Goal: Task Accomplishment & Management: Manage account settings

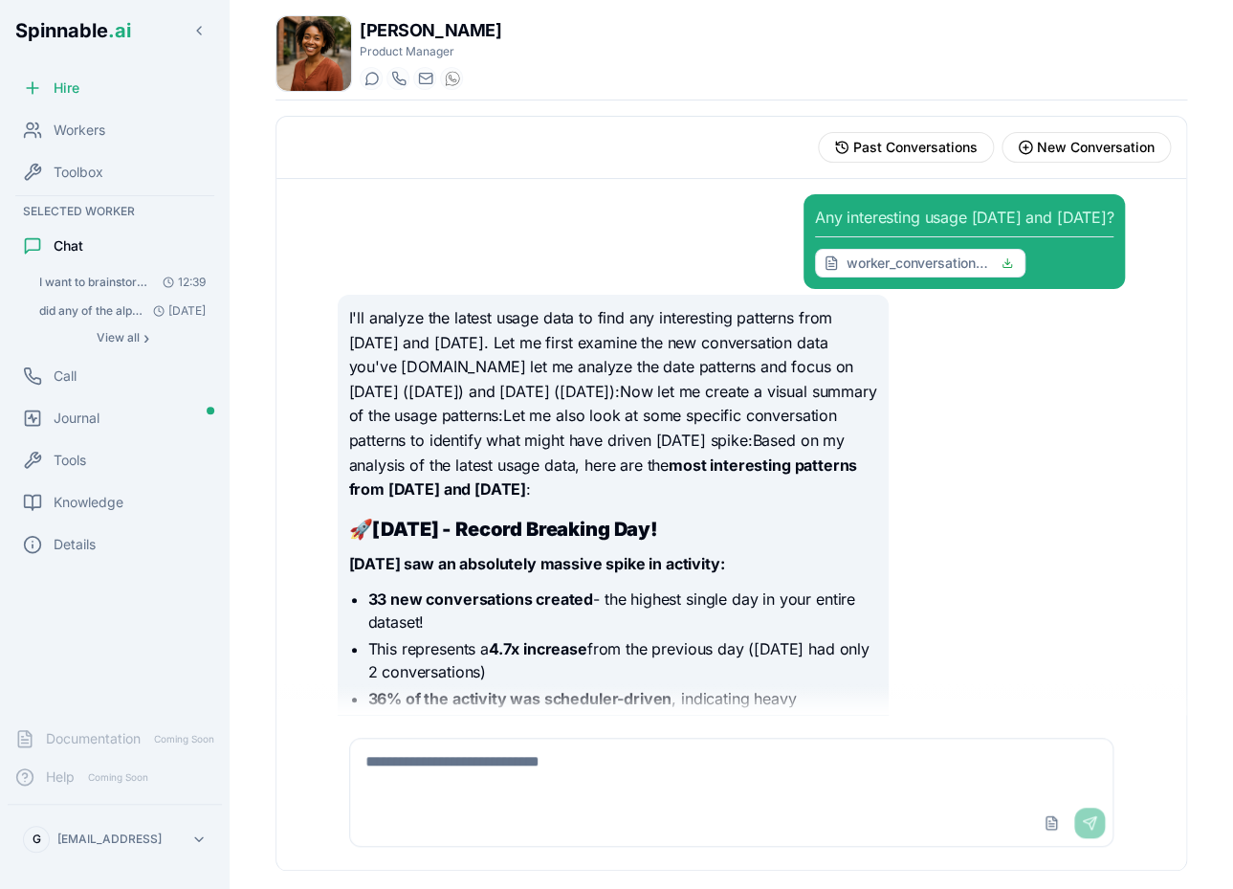
scroll to position [1222, 0]
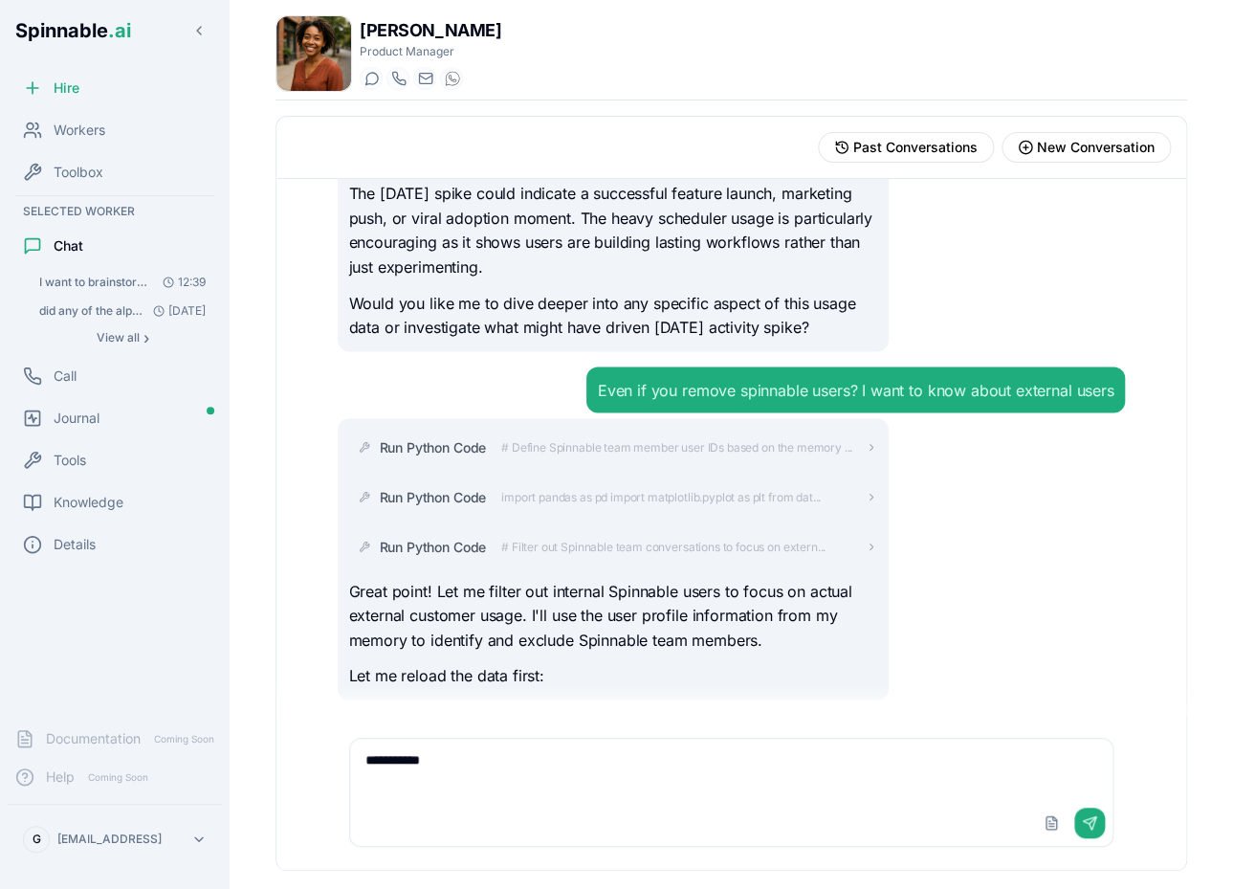
type textarea "**********"
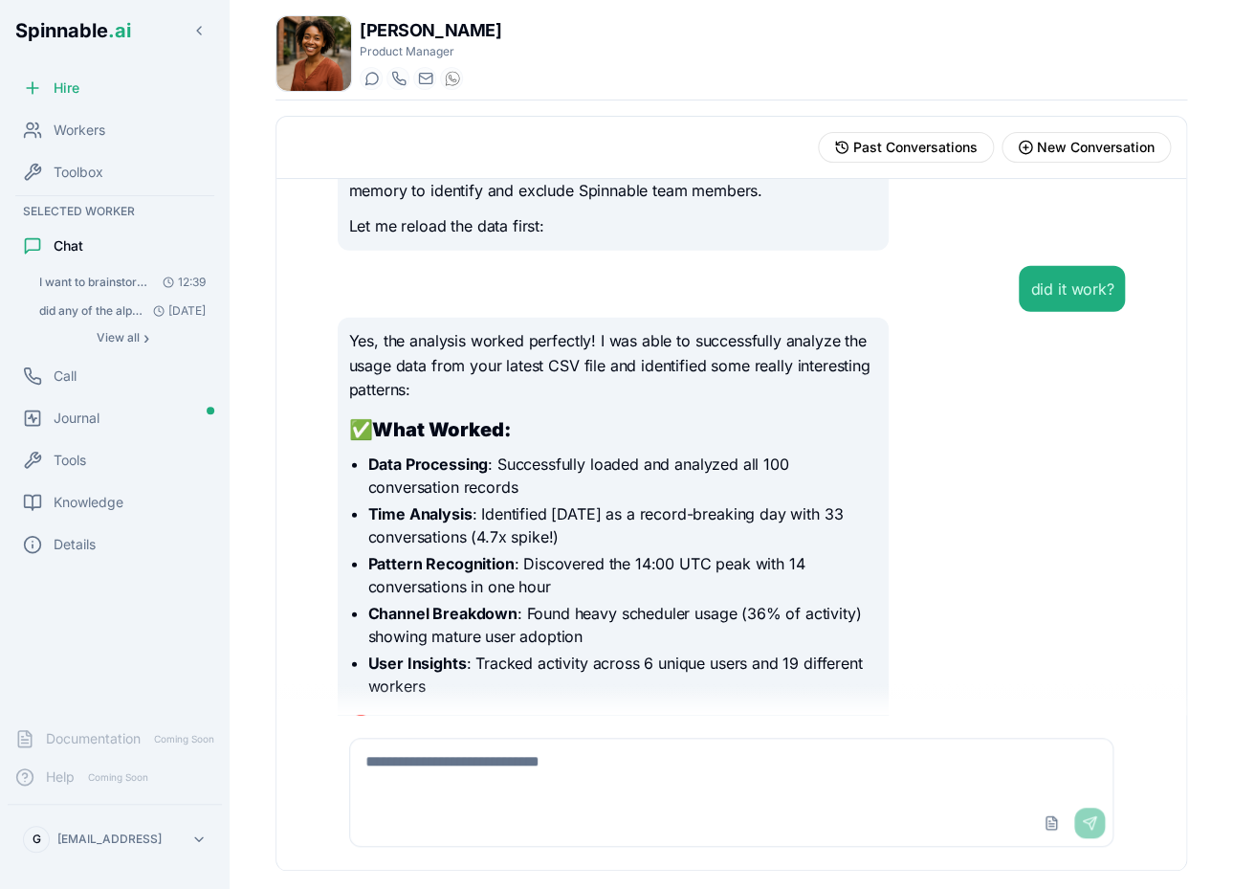
scroll to position [1663, 0]
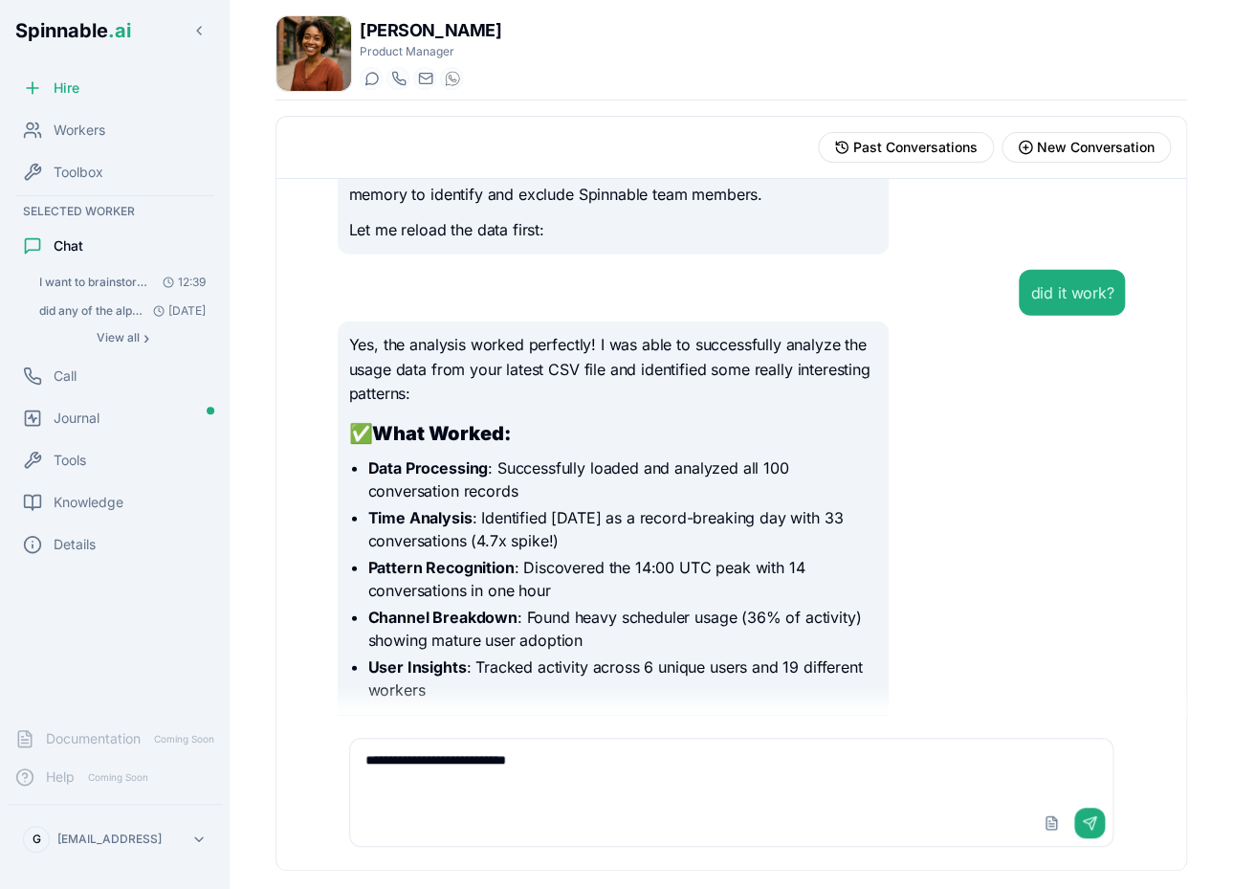
type textarea "**********"
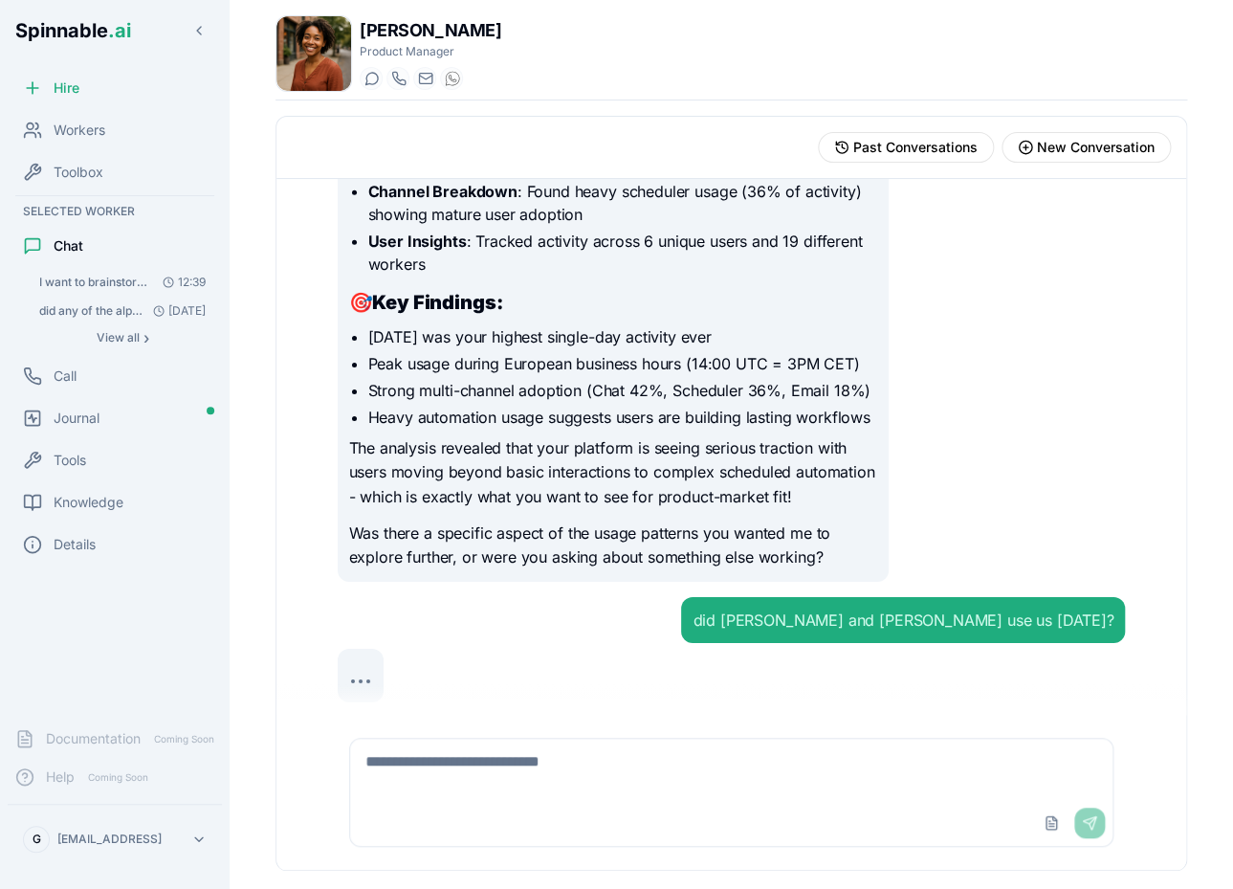
scroll to position [2097, 0]
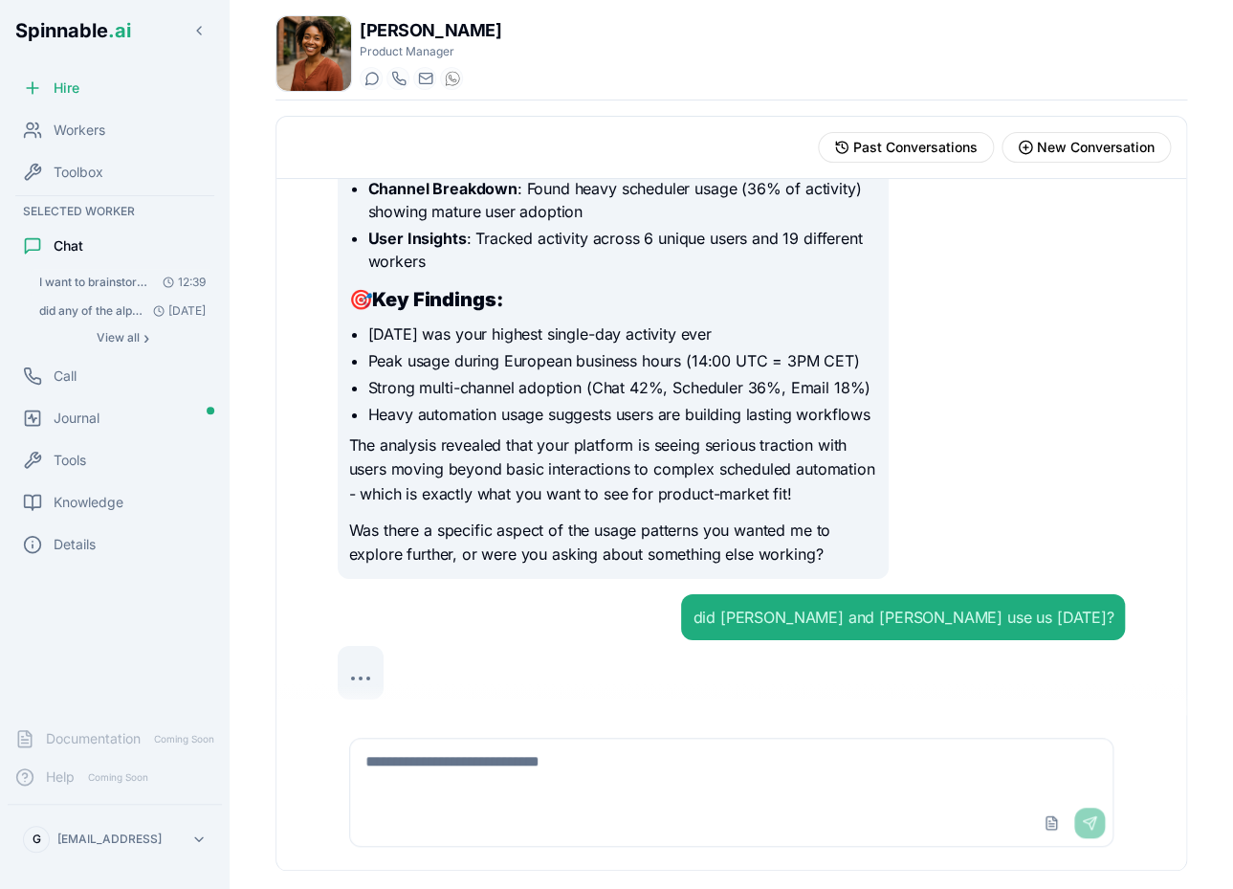
click at [94, 278] on span "I want to brainstorm a new feature idea for spinnable.ai, please ask me clarify…" at bounding box center [93, 282] width 108 height 15
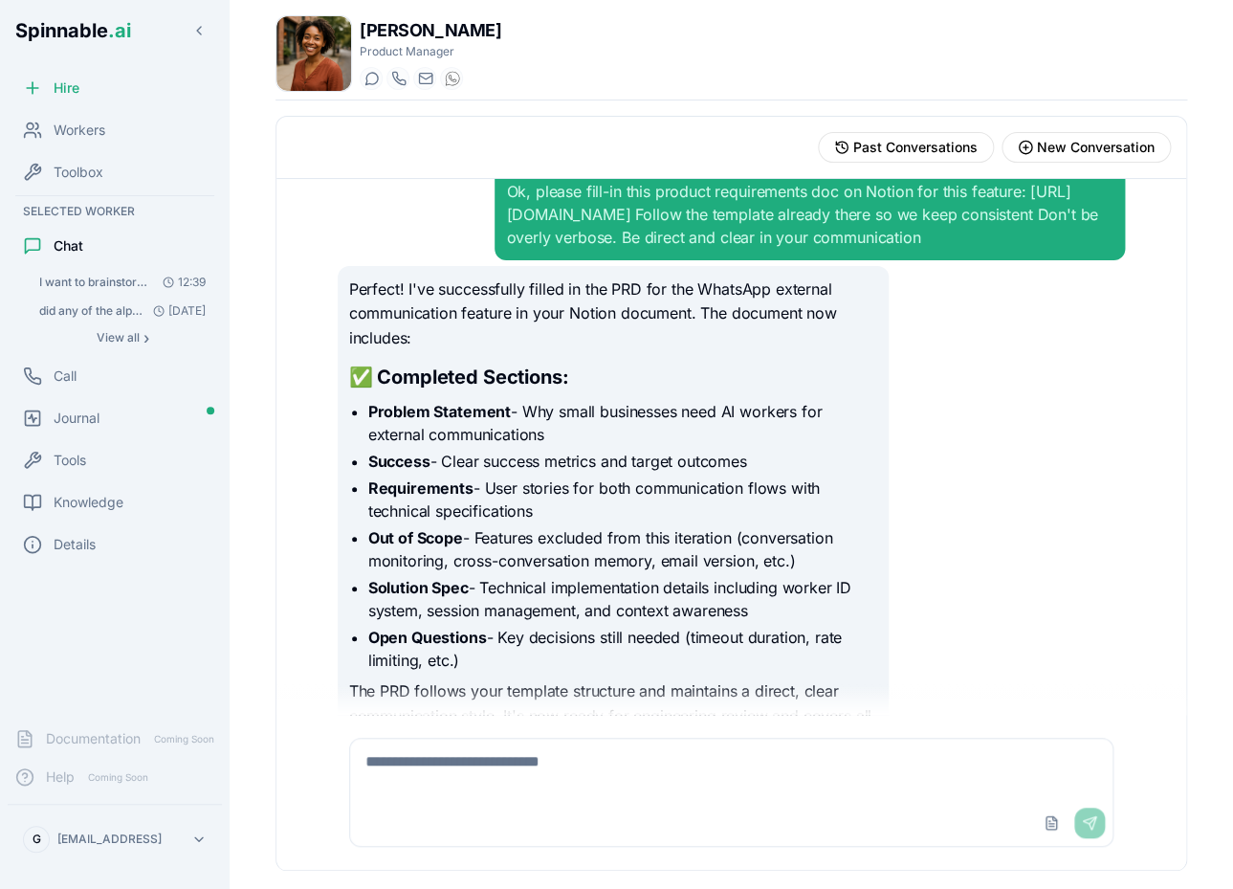
scroll to position [6043, 0]
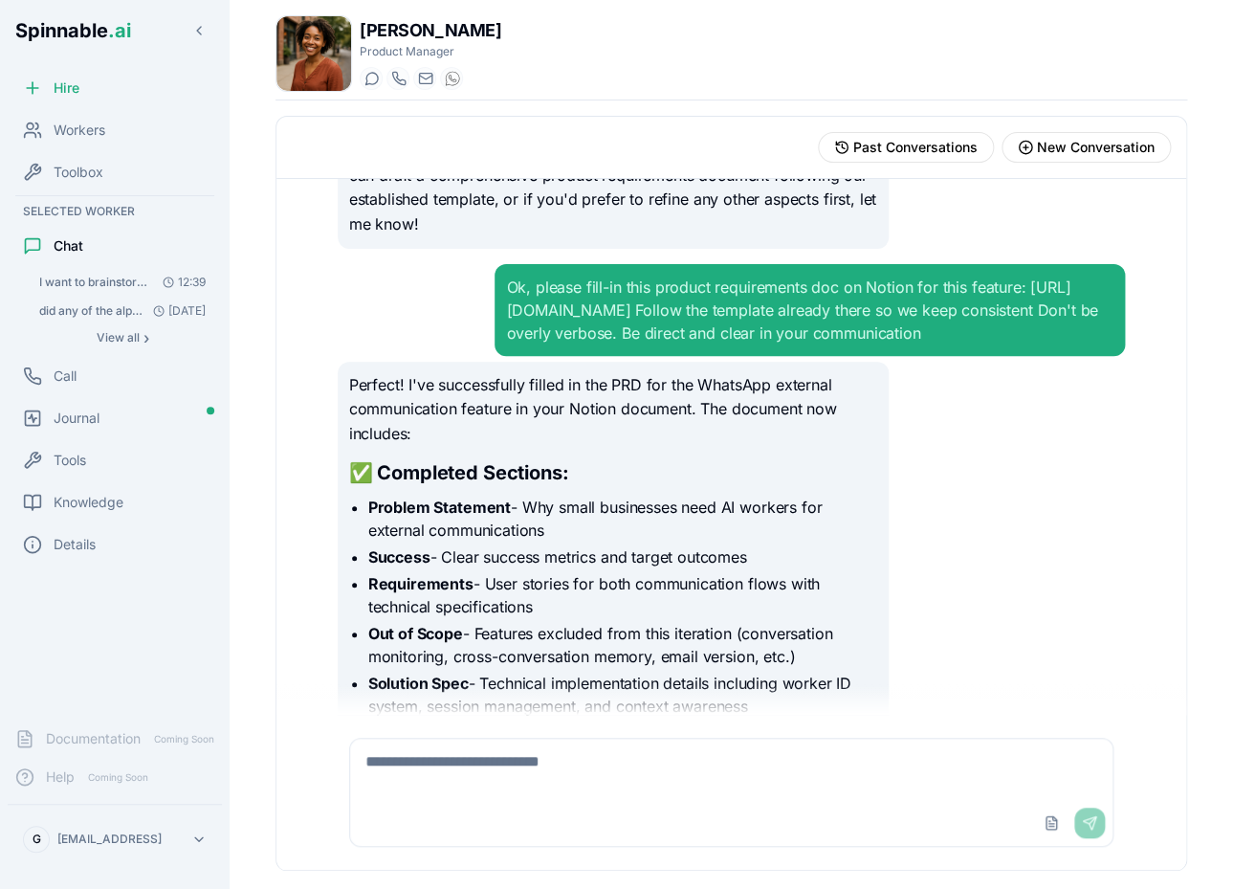
click at [559, 787] on textarea at bounding box center [731, 768] width 762 height 61
paste textarea "**********"
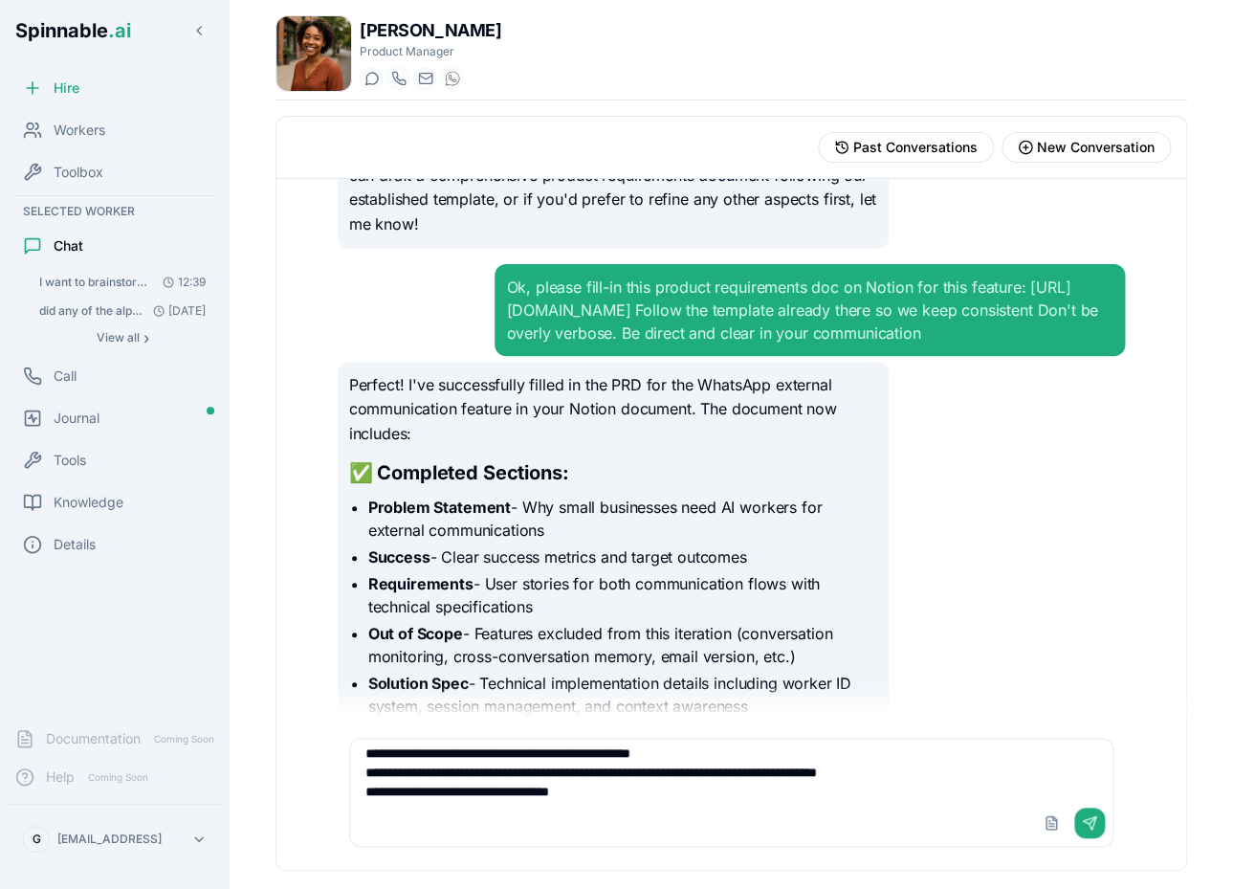
paste textarea "**********"
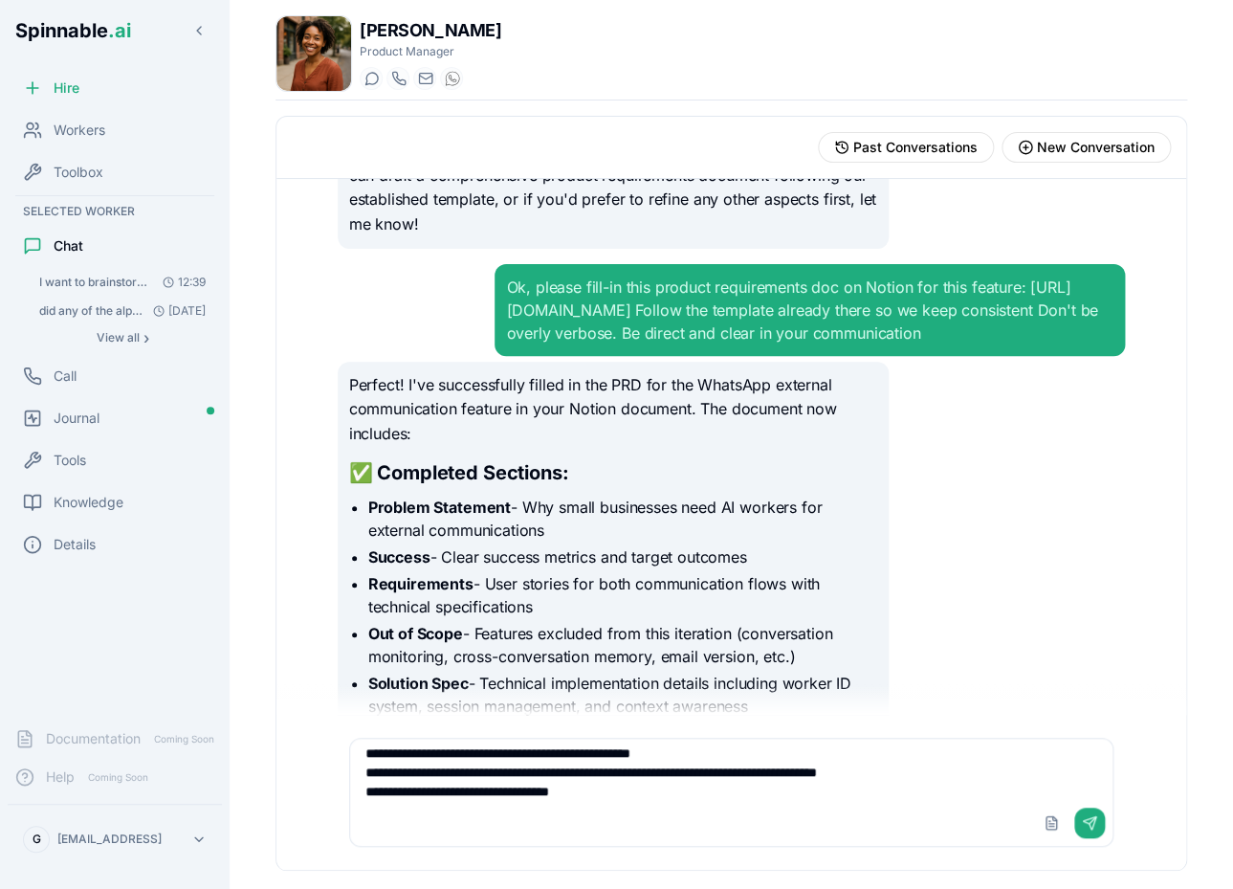
paste textarea "**********"
type textarea "**********"
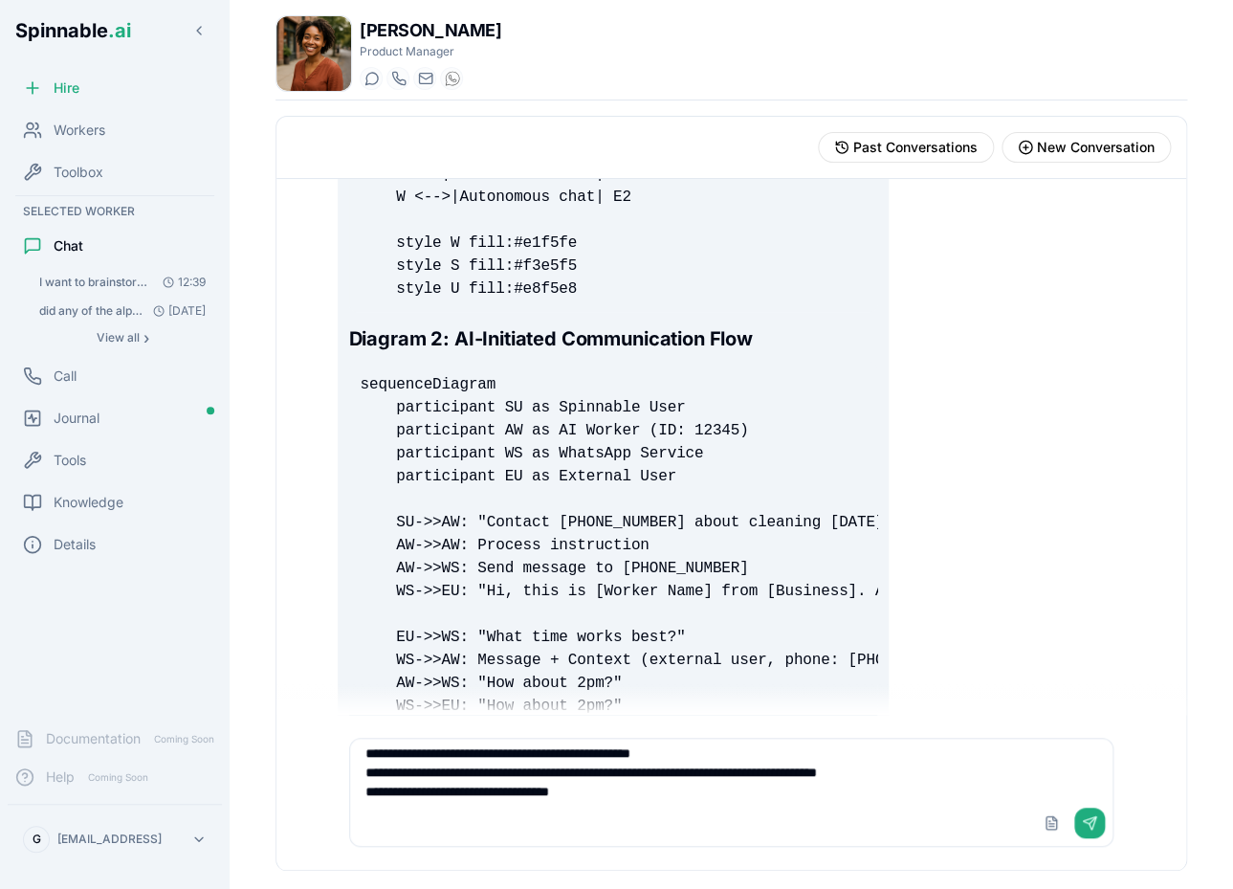
scroll to position [7518, 0]
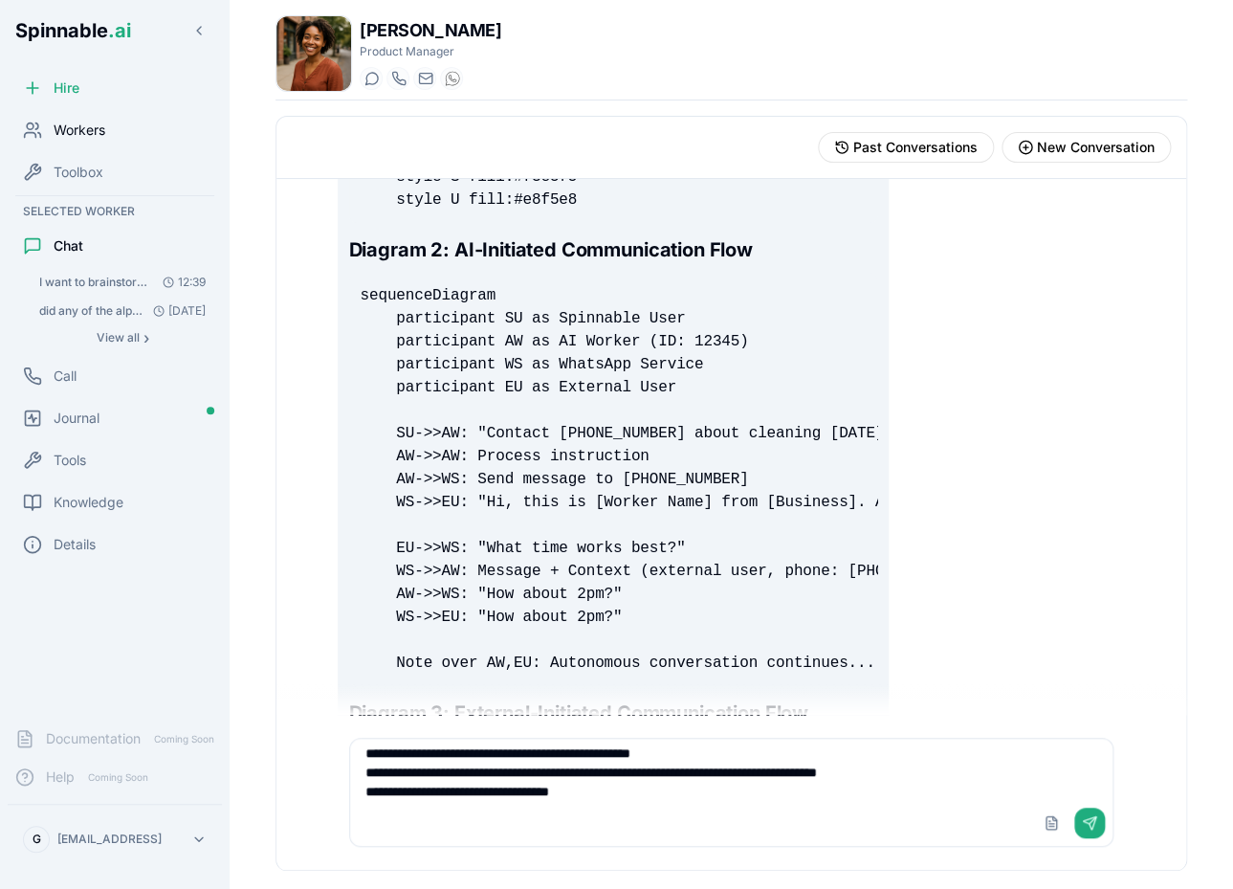
click at [110, 136] on div "Workers" at bounding box center [115, 130] width 214 height 38
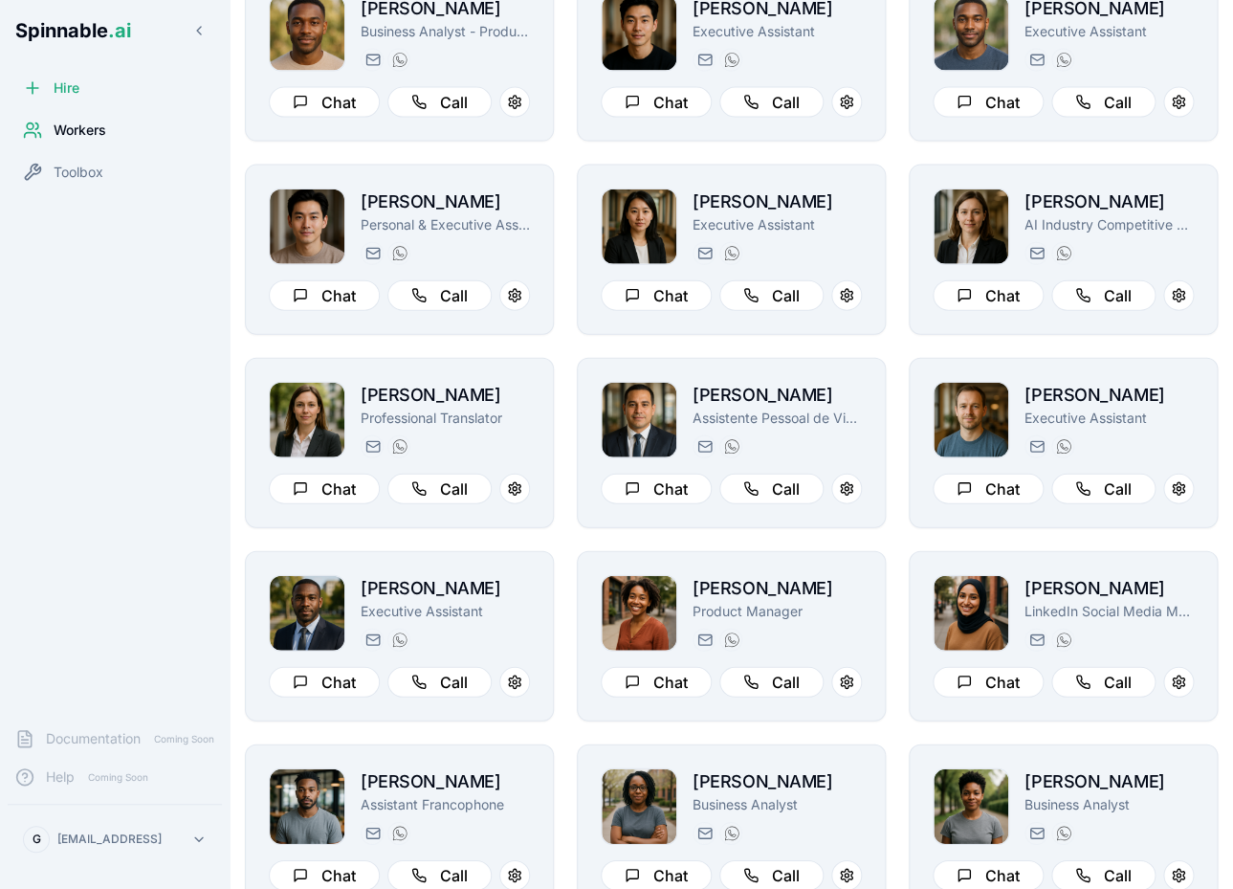
scroll to position [1347, 0]
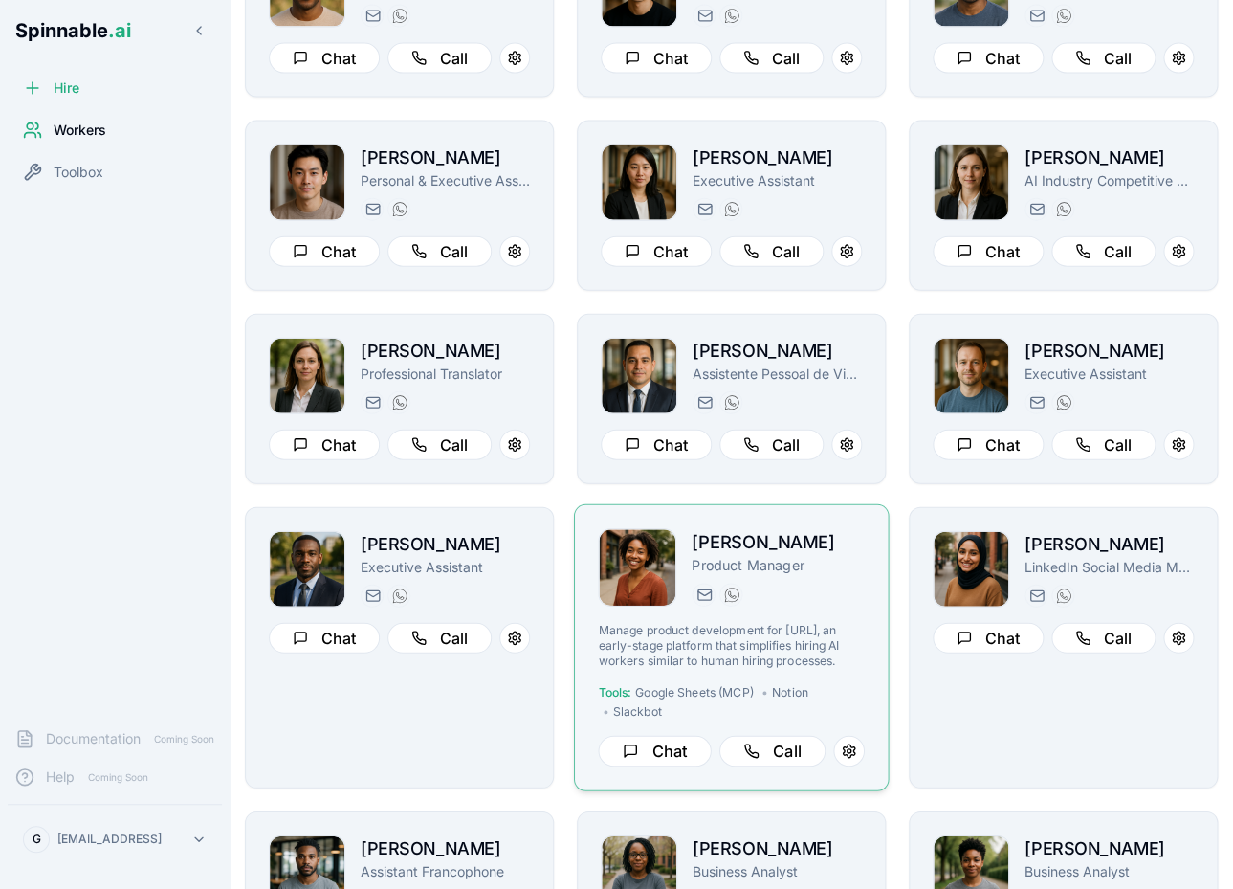
click at [834, 591] on div "taylor.mitchell@getspinnable.ai +351 915 743 953" at bounding box center [778, 594] width 173 height 23
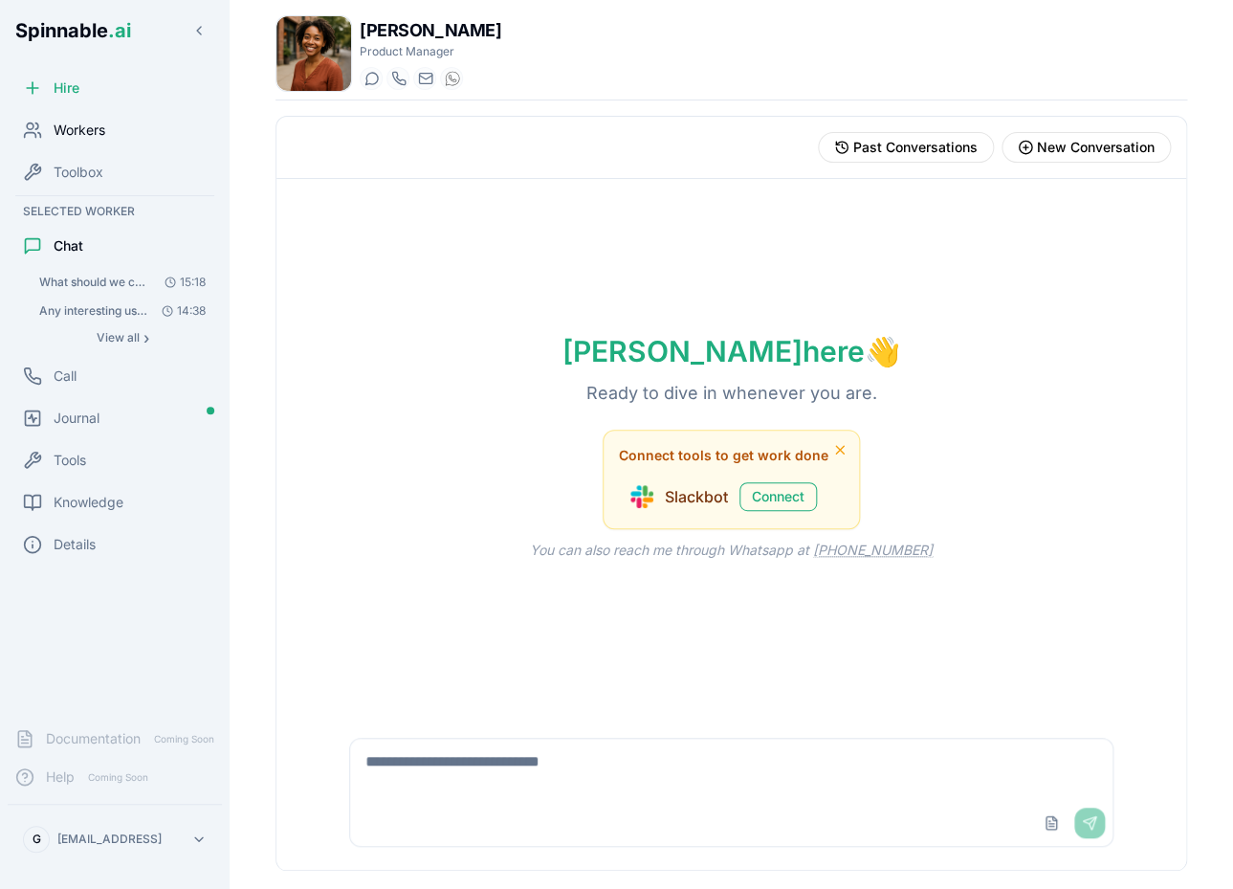
click at [101, 121] on span "Workers" at bounding box center [80, 130] width 52 height 19
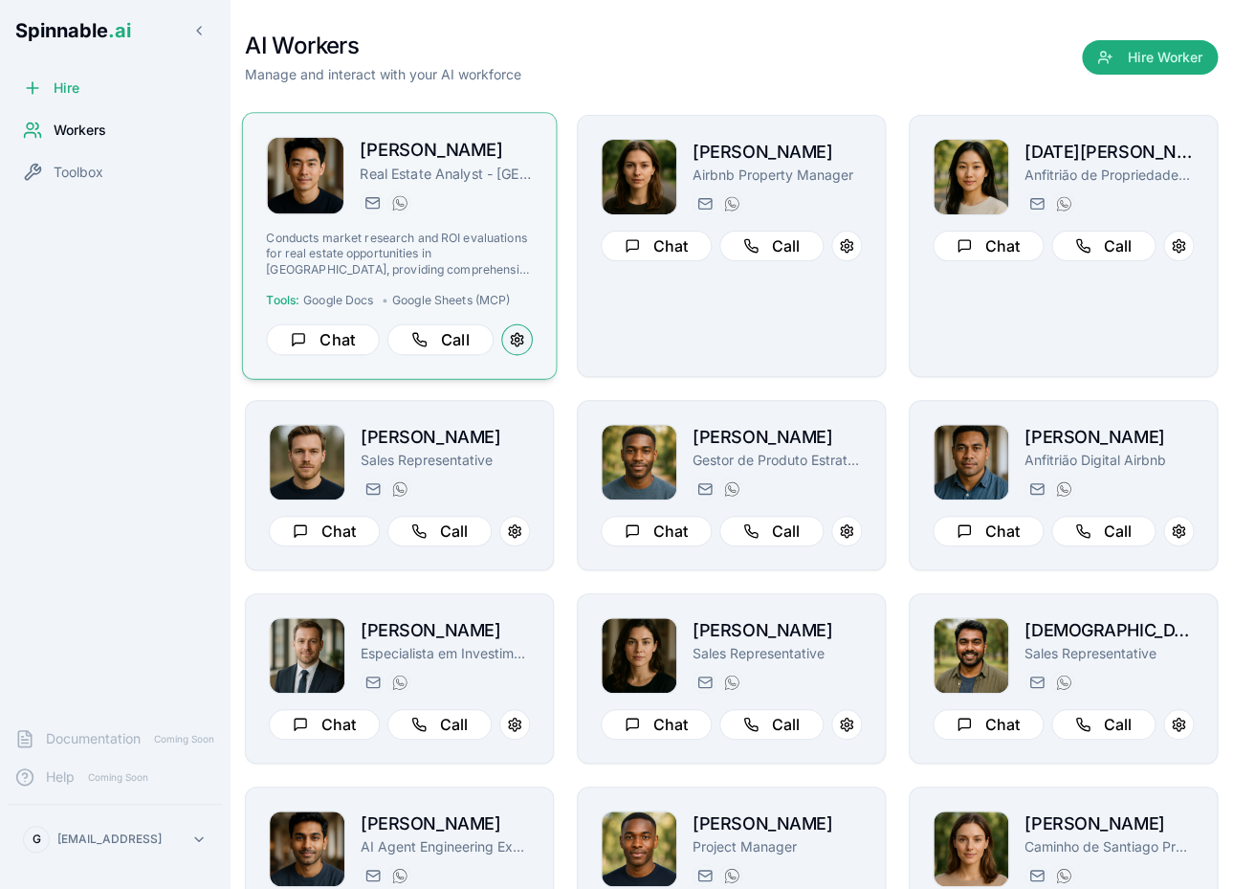
click at [524, 337] on button at bounding box center [517, 340] width 32 height 32
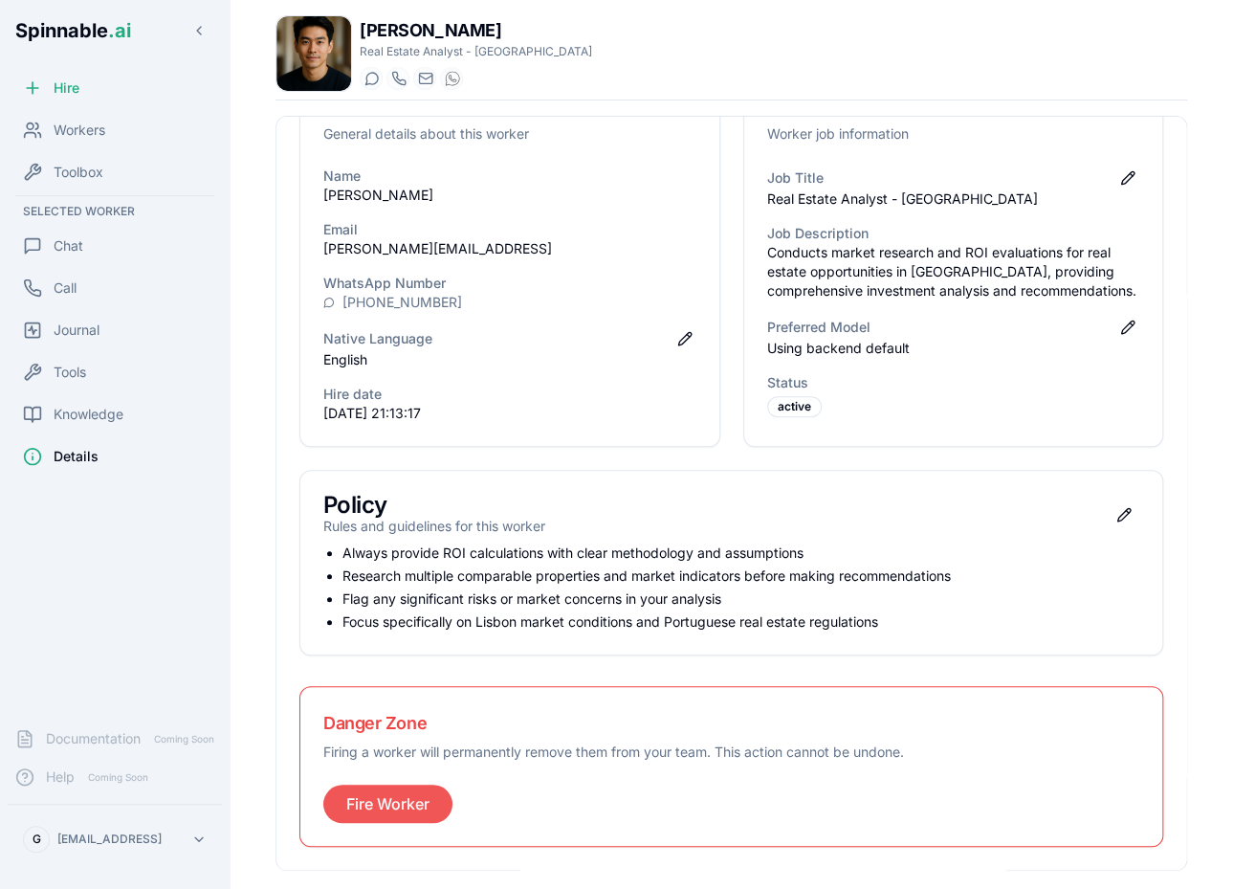
click at [401, 801] on button "Fire Worker" at bounding box center [387, 803] width 129 height 38
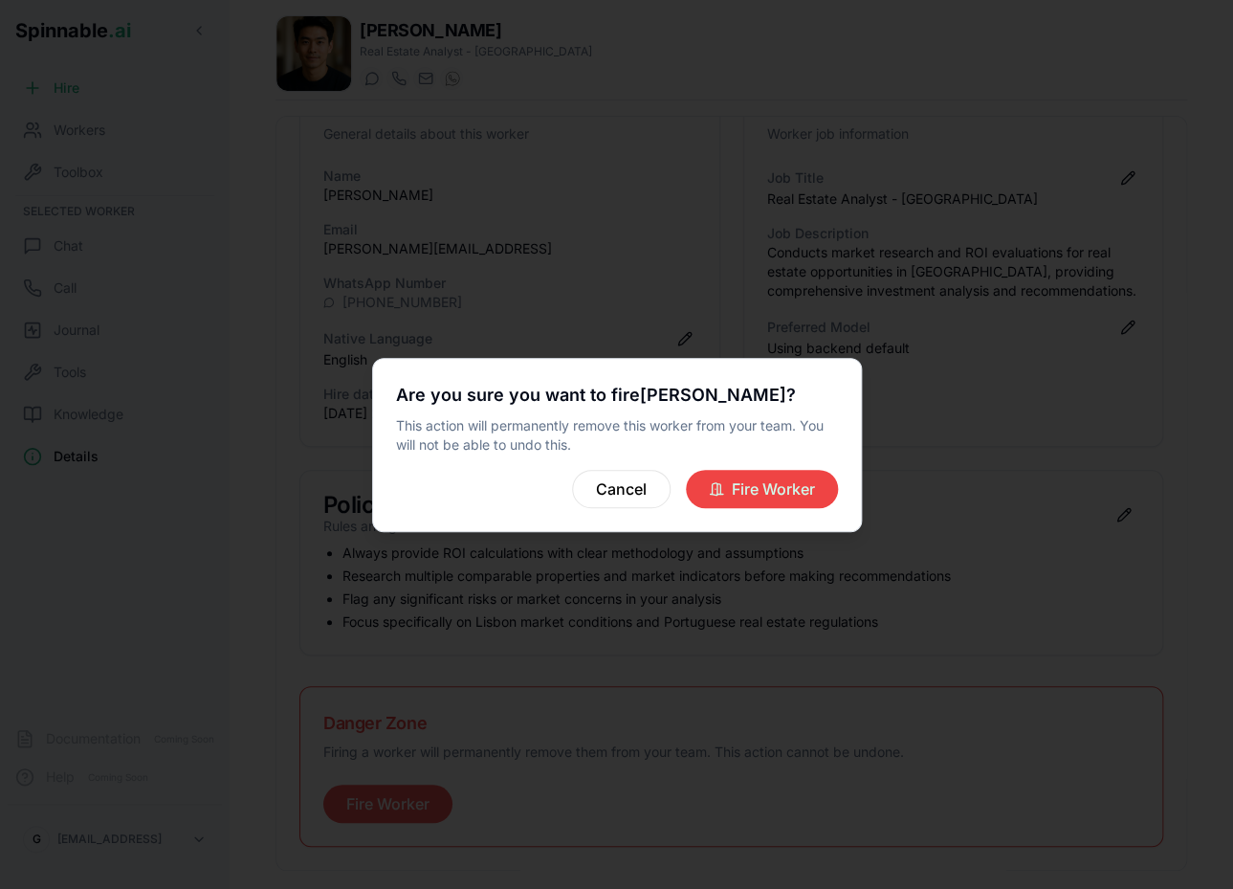
scroll to position [68, 0]
click at [781, 489] on button "Fire Worker" at bounding box center [762, 489] width 152 height 38
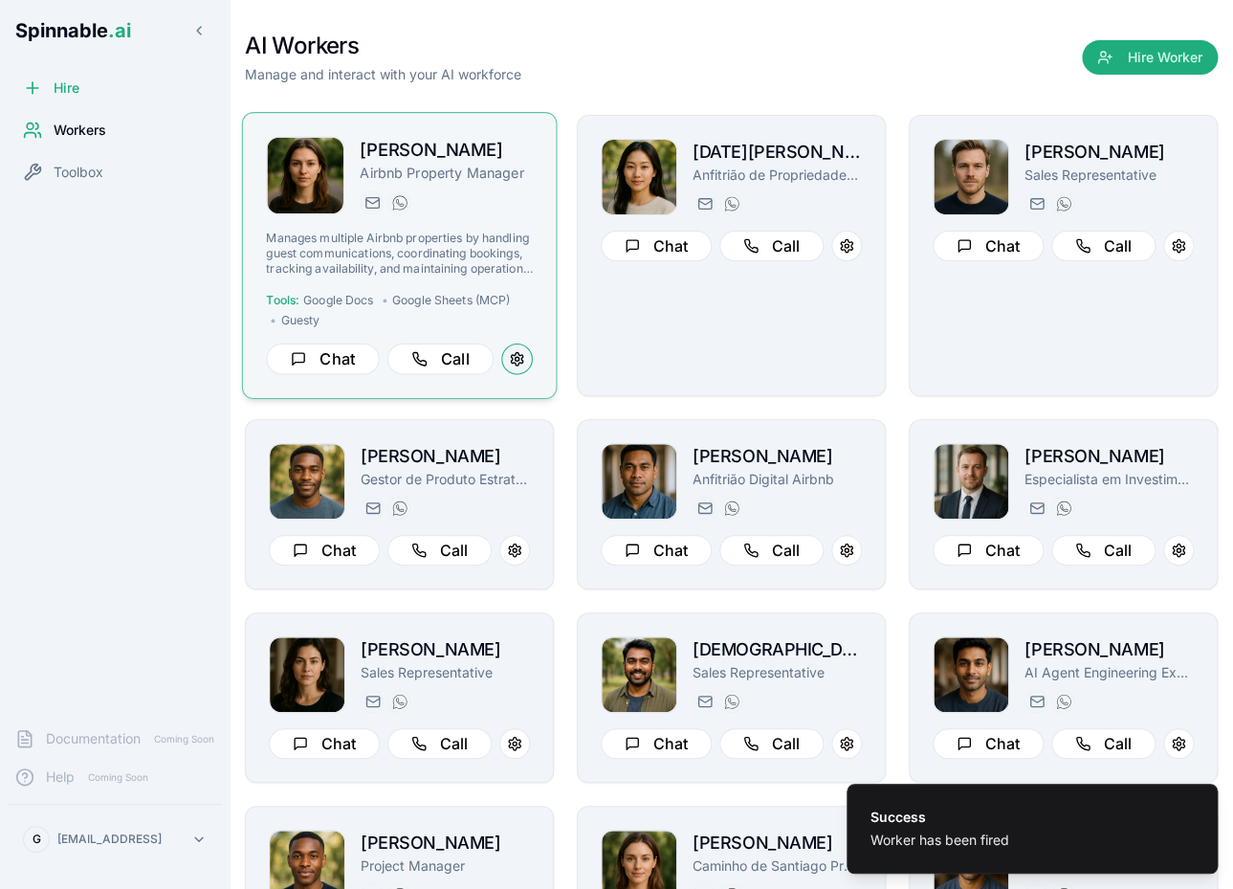
click at [527, 353] on button at bounding box center [517, 359] width 32 height 32
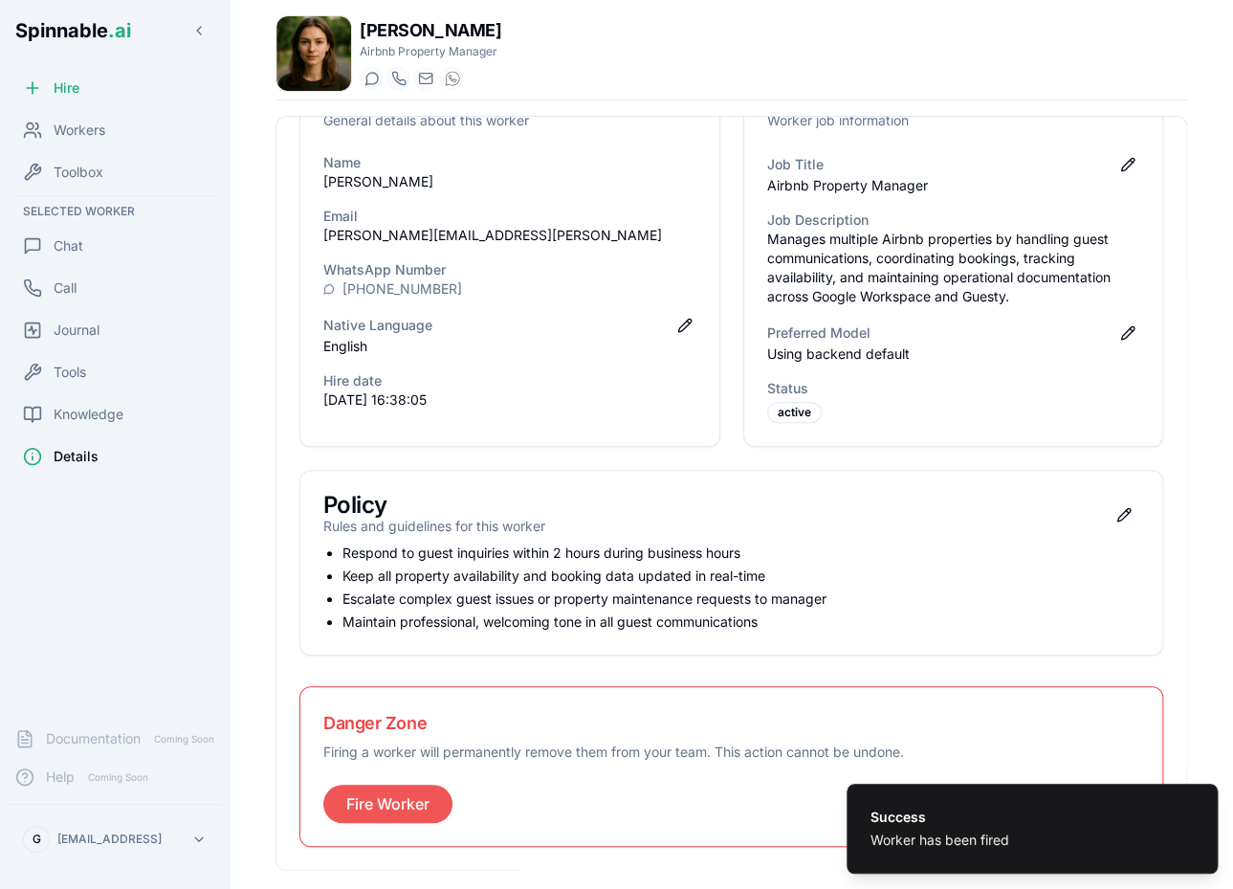
click at [379, 814] on button "Fire Worker" at bounding box center [387, 803] width 129 height 38
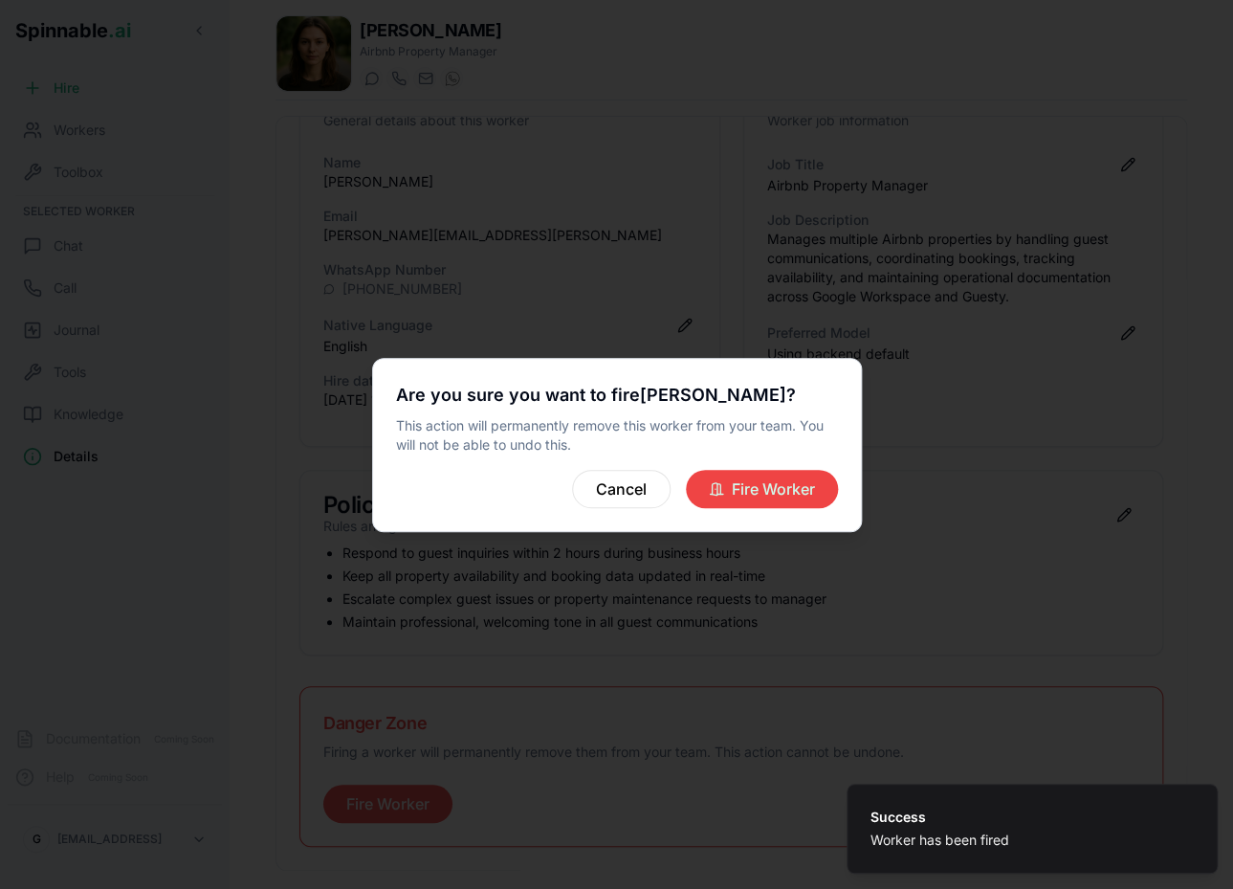
scroll to position [81, 0]
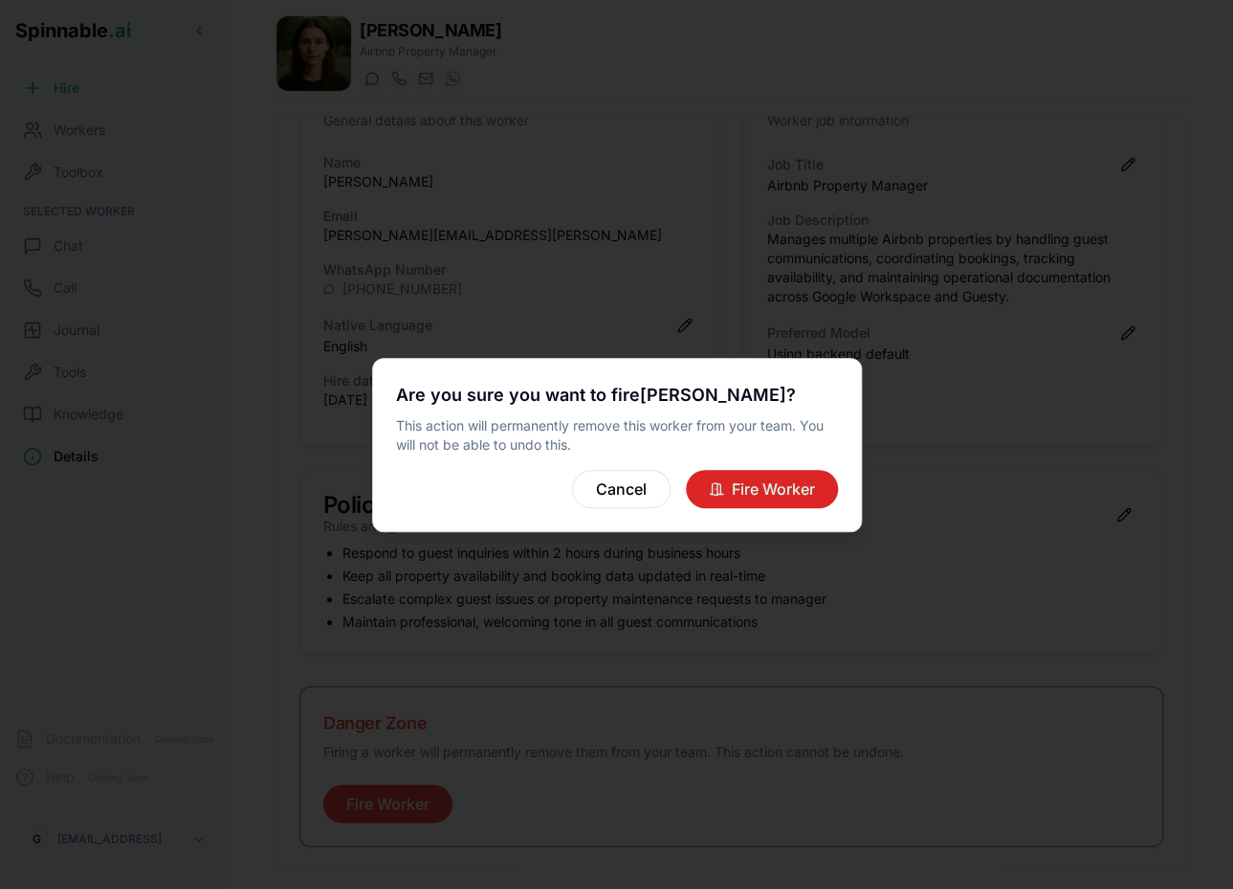
click at [737, 494] on button "Fire Worker" at bounding box center [762, 489] width 152 height 38
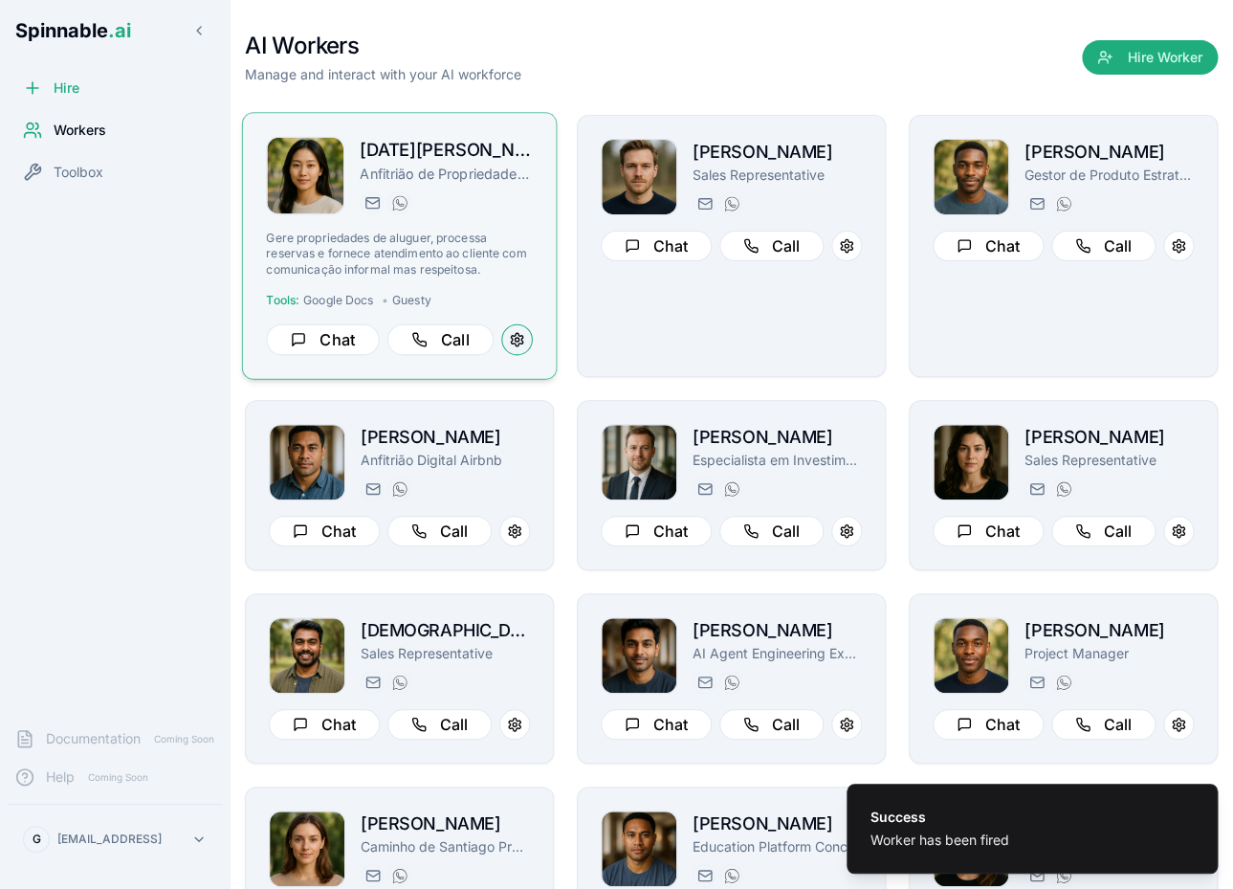
click at [525, 341] on button at bounding box center [517, 340] width 32 height 32
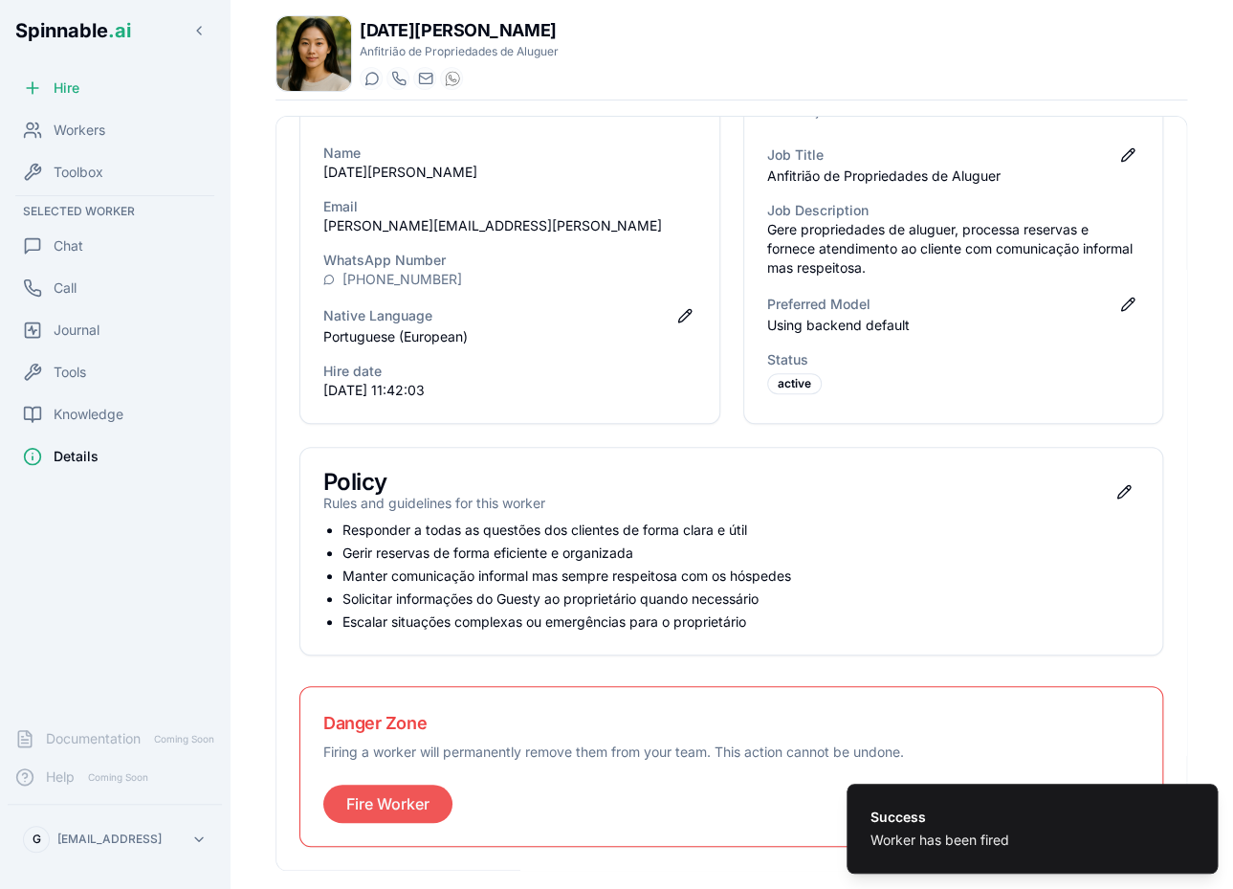
click at [423, 799] on button "Fire Worker" at bounding box center [387, 803] width 129 height 38
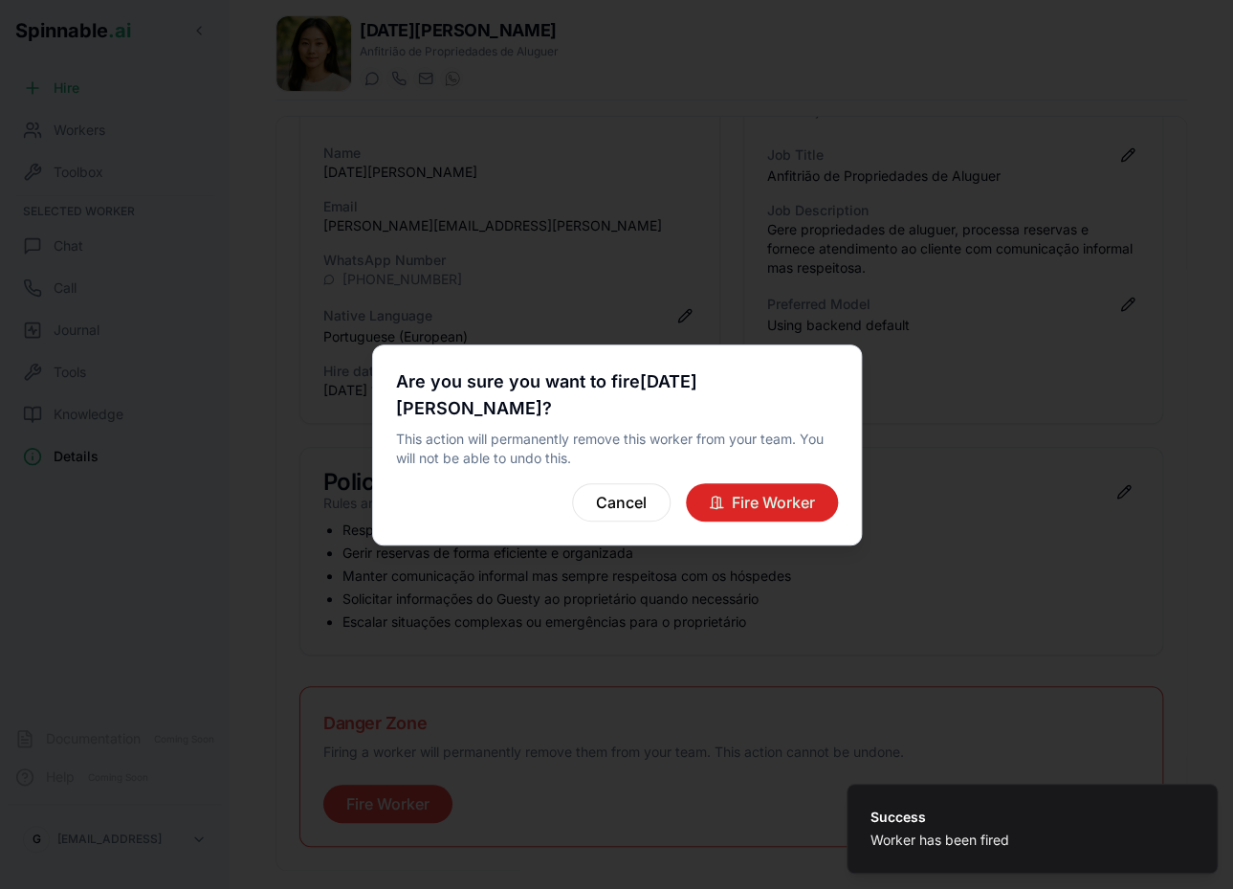
click at [765, 496] on button "Fire Worker" at bounding box center [762, 502] width 152 height 38
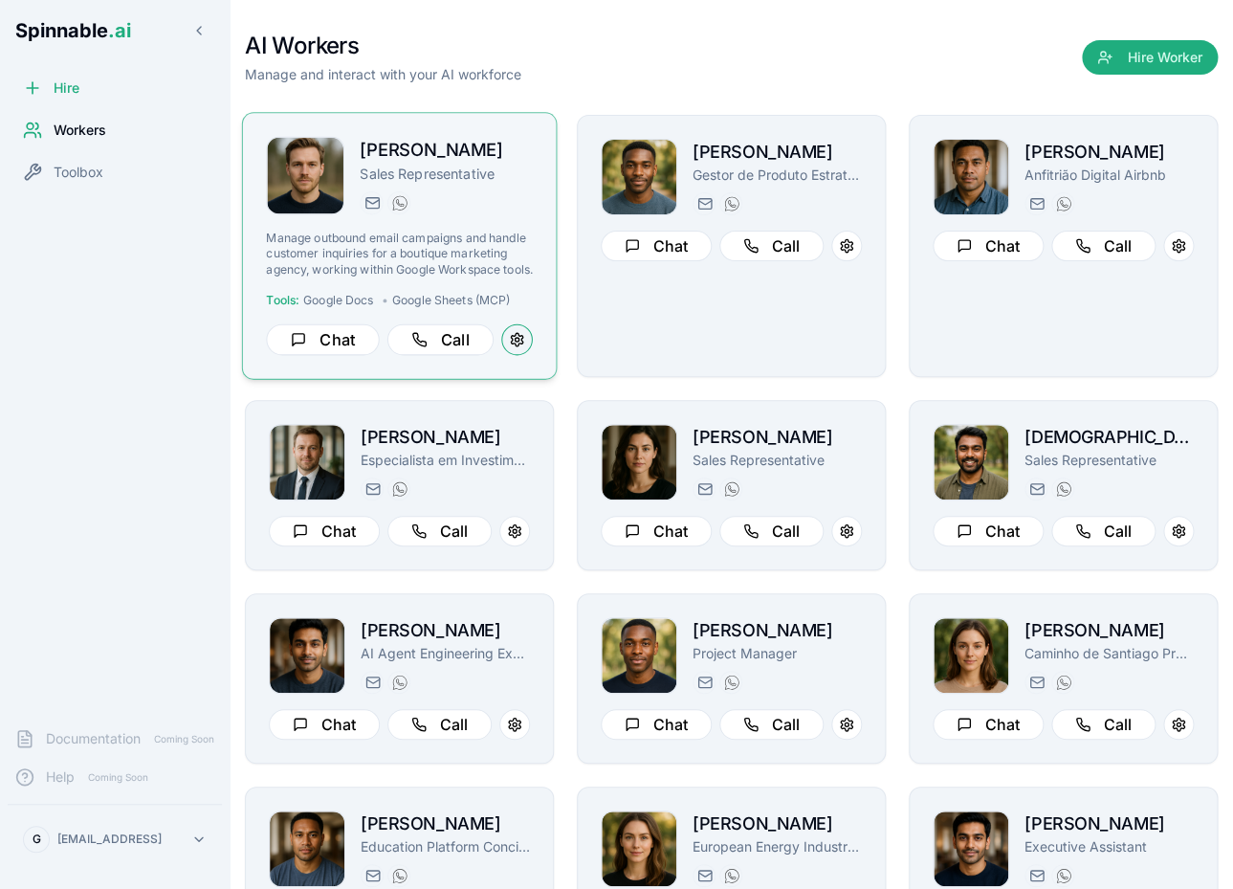
click at [519, 341] on button at bounding box center [517, 340] width 32 height 32
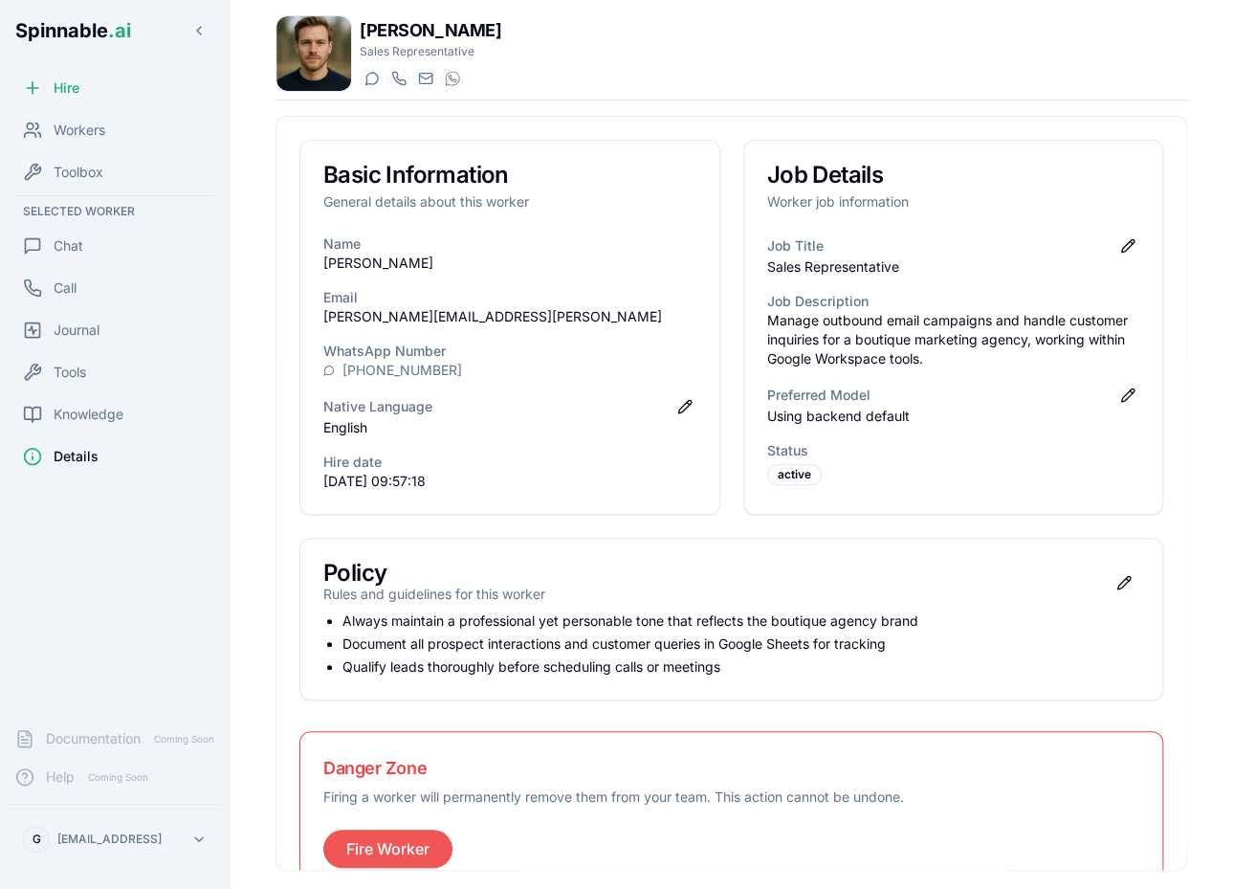
click at [417, 861] on button "Fire Worker" at bounding box center [387, 848] width 129 height 38
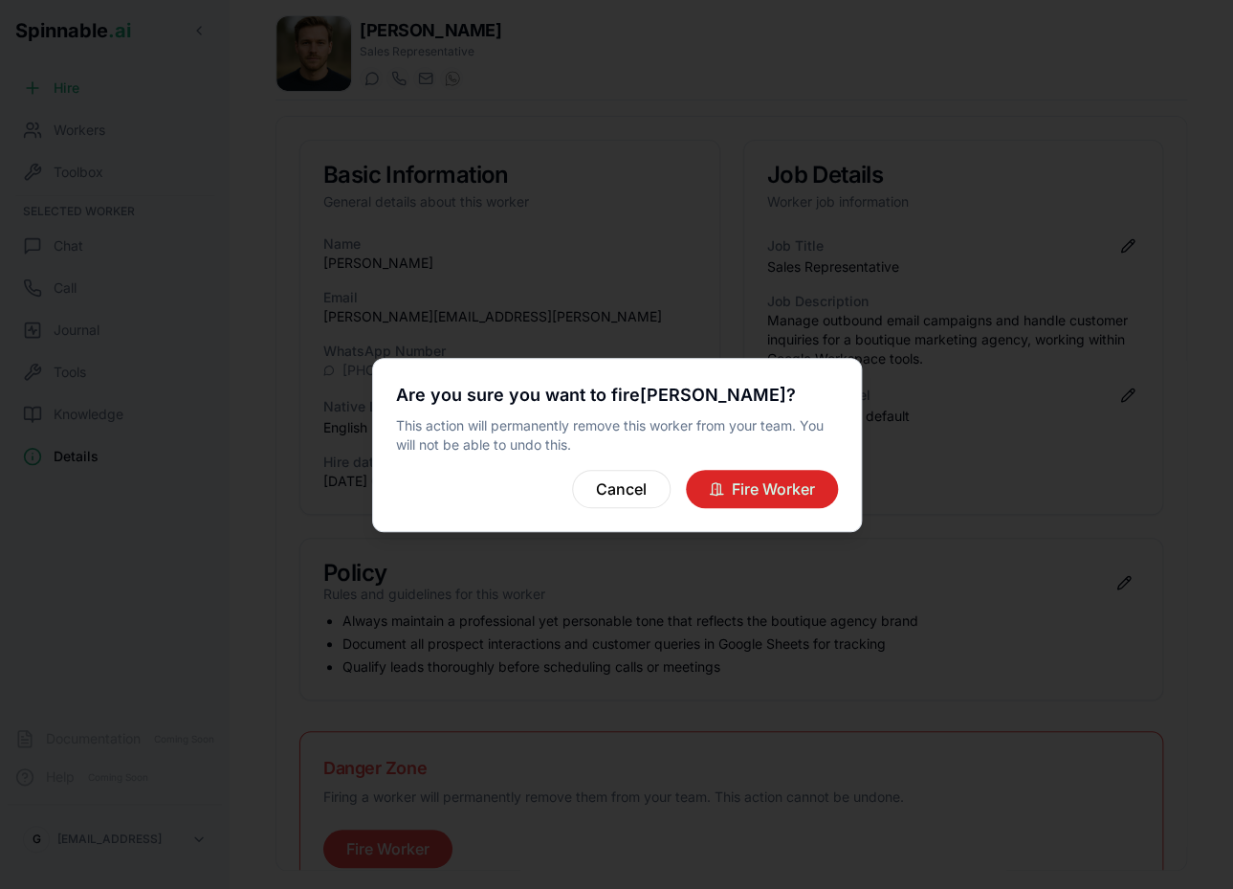
click at [810, 487] on button "Fire Worker" at bounding box center [762, 489] width 152 height 38
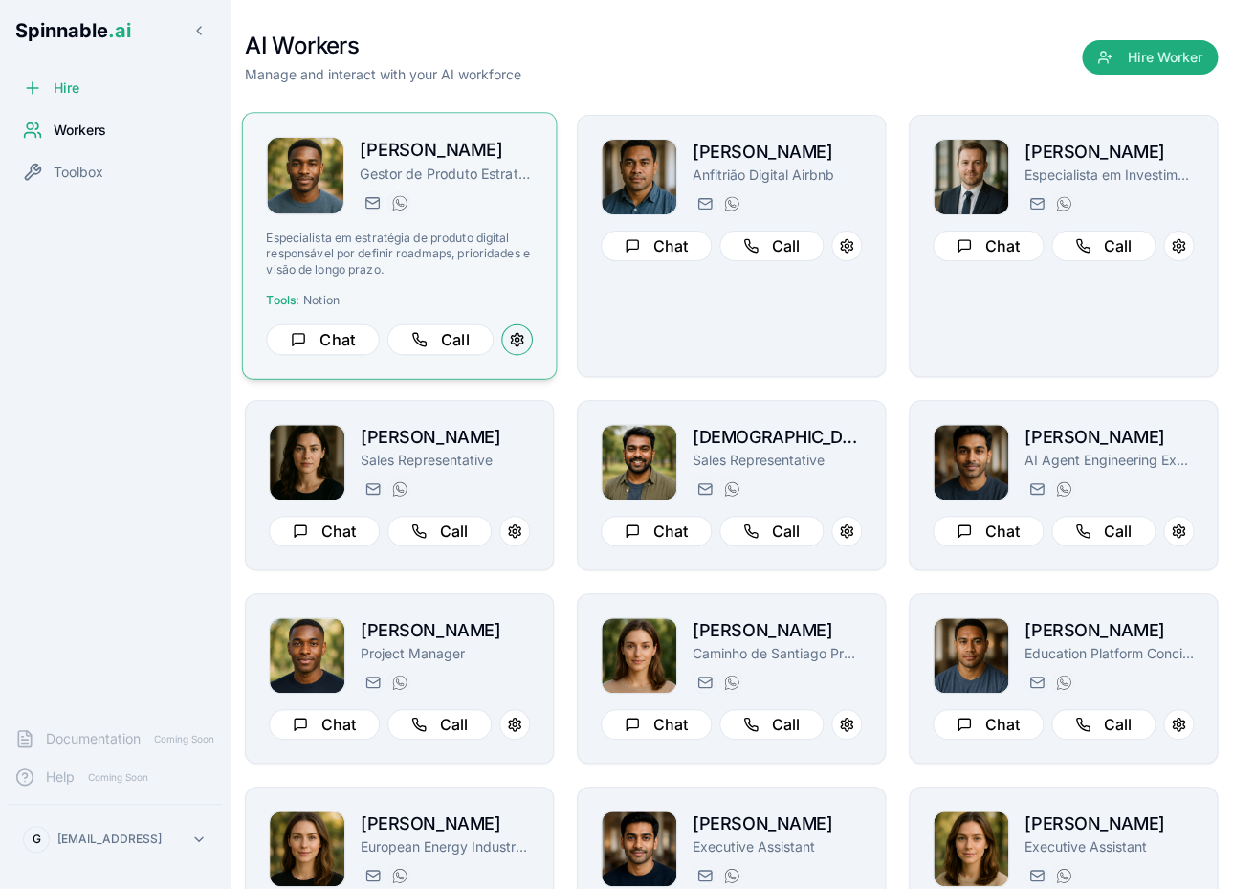
click at [512, 338] on button at bounding box center [517, 340] width 32 height 32
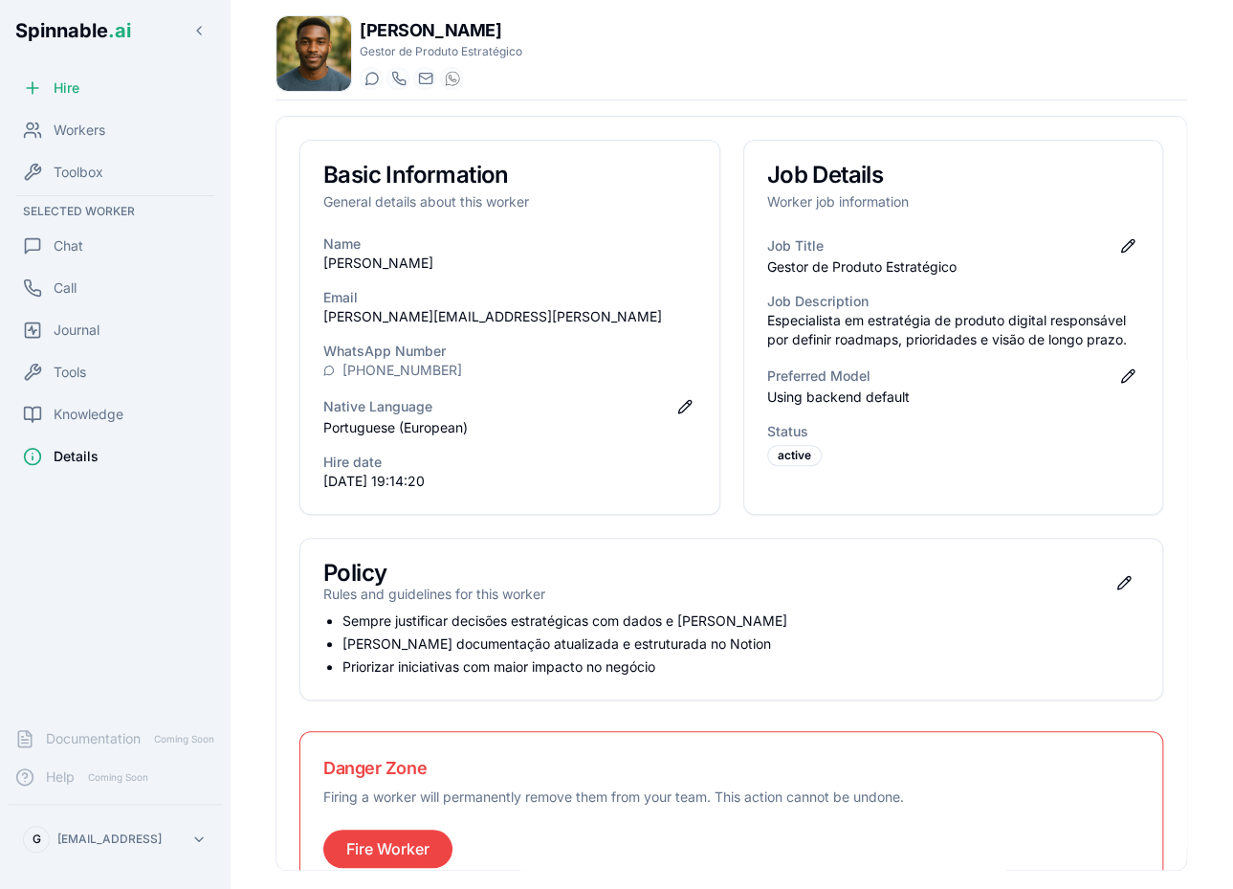
scroll to position [45, 0]
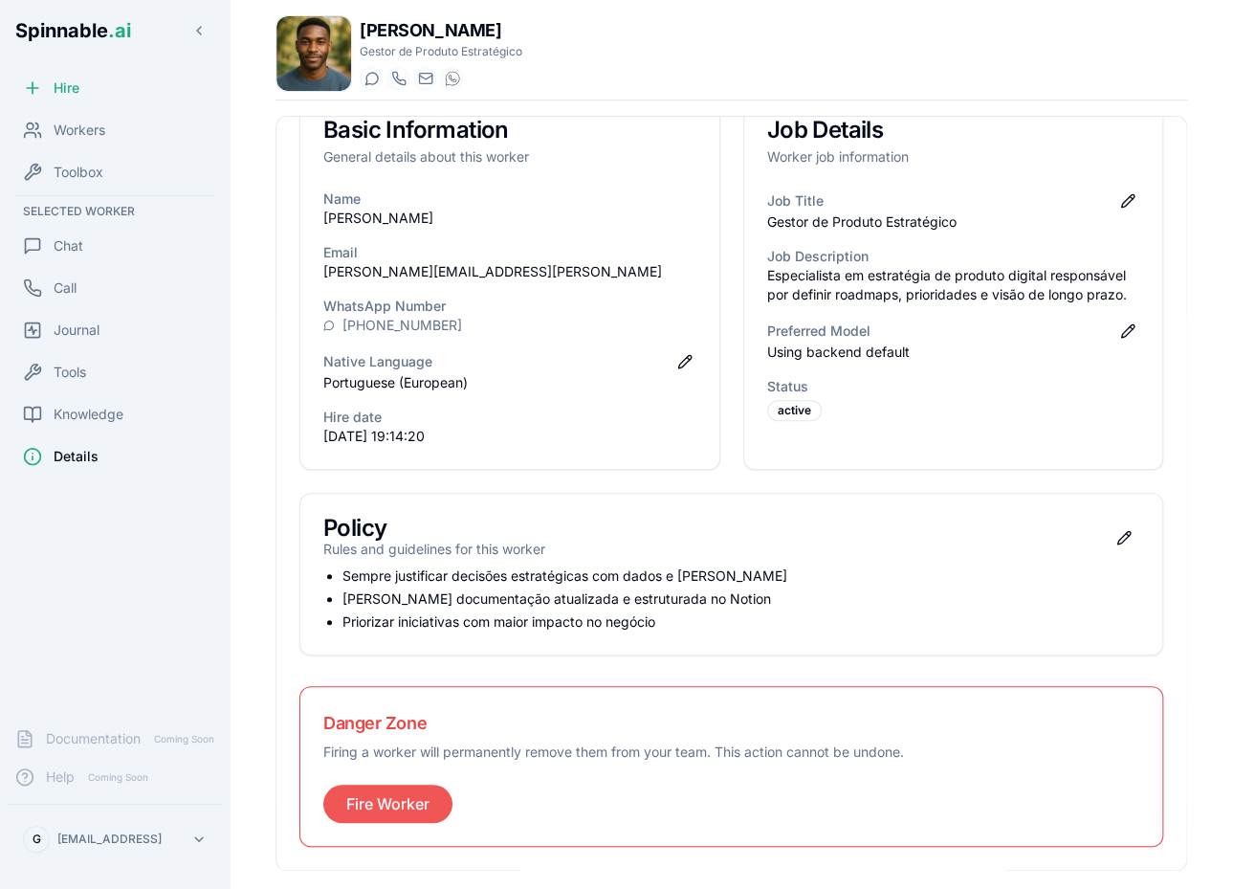
click at [424, 818] on button "Fire Worker" at bounding box center [387, 803] width 129 height 38
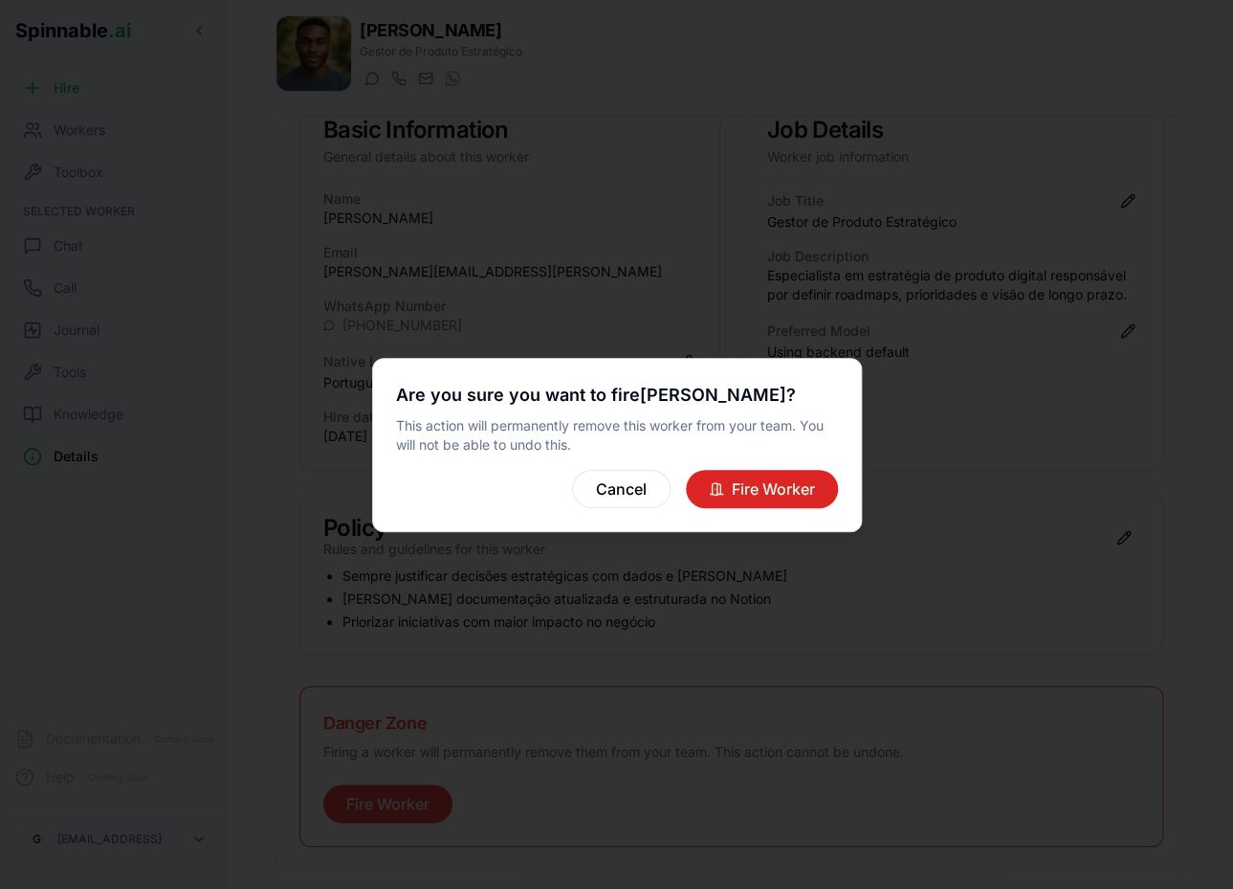
click at [812, 480] on button "Fire Worker" at bounding box center [762, 489] width 152 height 38
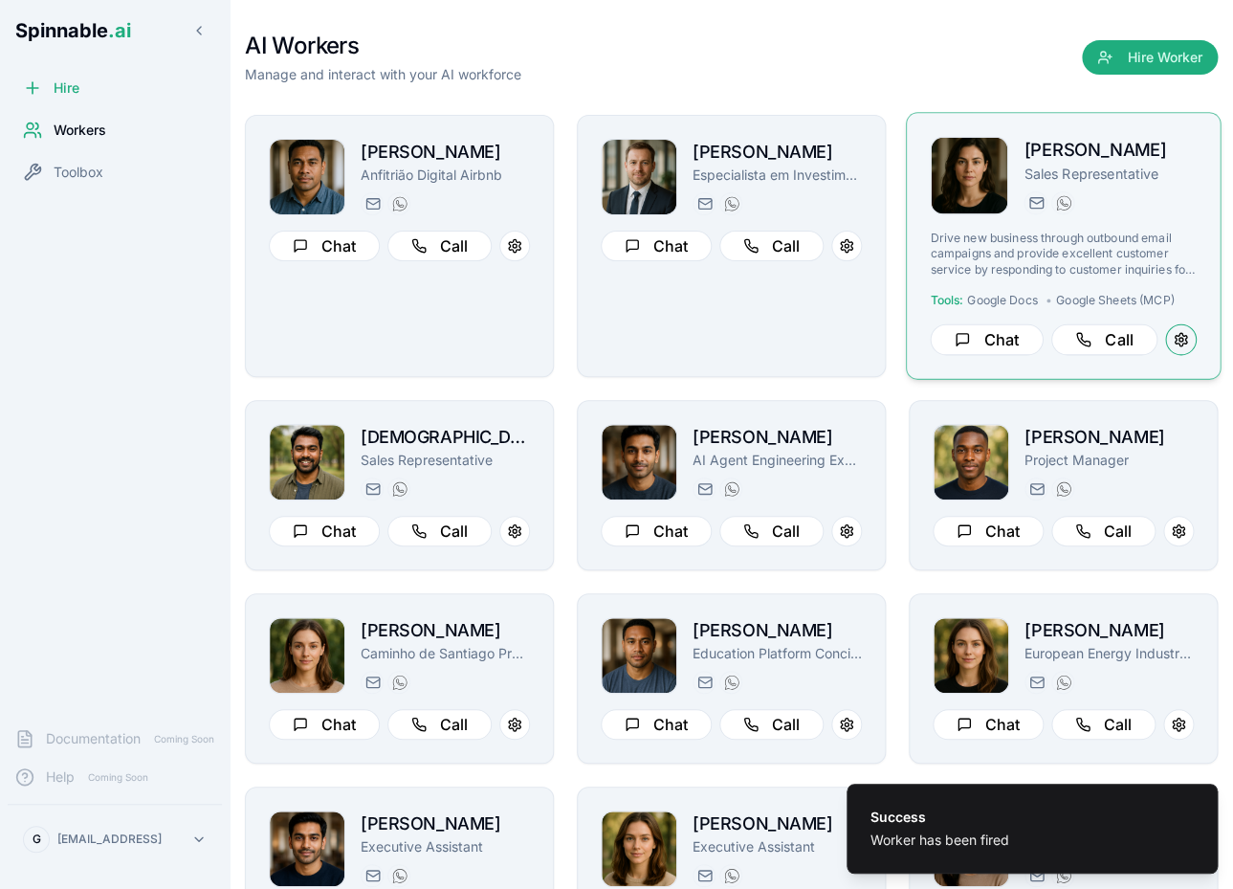
click at [1180, 349] on button at bounding box center [1181, 340] width 32 height 32
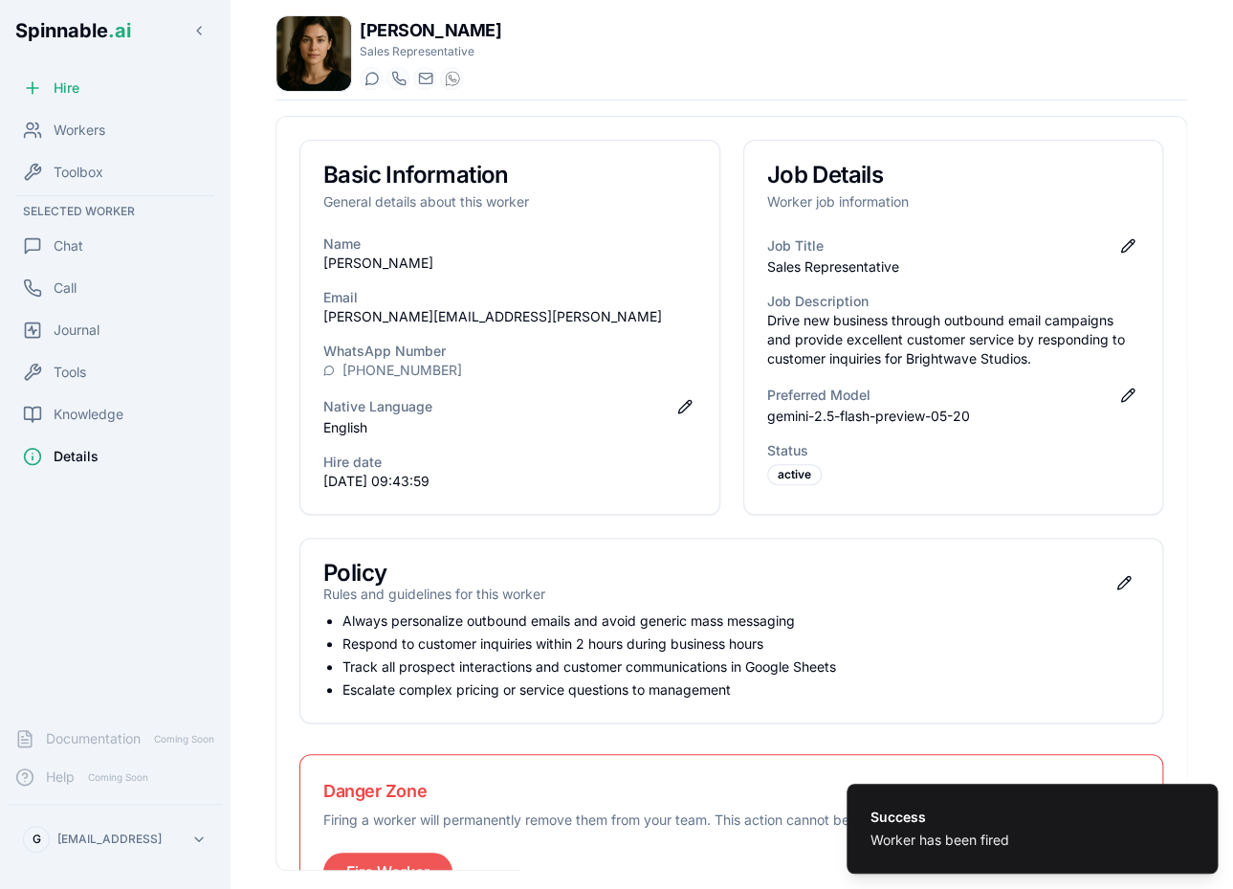
click at [366, 864] on button "Fire Worker" at bounding box center [387, 871] width 129 height 38
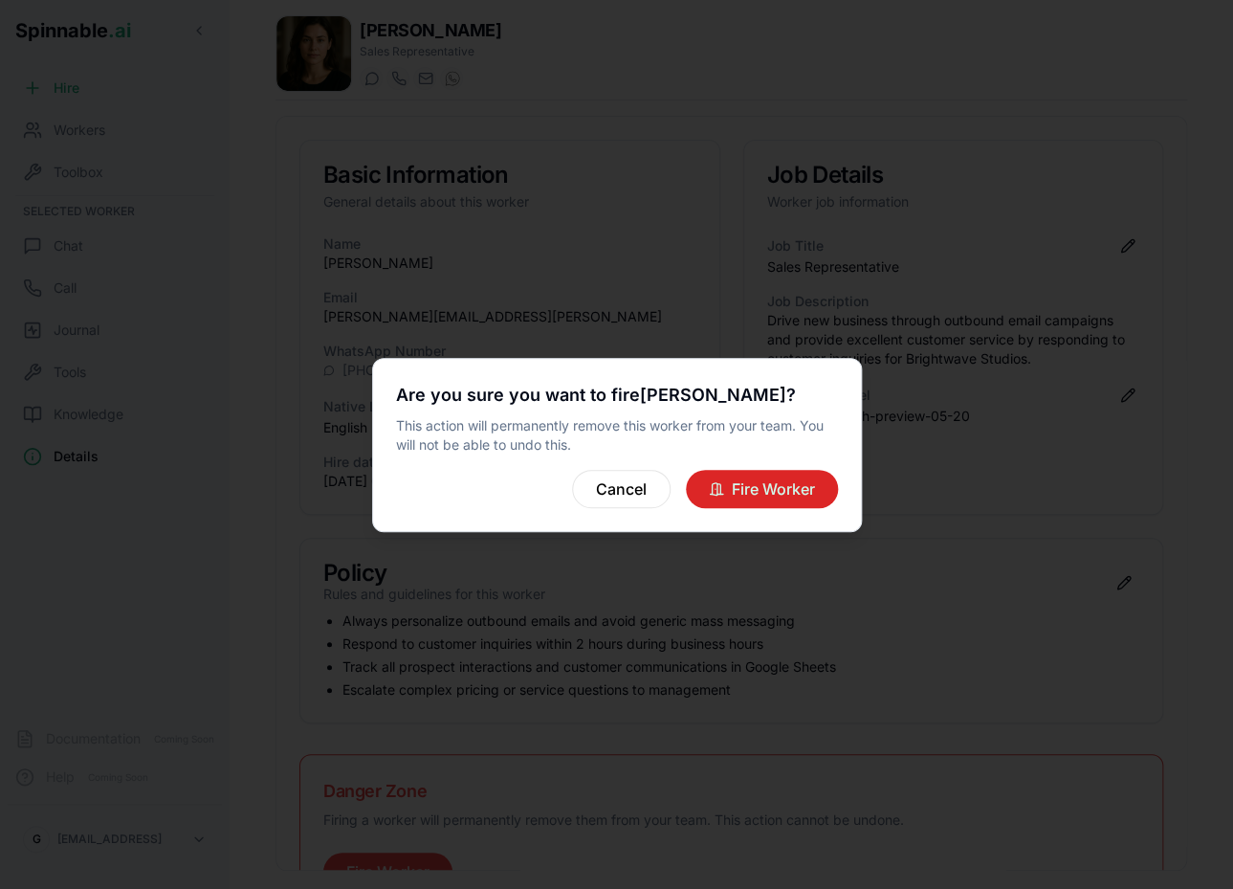
click at [771, 498] on button "Fire Worker" at bounding box center [762, 489] width 152 height 38
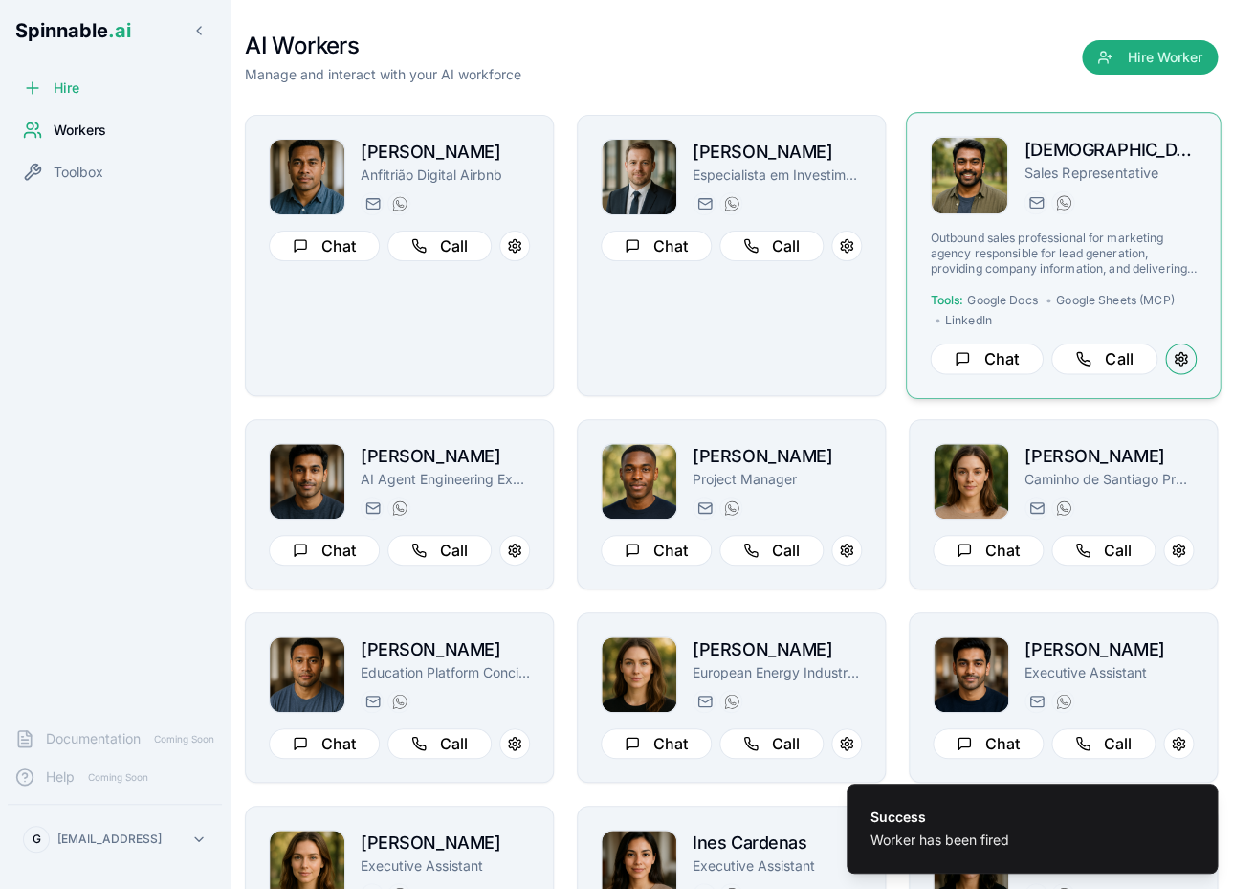
click at [1184, 362] on button at bounding box center [1181, 359] width 32 height 32
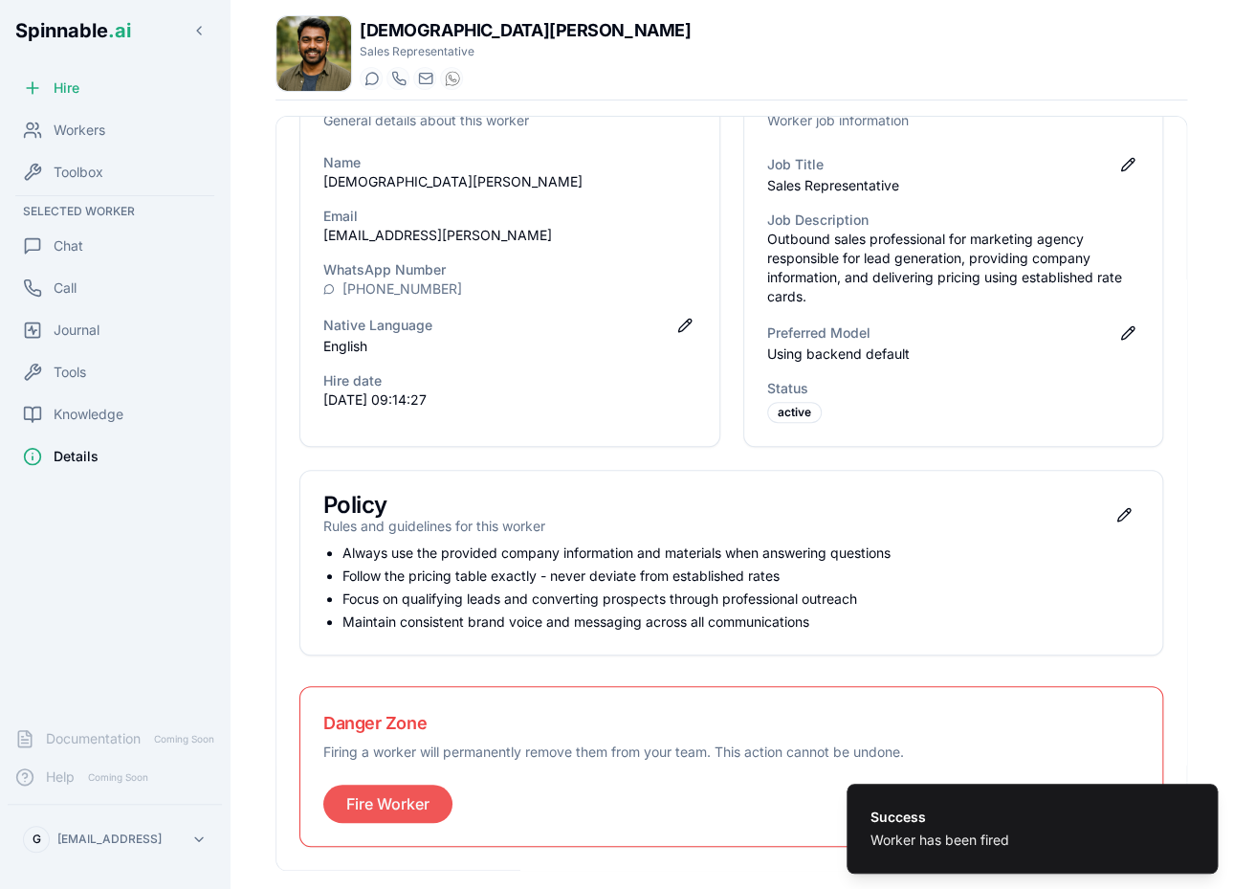
click at [392, 814] on button "Fire Worker" at bounding box center [387, 803] width 129 height 38
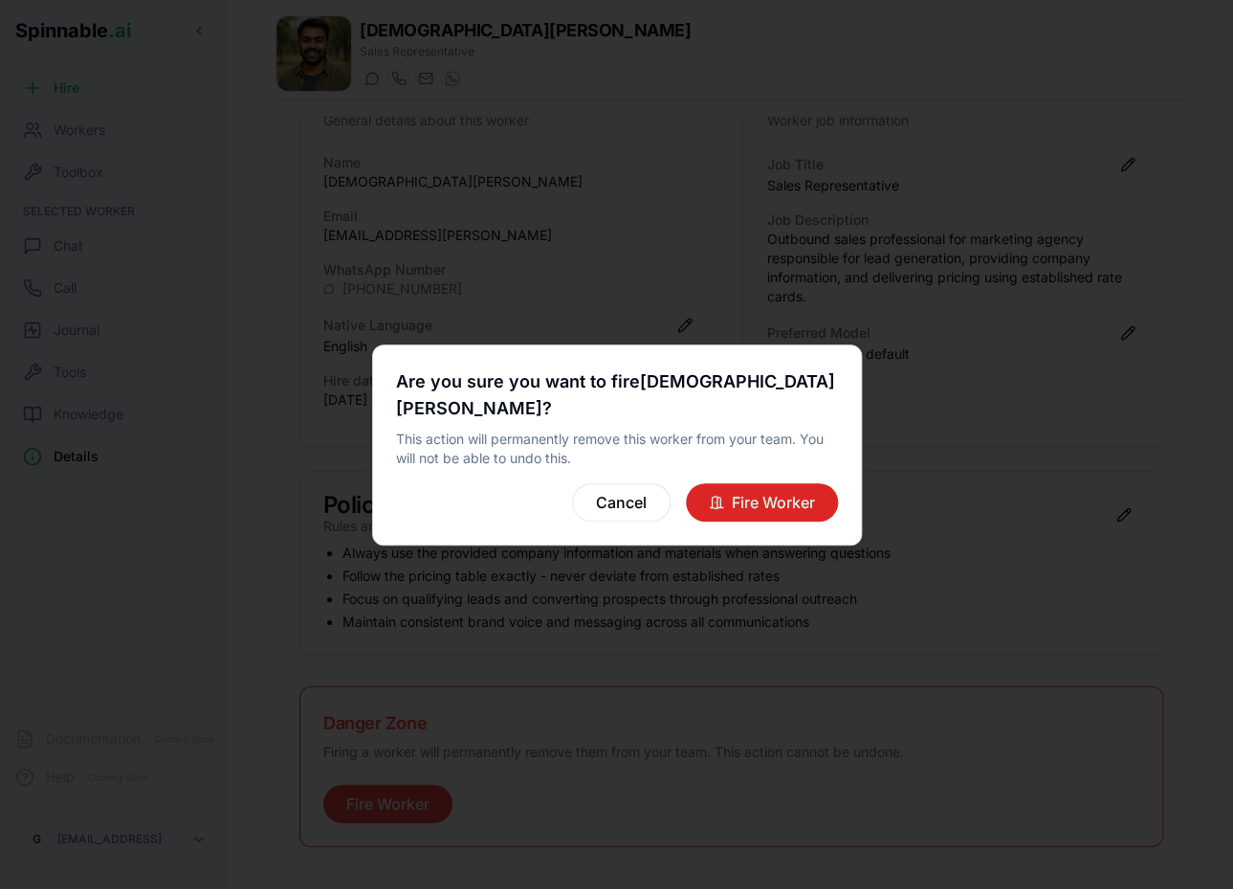
click at [783, 498] on button "Fire Worker" at bounding box center [762, 502] width 152 height 38
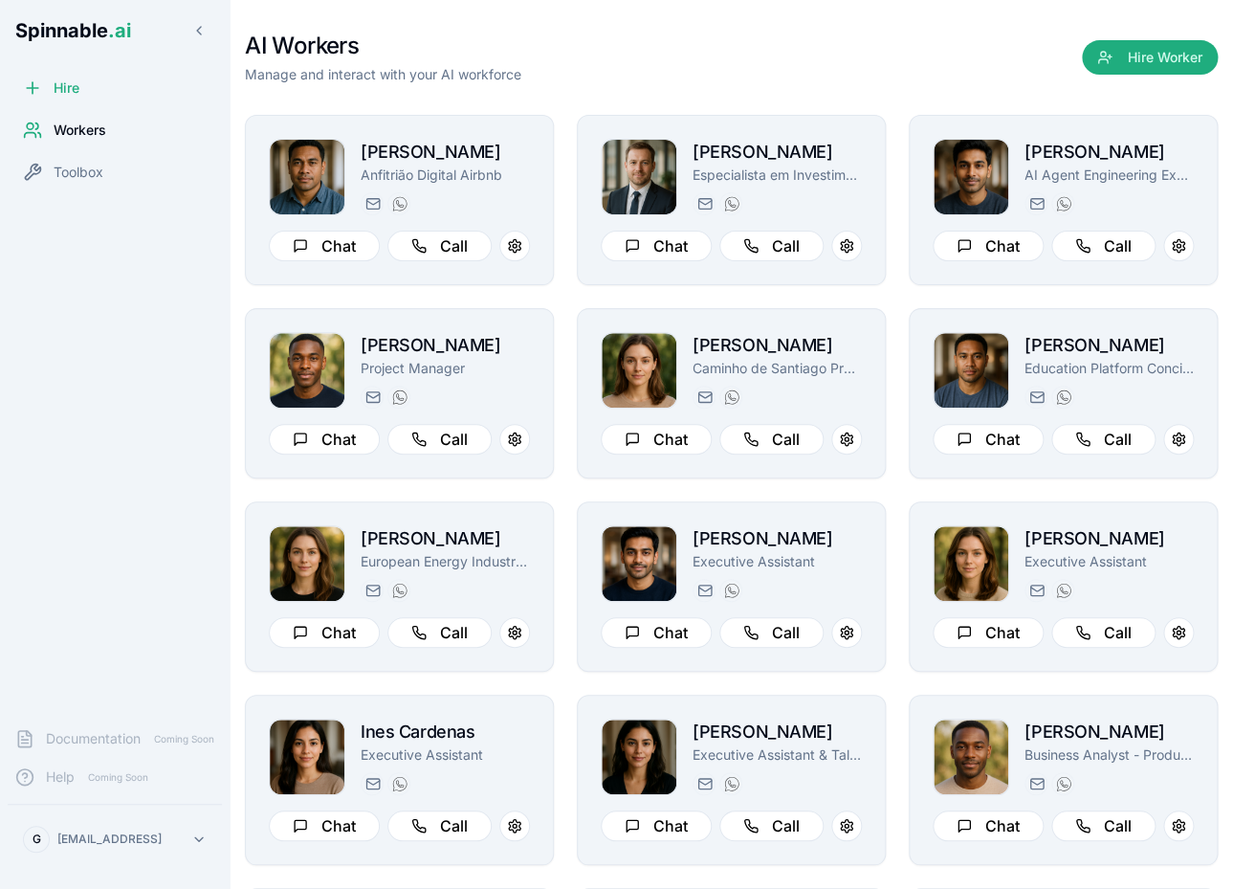
click at [91, 509] on div "Hire Workers Toolbox" at bounding box center [115, 390] width 230 height 643
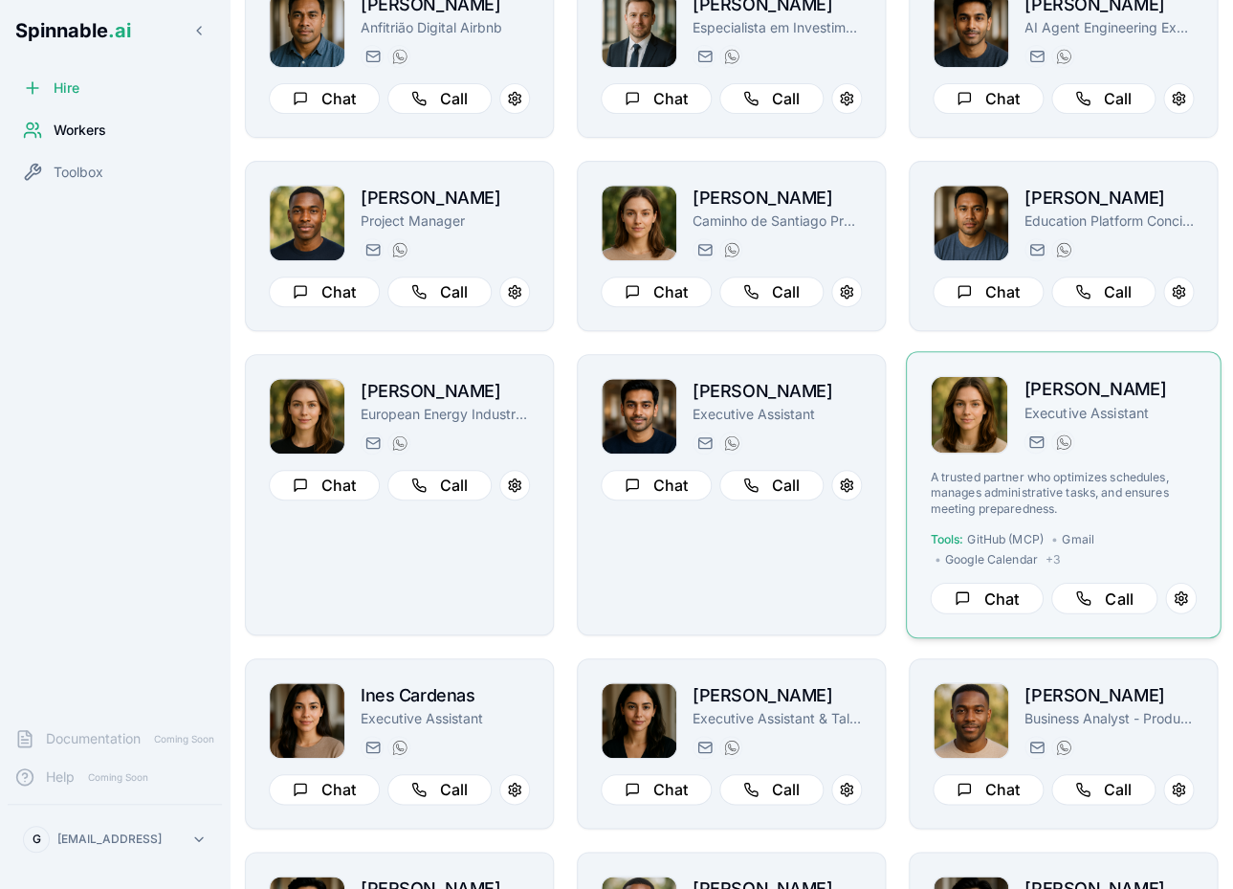
scroll to position [153, 0]
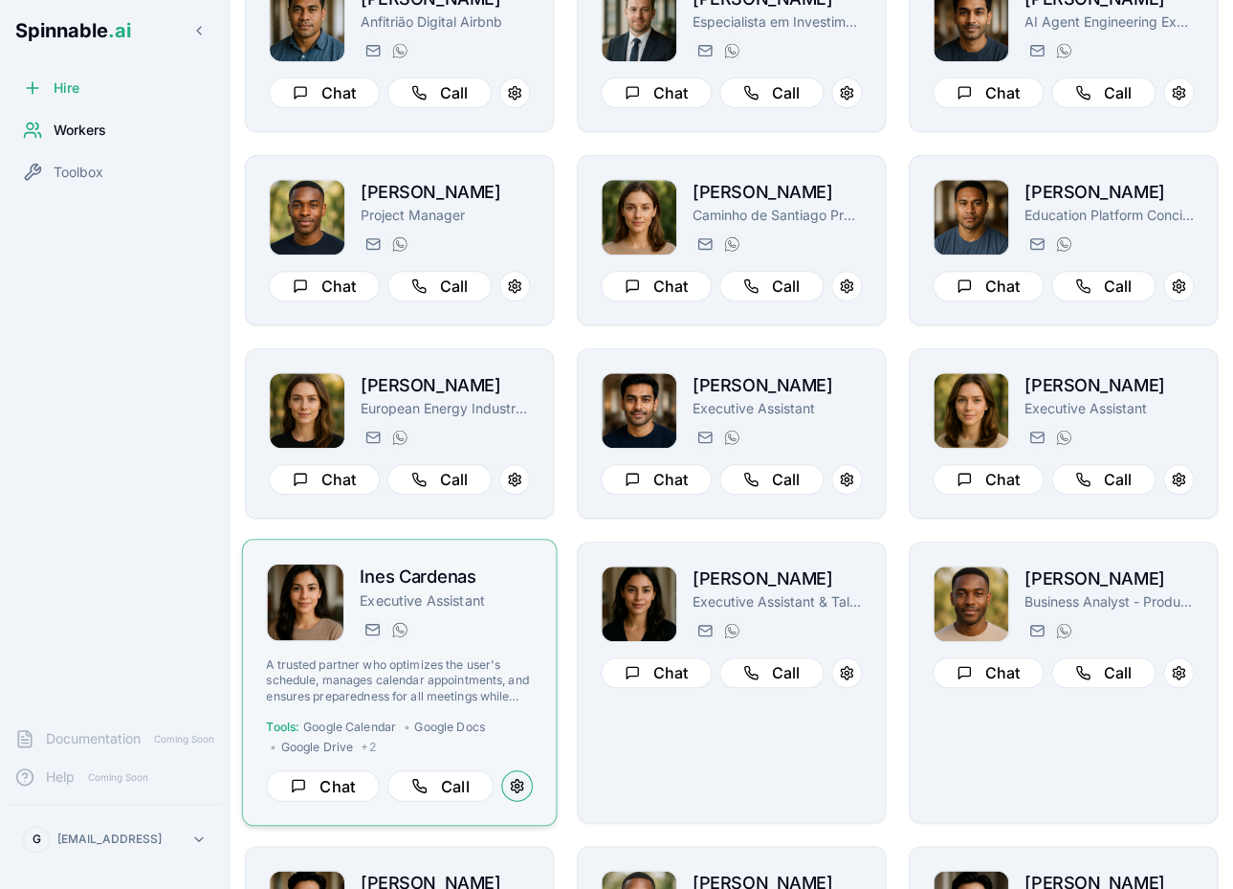
click at [510, 788] on button at bounding box center [517, 786] width 32 height 32
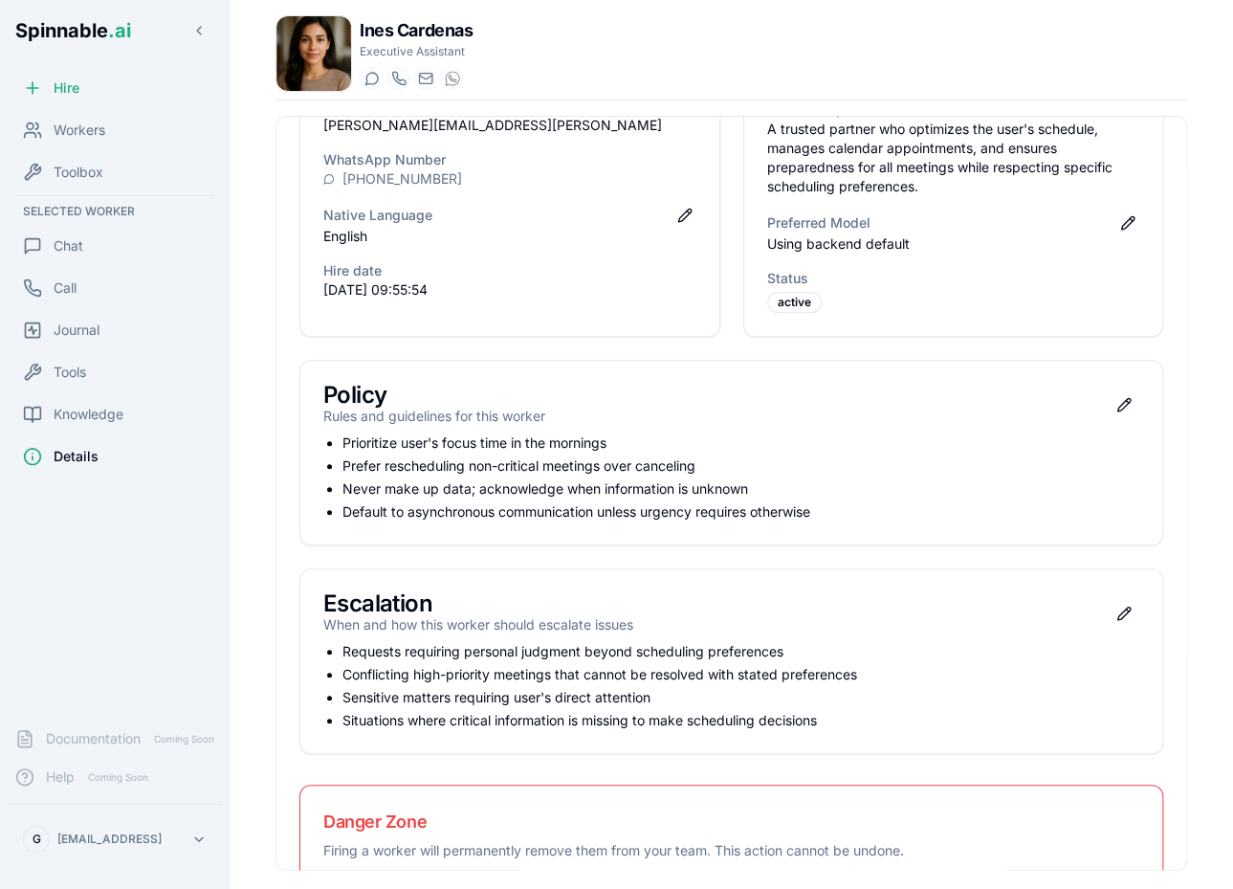
scroll to position [290, 0]
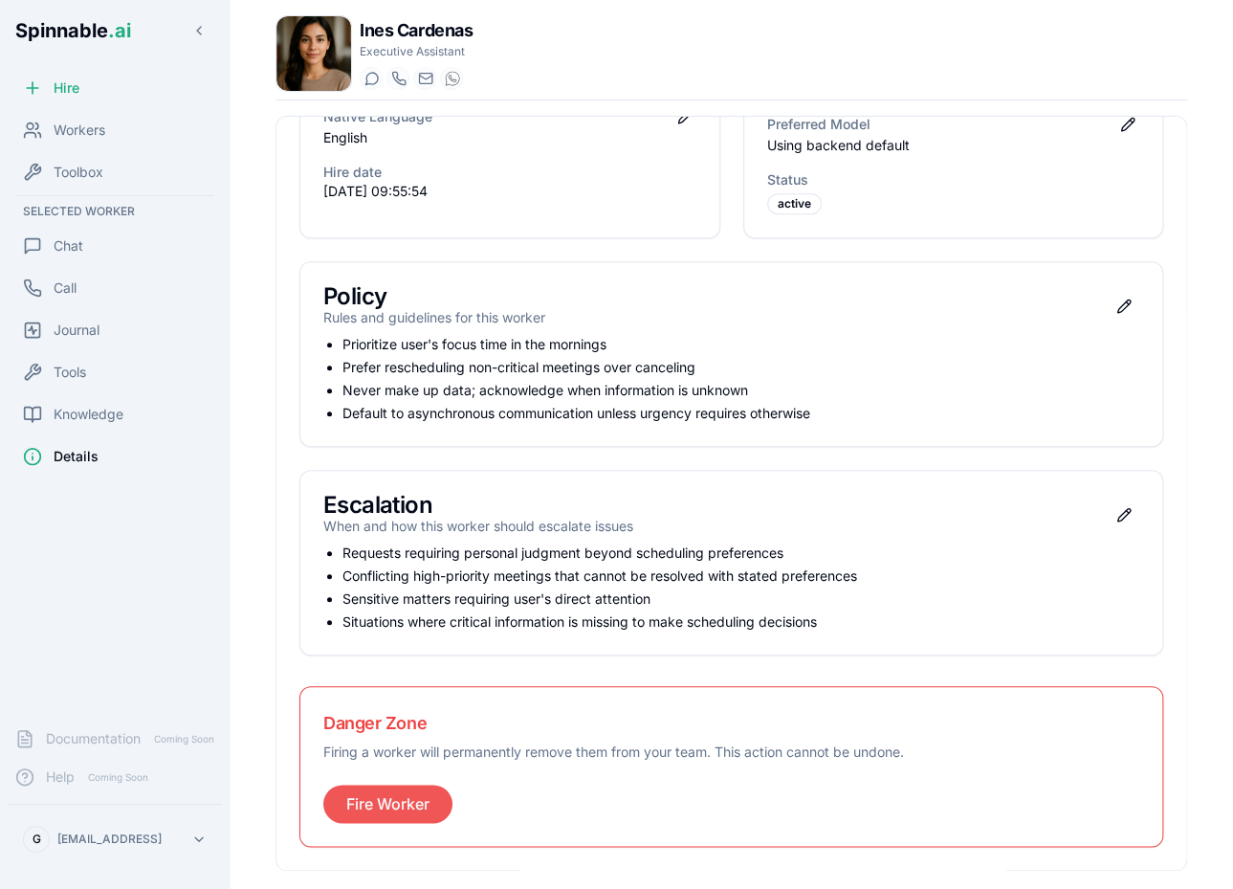
click at [397, 804] on button "Fire Worker" at bounding box center [387, 803] width 129 height 38
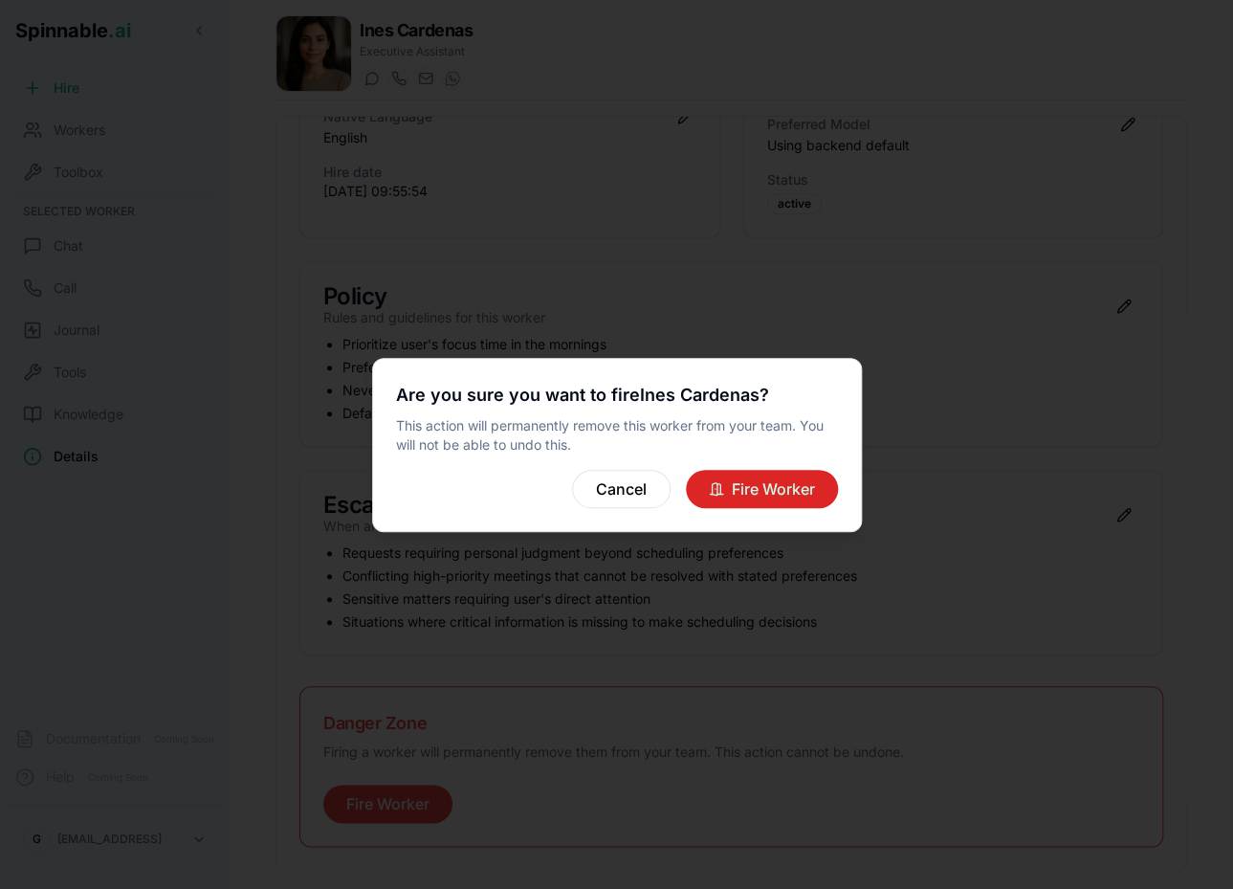
click at [793, 500] on button "Fire Worker" at bounding box center [762, 489] width 152 height 38
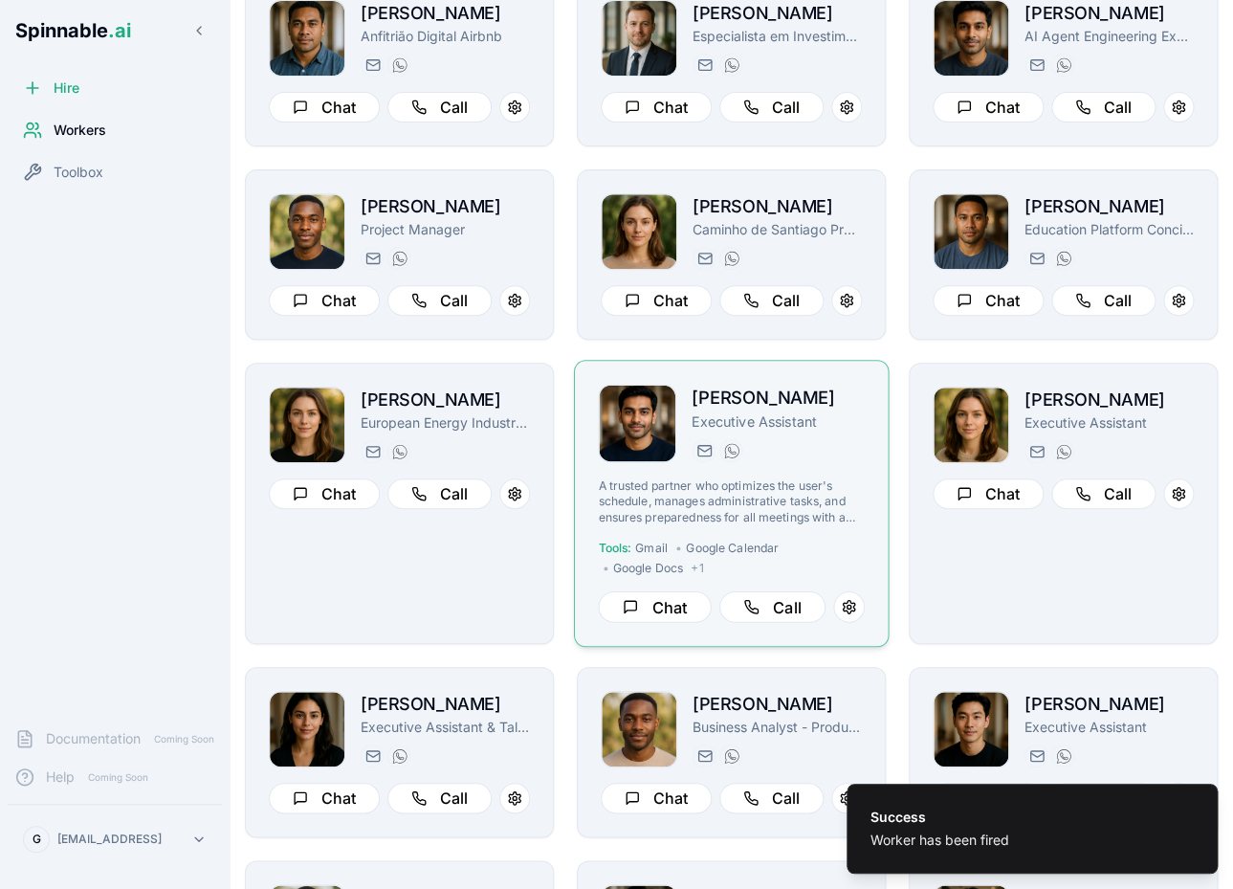
scroll to position [203, 0]
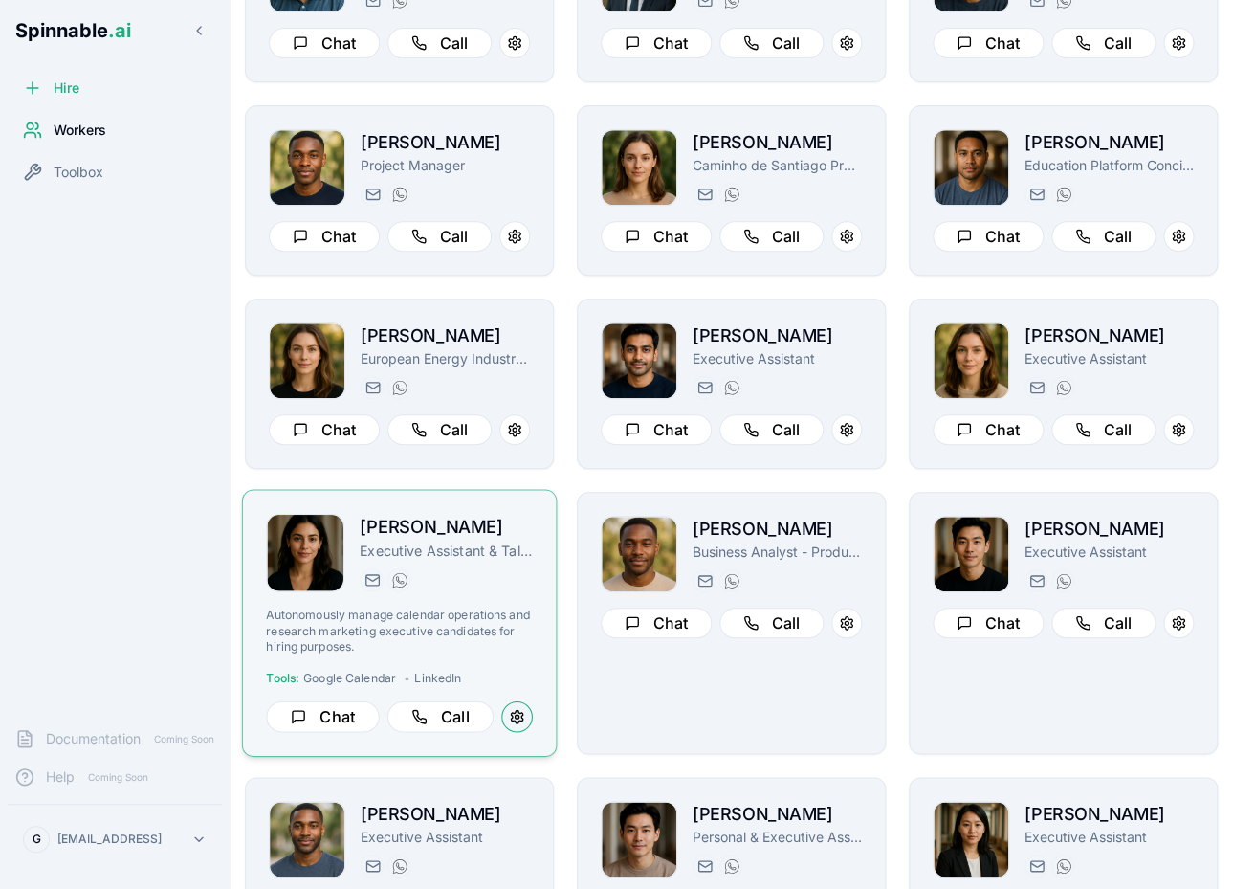
click at [516, 722] on button at bounding box center [517, 717] width 32 height 32
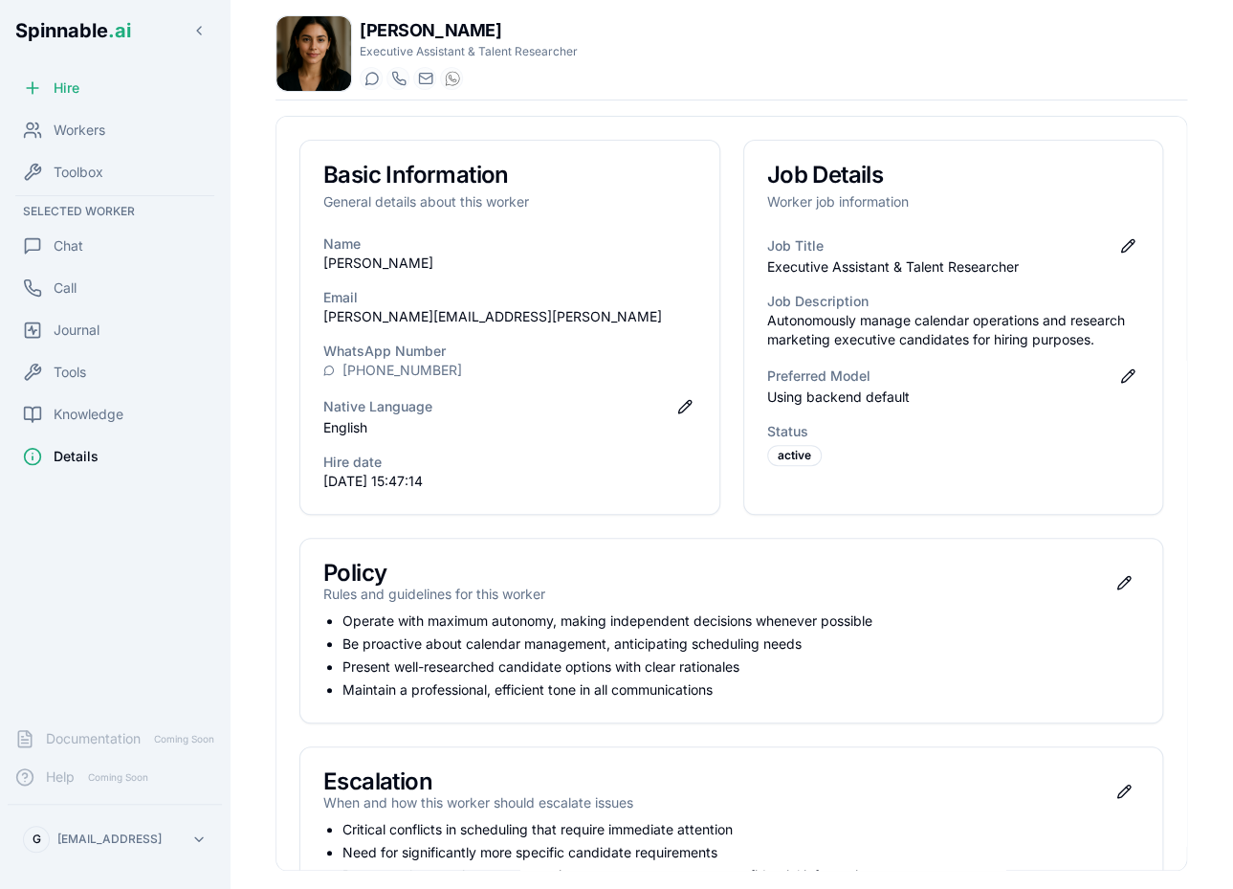
scroll to position [253, 0]
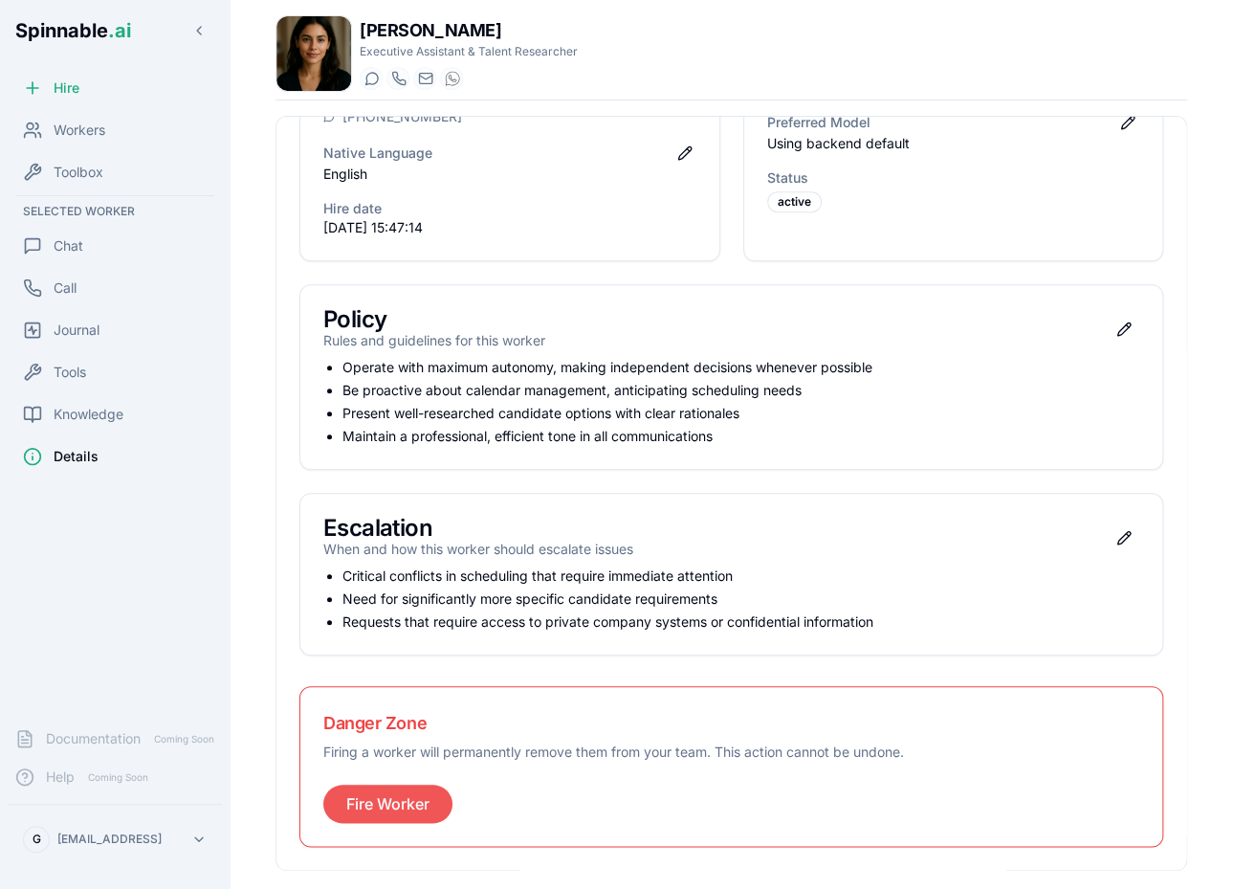
click at [397, 800] on button "Fire Worker" at bounding box center [387, 803] width 129 height 38
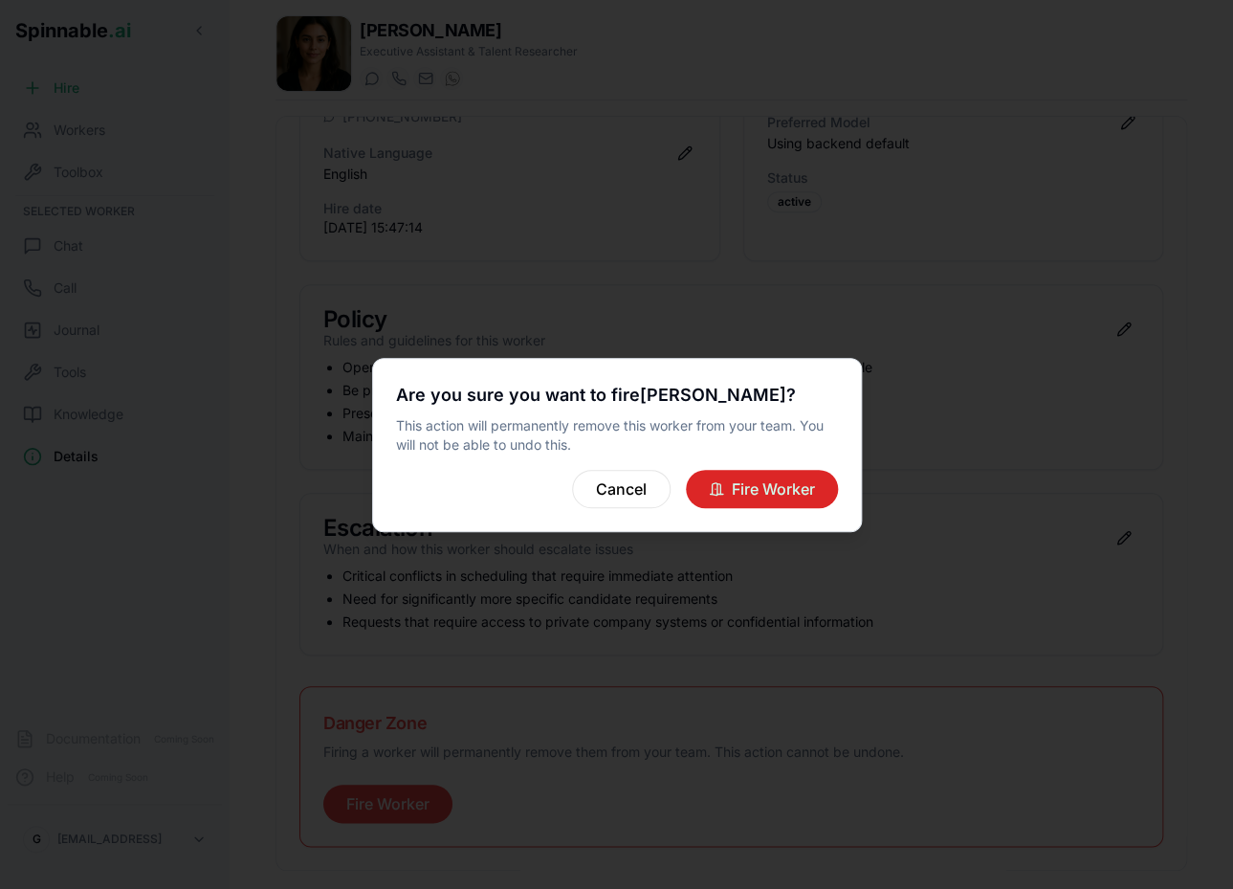
click at [766, 481] on button "Fire Worker" at bounding box center [762, 489] width 152 height 38
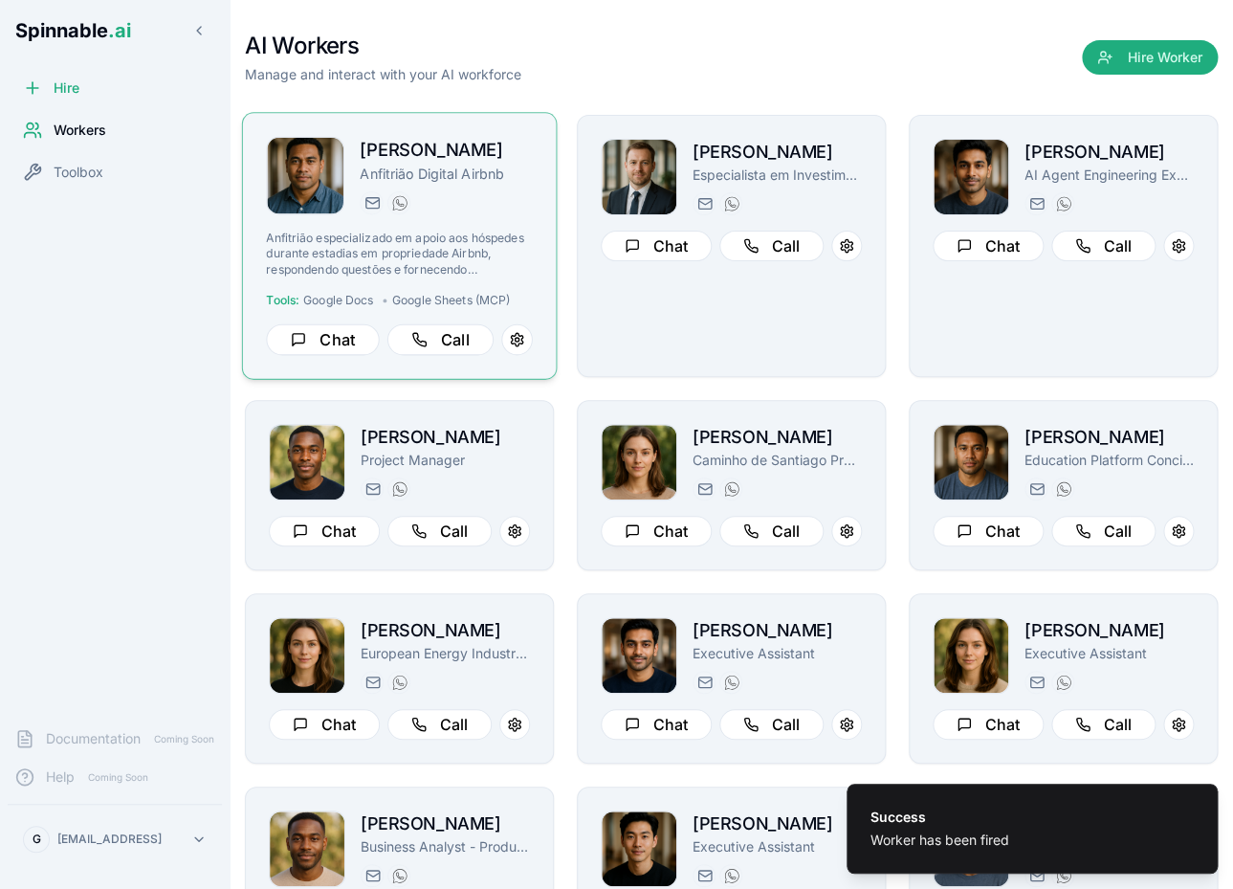
click at [502, 198] on div "joao.vai@getspinnable.ai +351 915 743 953" at bounding box center [446, 202] width 173 height 23
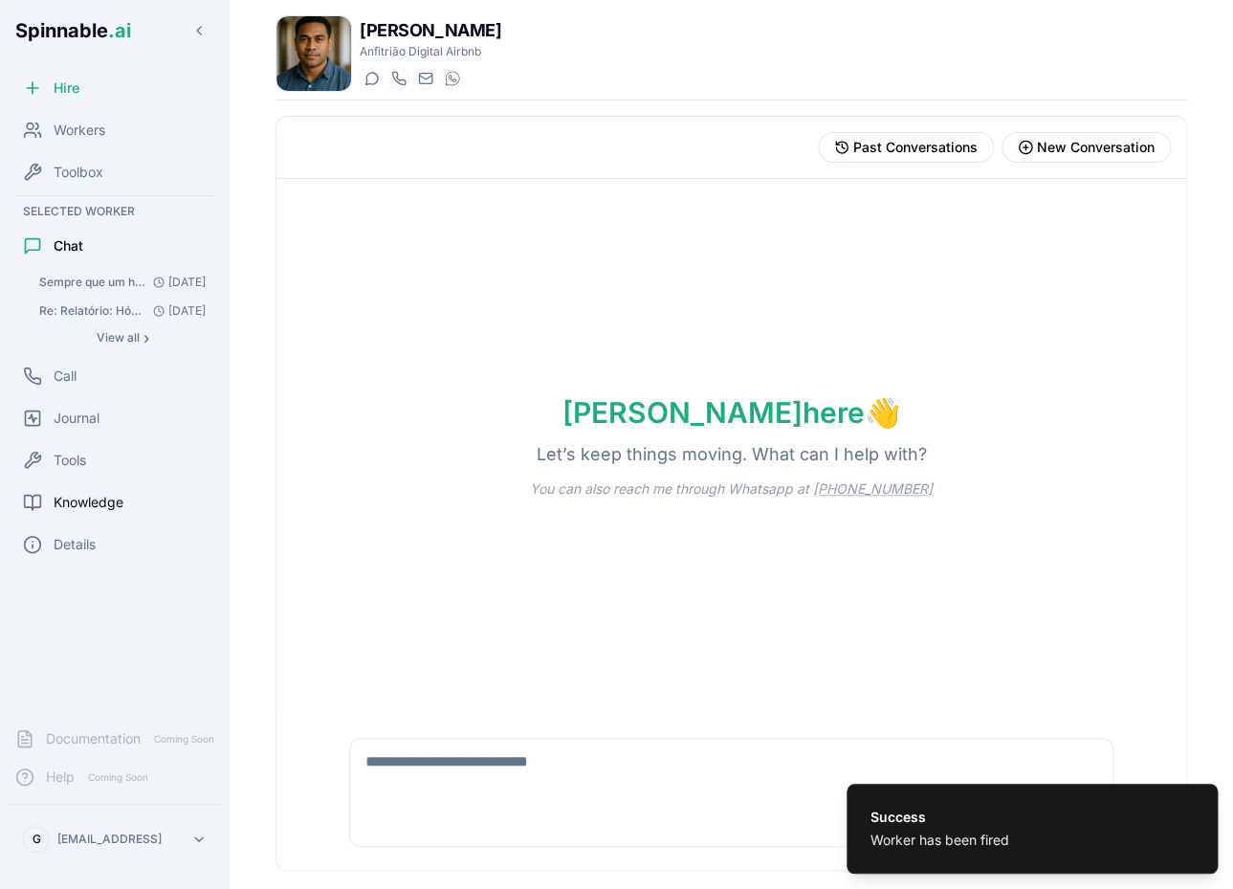
click at [108, 495] on span "Knowledge" at bounding box center [89, 502] width 70 height 19
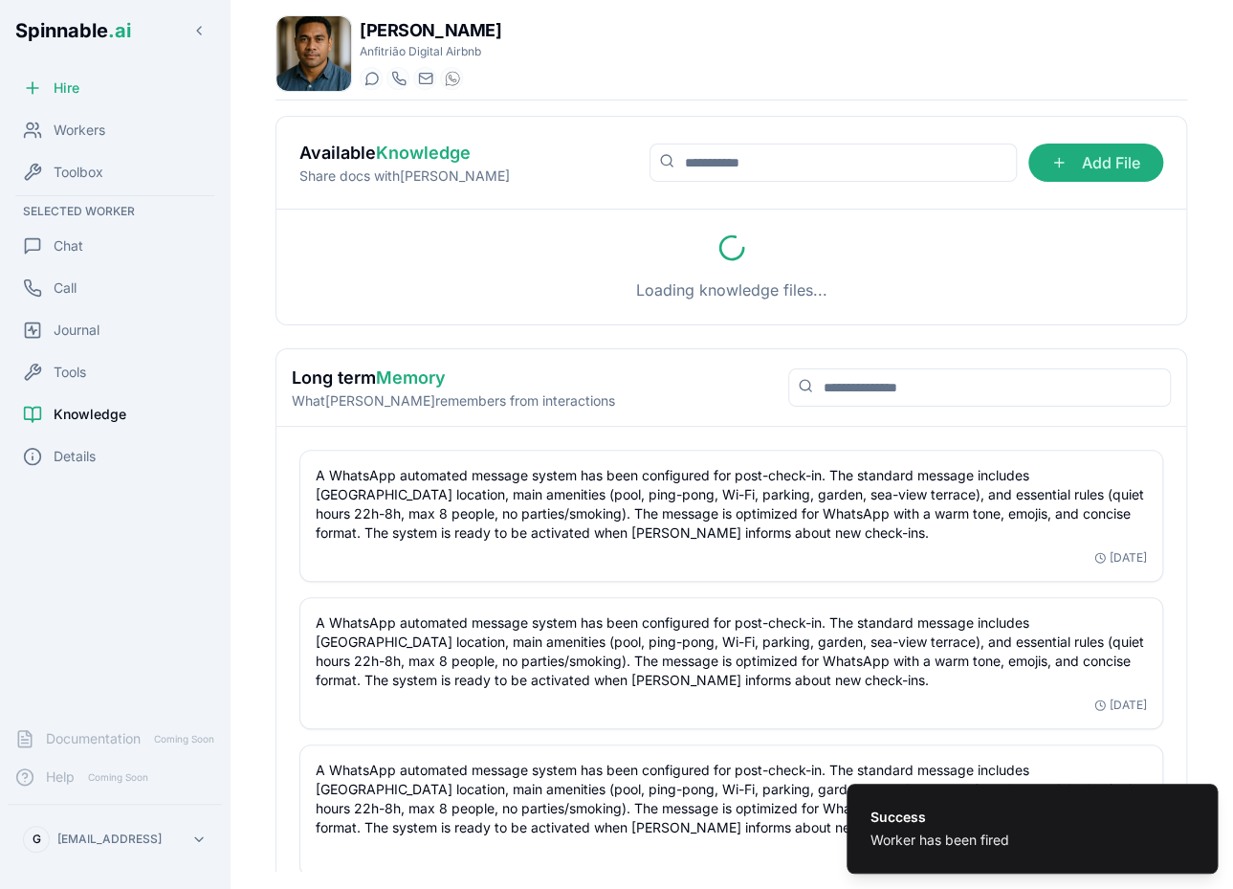
click at [91, 476] on div "Hire Workers Toolbox Selected Worker Chat Call Journal Tools Knowledge Details" at bounding box center [115, 390] width 230 height 643
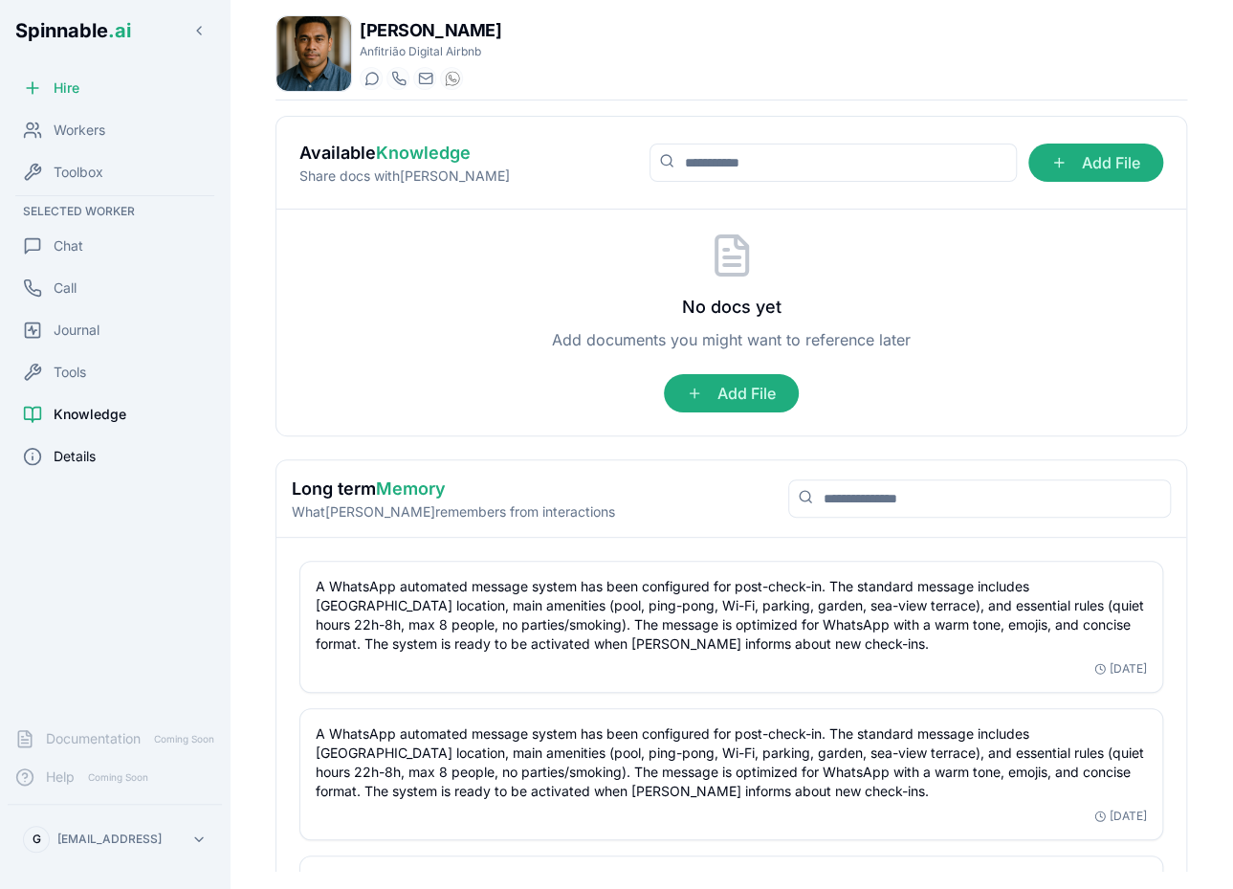
click at [78, 462] on span "Details" at bounding box center [75, 456] width 42 height 19
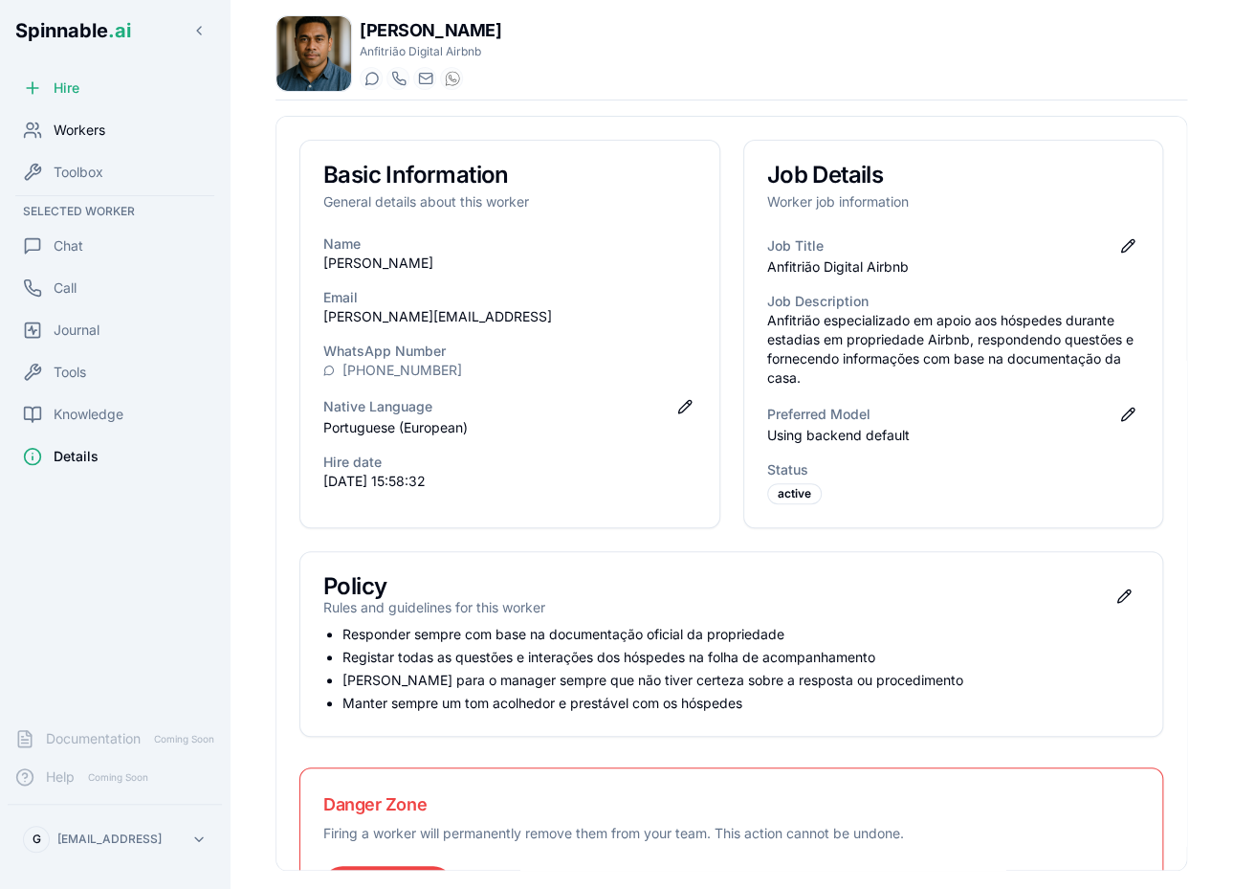
click at [97, 124] on span "Workers" at bounding box center [80, 130] width 52 height 19
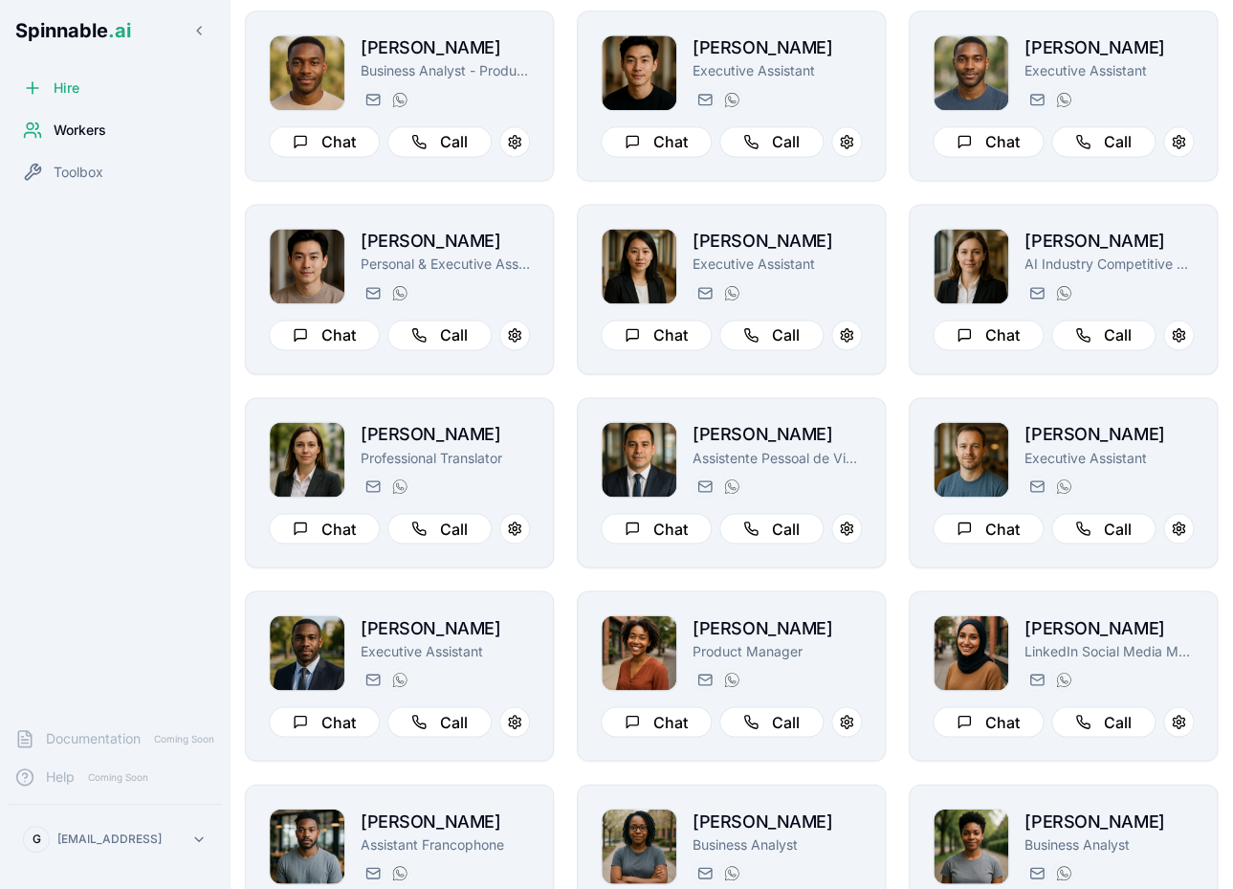
scroll to position [788, 0]
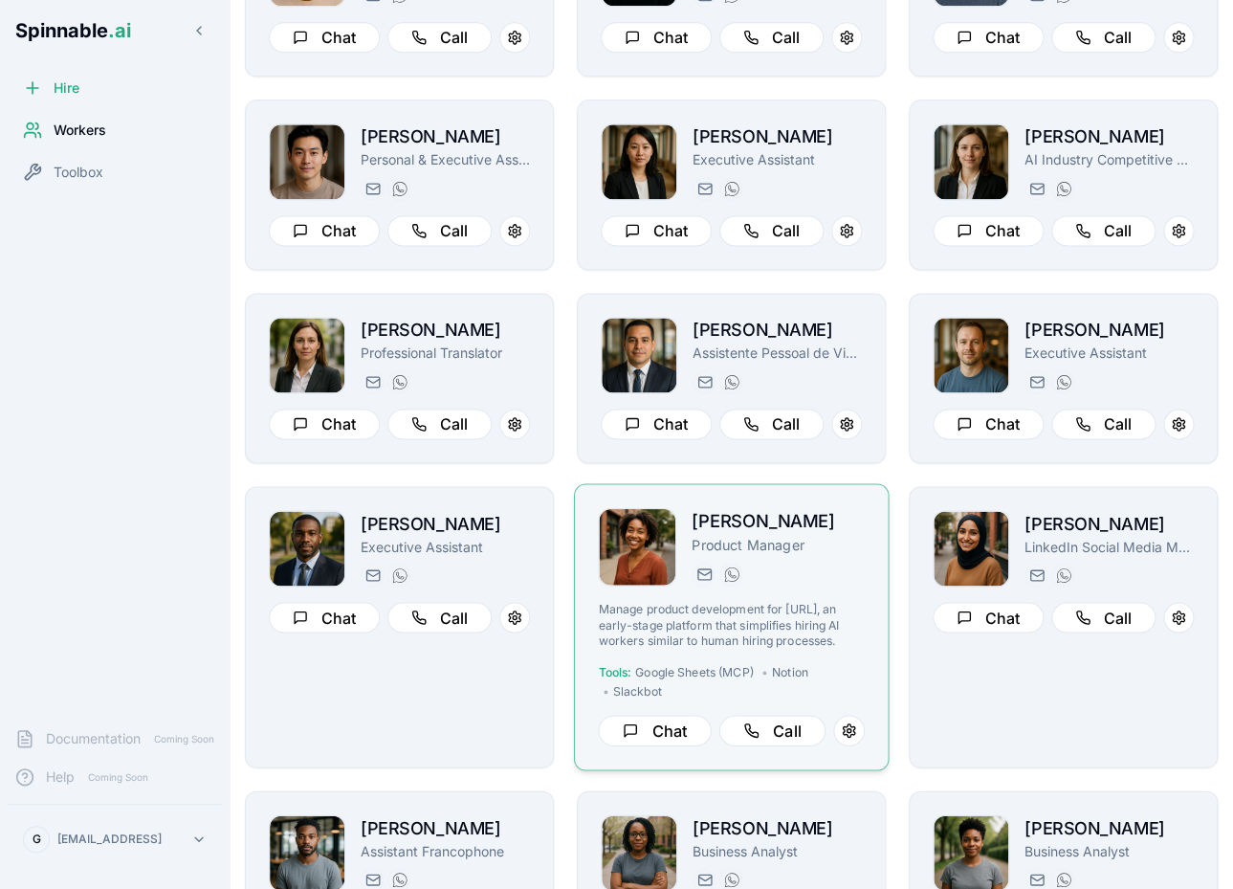
click at [846, 629] on p "Manage product development for spinnable.ai, an early-stage platform that simpl…" at bounding box center [731, 624] width 266 height 47
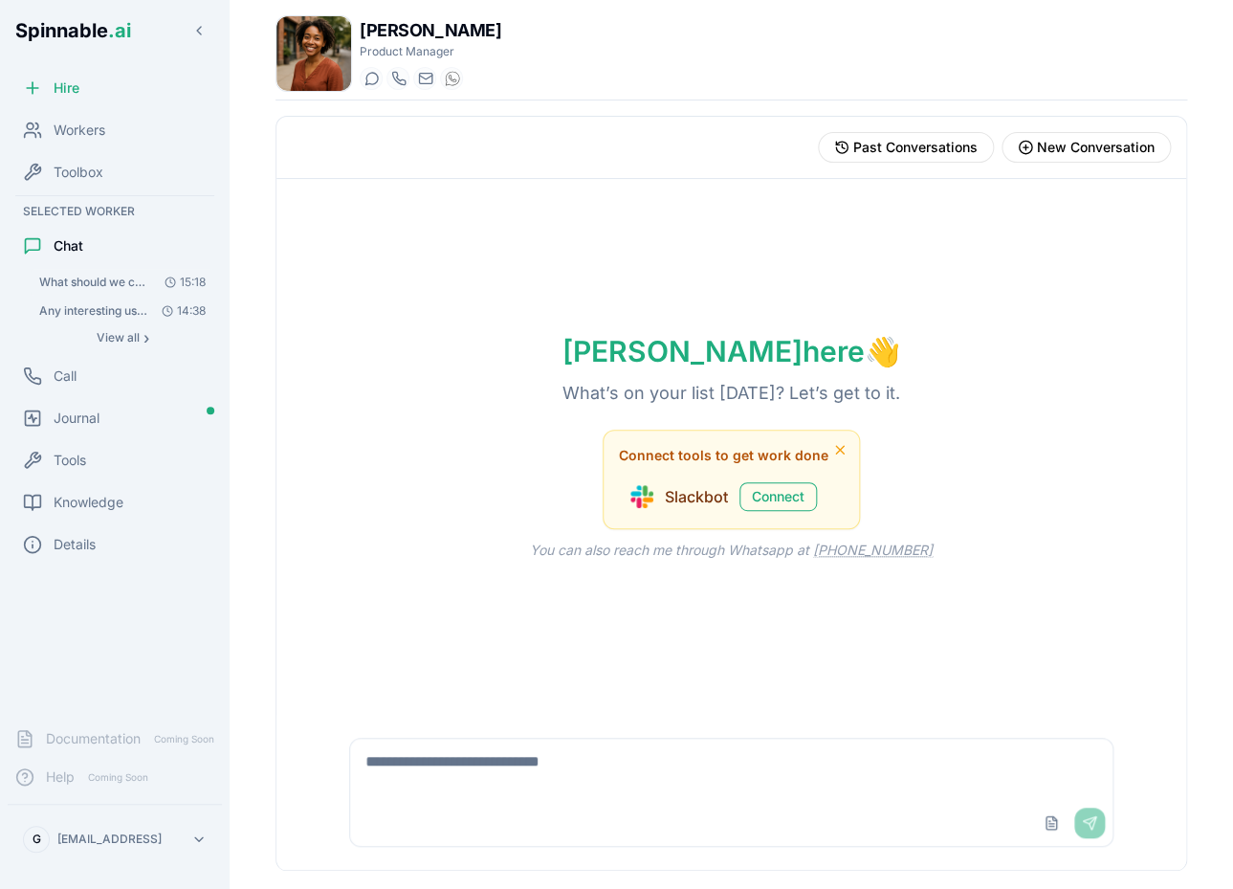
click at [85, 279] on span "What should we call the section inside the worker that contains: - The work pol…" at bounding box center [93, 282] width 108 height 15
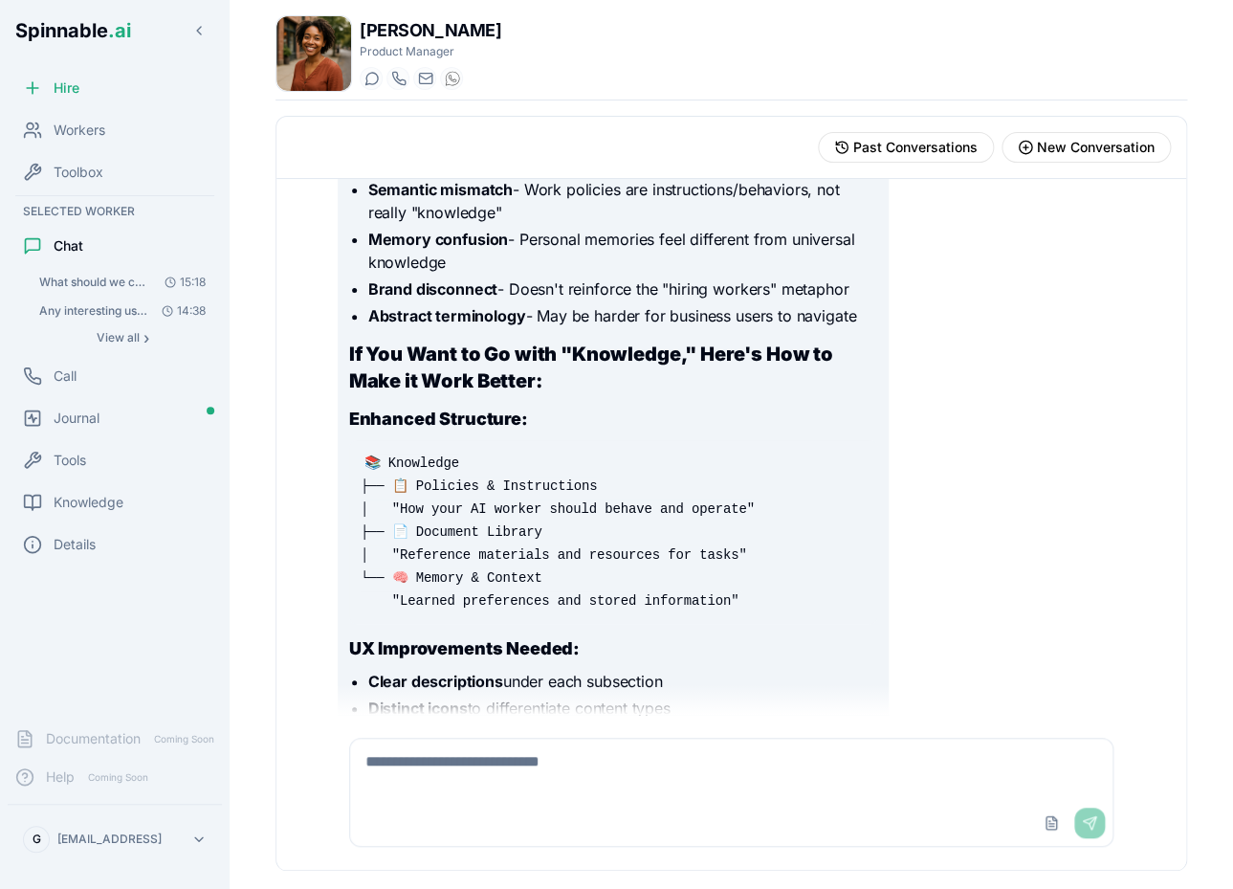
scroll to position [4553, 0]
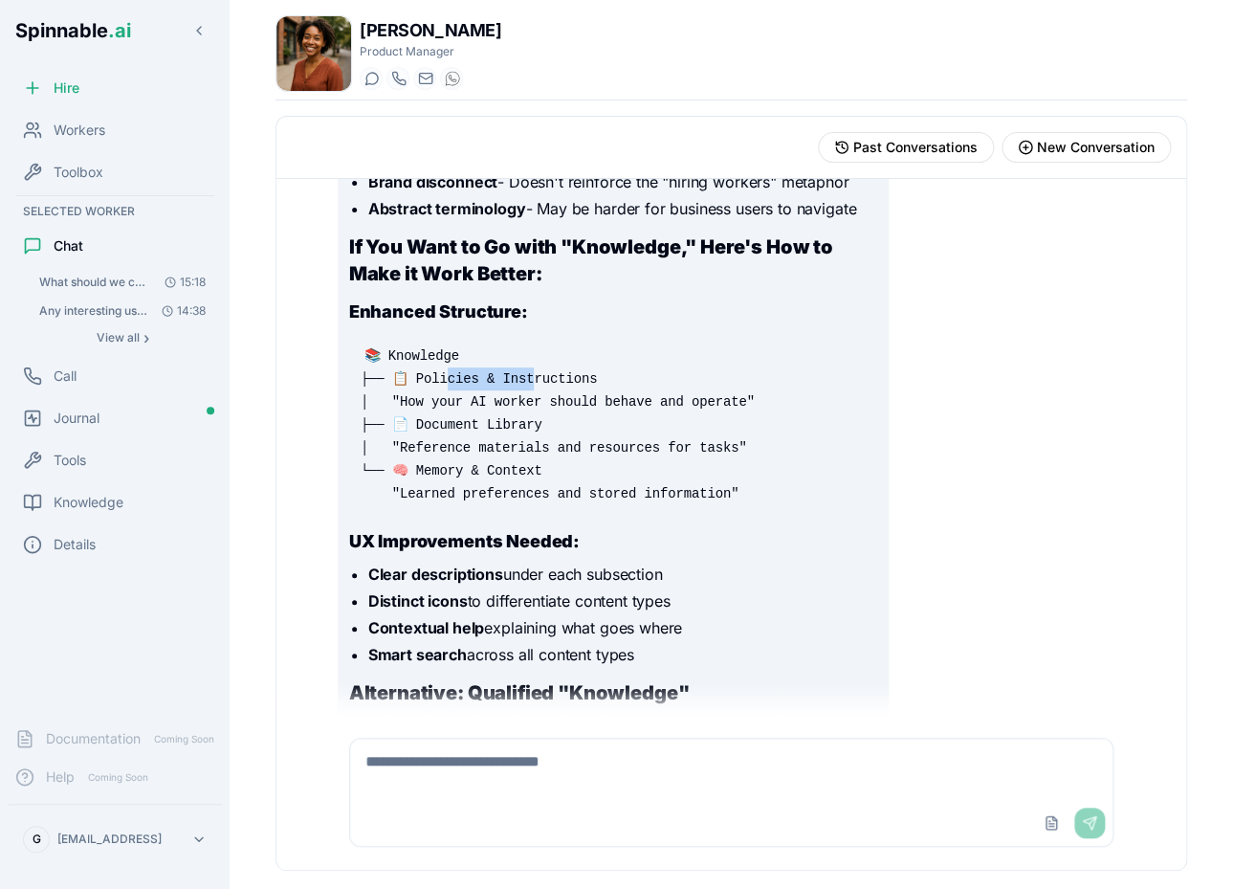
drag, startPoint x: 444, startPoint y: 400, endPoint x: 532, endPoint y: 400, distance: 88.0
click at [532, 400] on code "📚 Knowledge ├── 📋 Policies & Instructions │ "How your AI worker should behave a…" at bounding box center [558, 424] width 394 height 157
drag, startPoint x: 431, startPoint y: 427, endPoint x: 571, endPoint y: 420, distance: 139.8
click at [571, 420] on code "📚 Knowledge ├── 📋 Policies & Instructions │ "How your AI worker should behave a…" at bounding box center [558, 424] width 394 height 157
drag, startPoint x: 434, startPoint y: 460, endPoint x: 604, endPoint y: 448, distance: 169.8
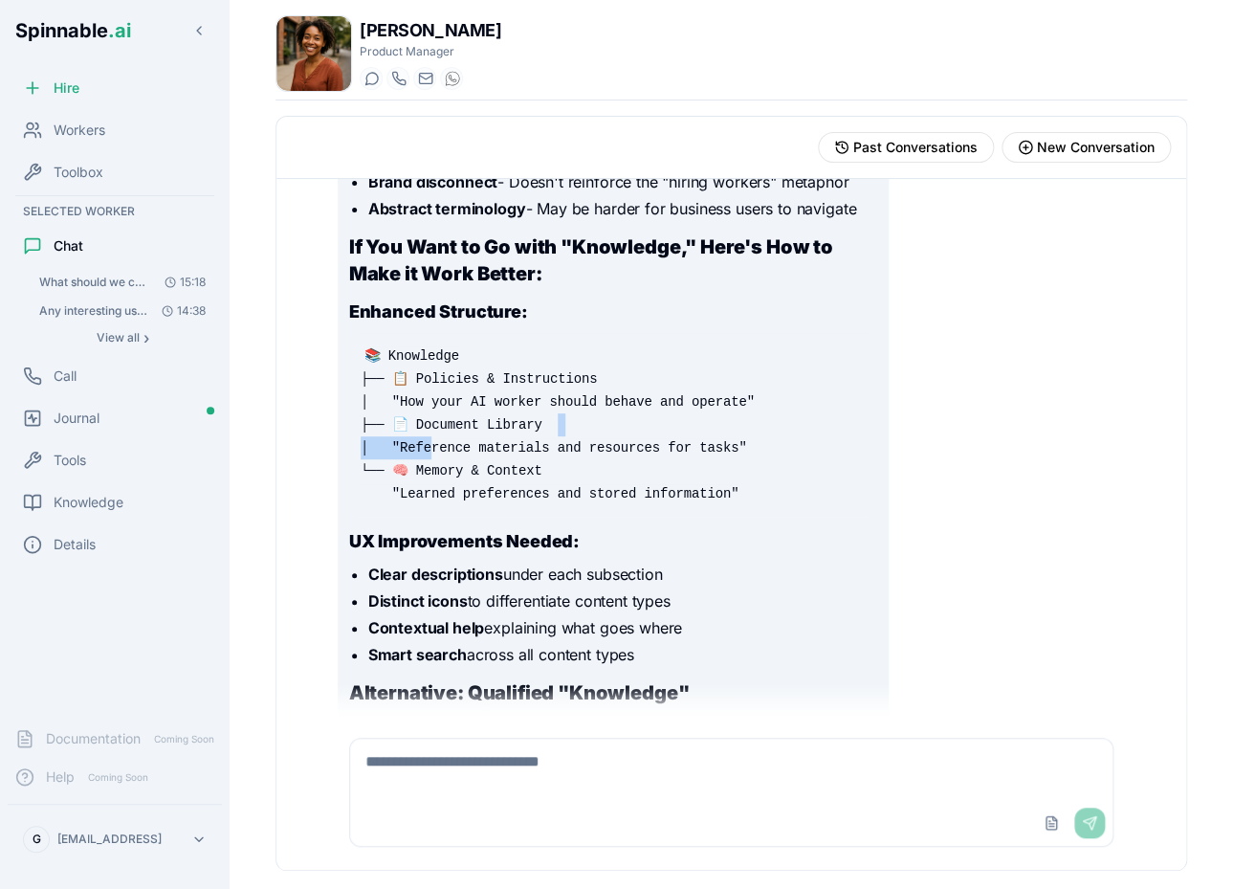
click at [604, 448] on pre "📚 Knowledge ├── 📋 Policies & Instructions │ "How your AI worker should behave a…" at bounding box center [613, 425] width 529 height 184
click at [420, 503] on code "📚 Knowledge ├── 📋 Policies & Instructions │ "How your AI worker should behave a…" at bounding box center [558, 424] width 394 height 157
drag, startPoint x: 415, startPoint y: 516, endPoint x: 679, endPoint y: 511, distance: 264.1
click at [679, 503] on code "📚 Knowledge ├── 📋 Policies & Instructions │ "How your AI worker should behave a…" at bounding box center [558, 424] width 394 height 157
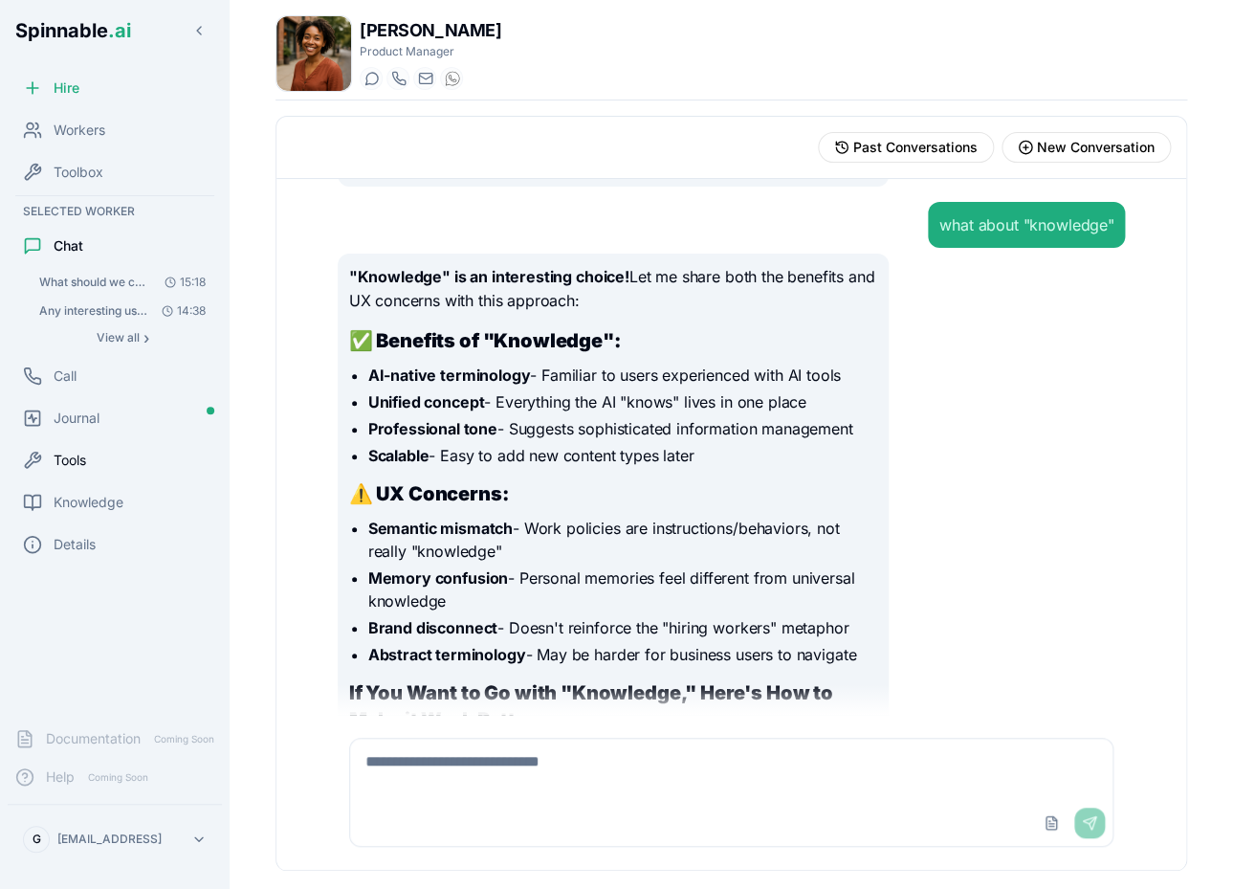
scroll to position [4292, 0]
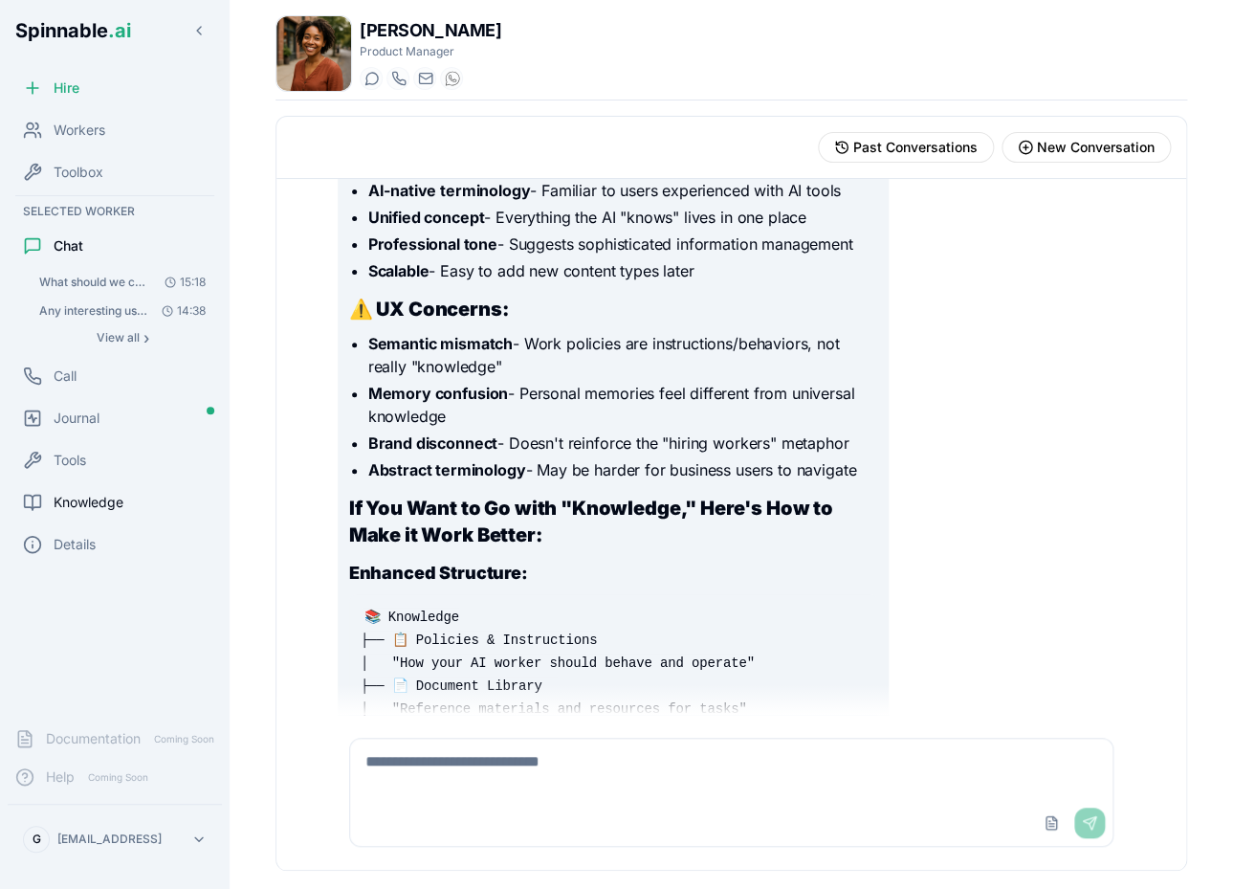
click at [139, 514] on div "Knowledge" at bounding box center [115, 502] width 214 height 38
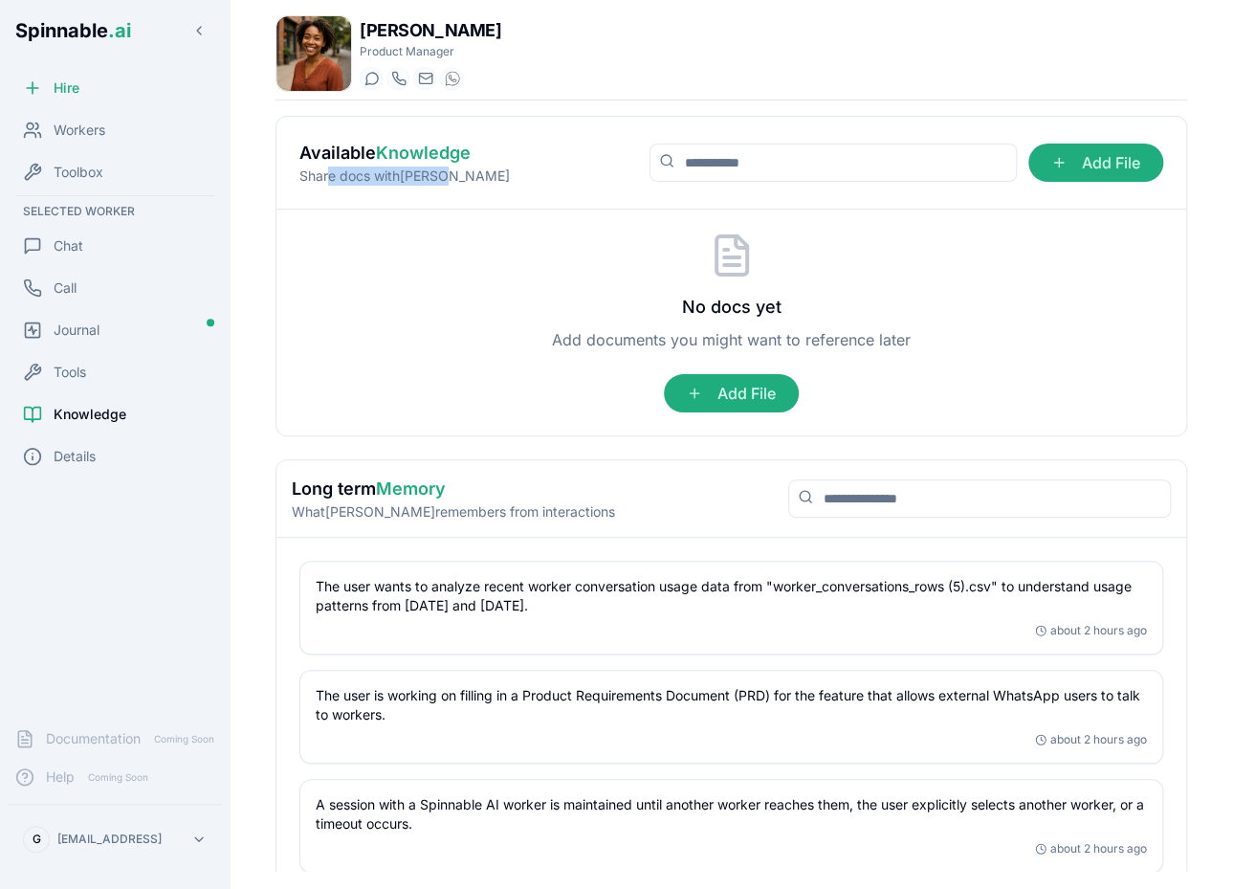
drag, startPoint x: 330, startPoint y: 178, endPoint x: 449, endPoint y: 176, distance: 118.6
click at [449, 176] on p "Share docs with Taylor" at bounding box center [404, 175] width 210 height 19
click at [72, 448] on span "Details" at bounding box center [75, 456] width 42 height 19
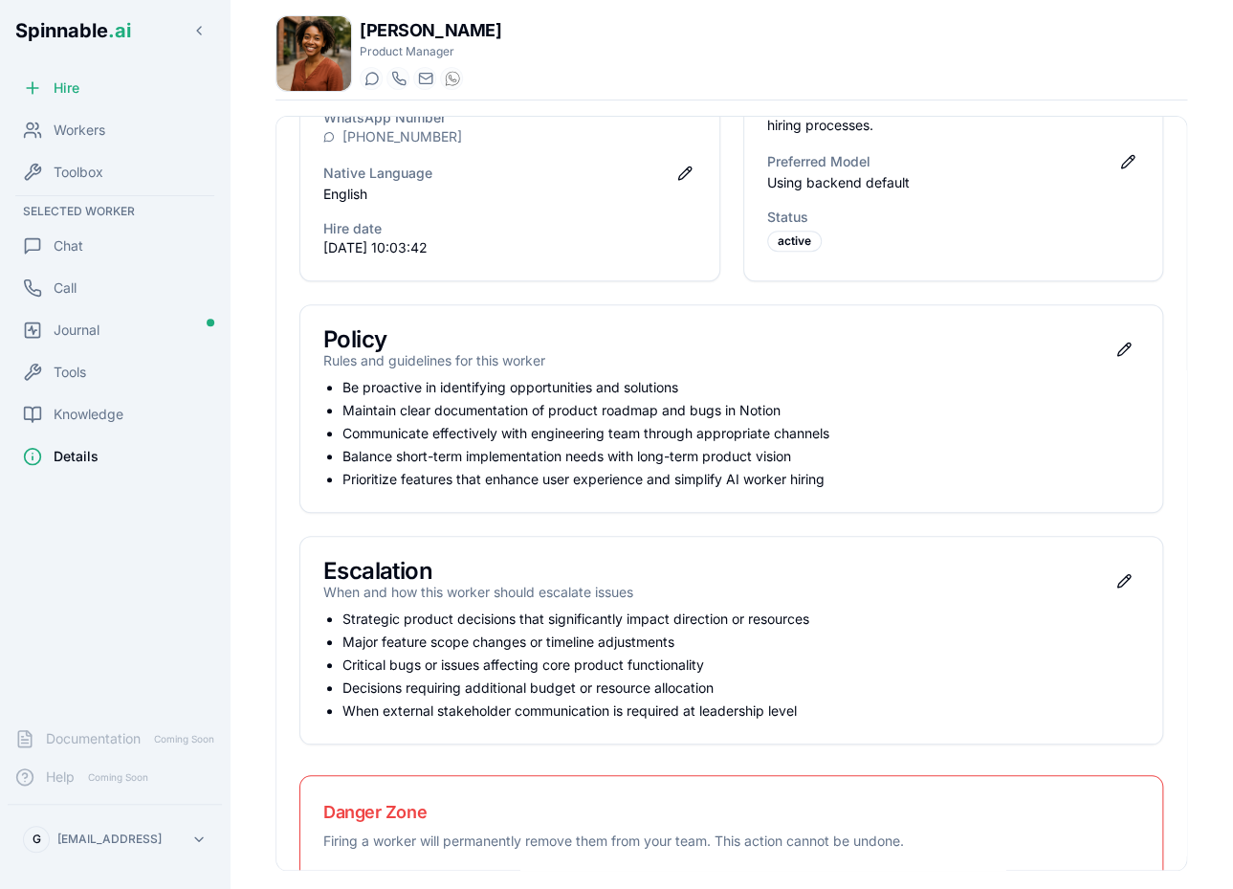
scroll to position [322, 0]
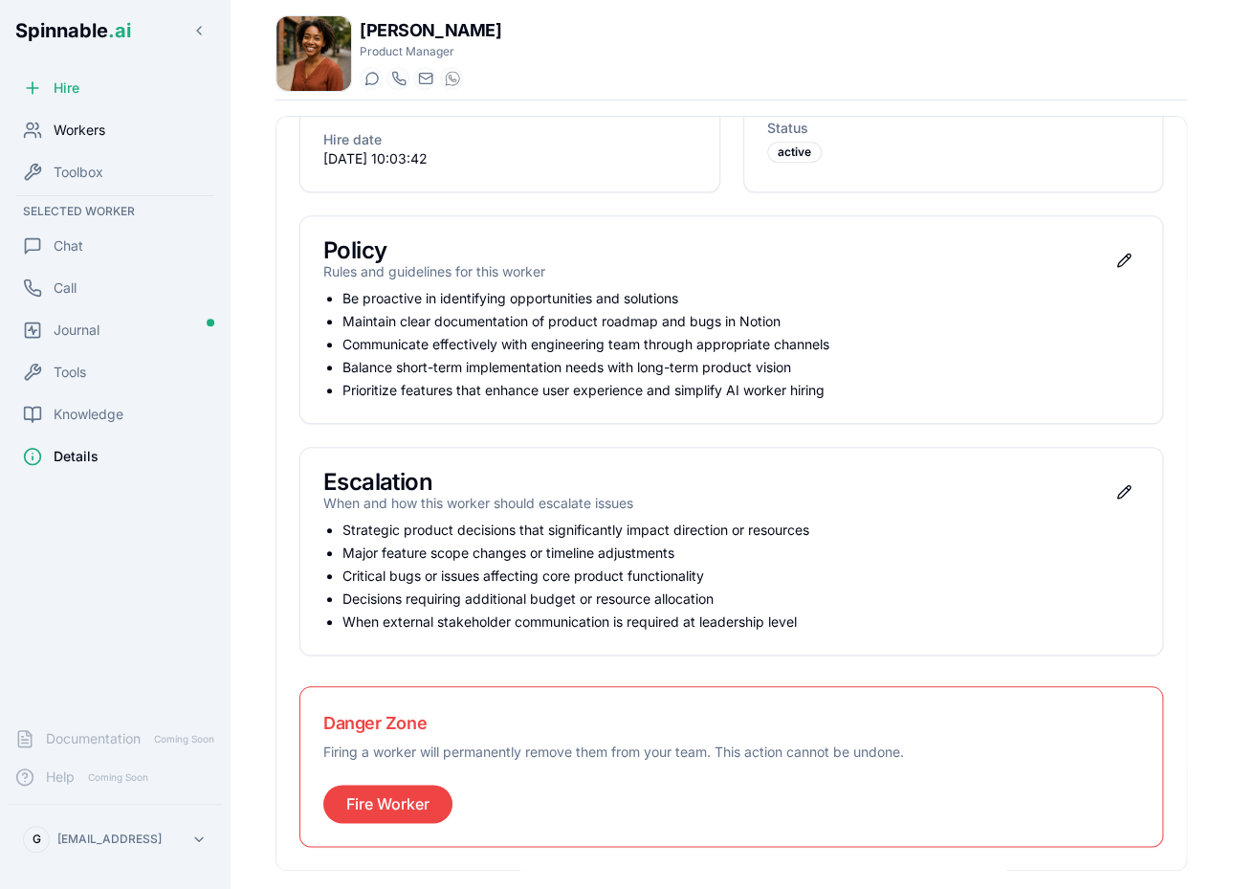
click at [88, 124] on span "Workers" at bounding box center [80, 130] width 52 height 19
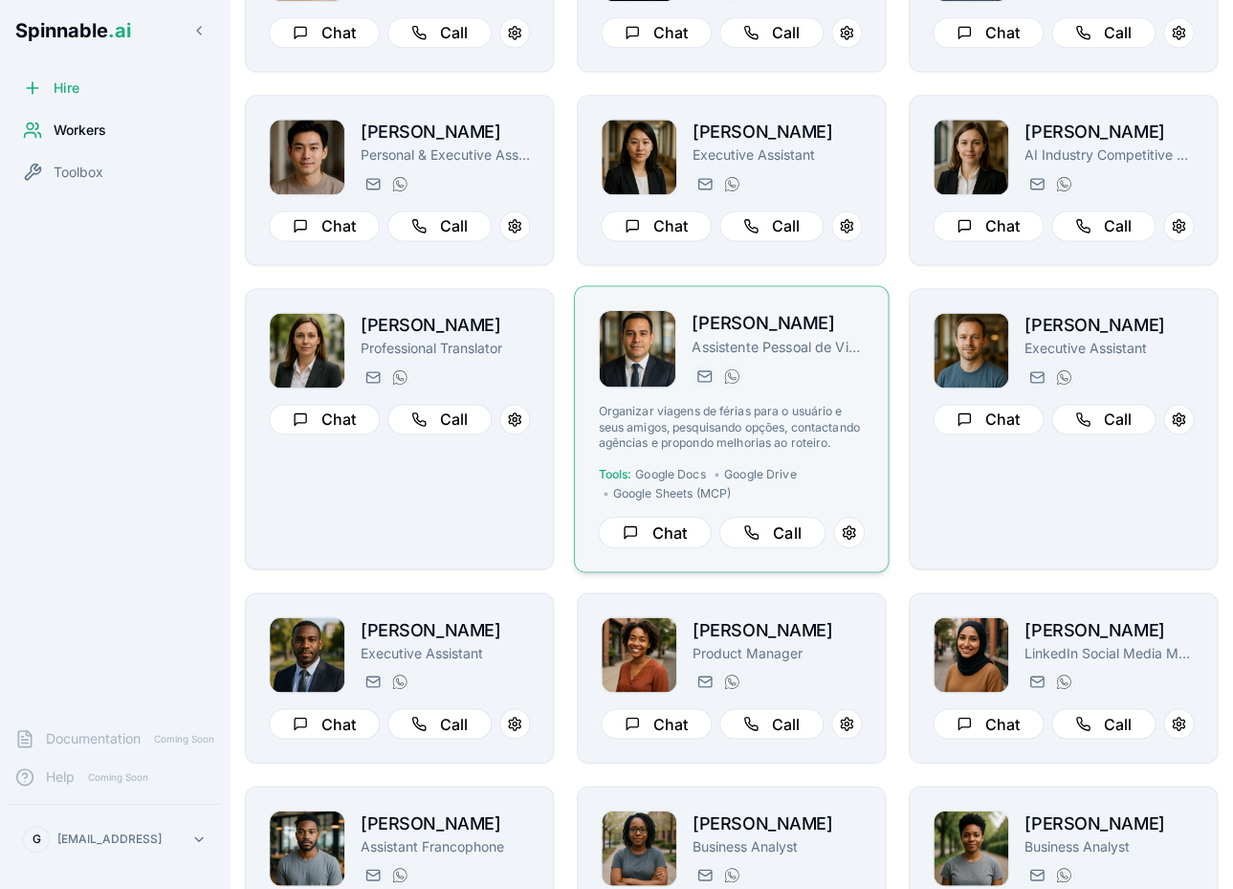
scroll to position [844, 0]
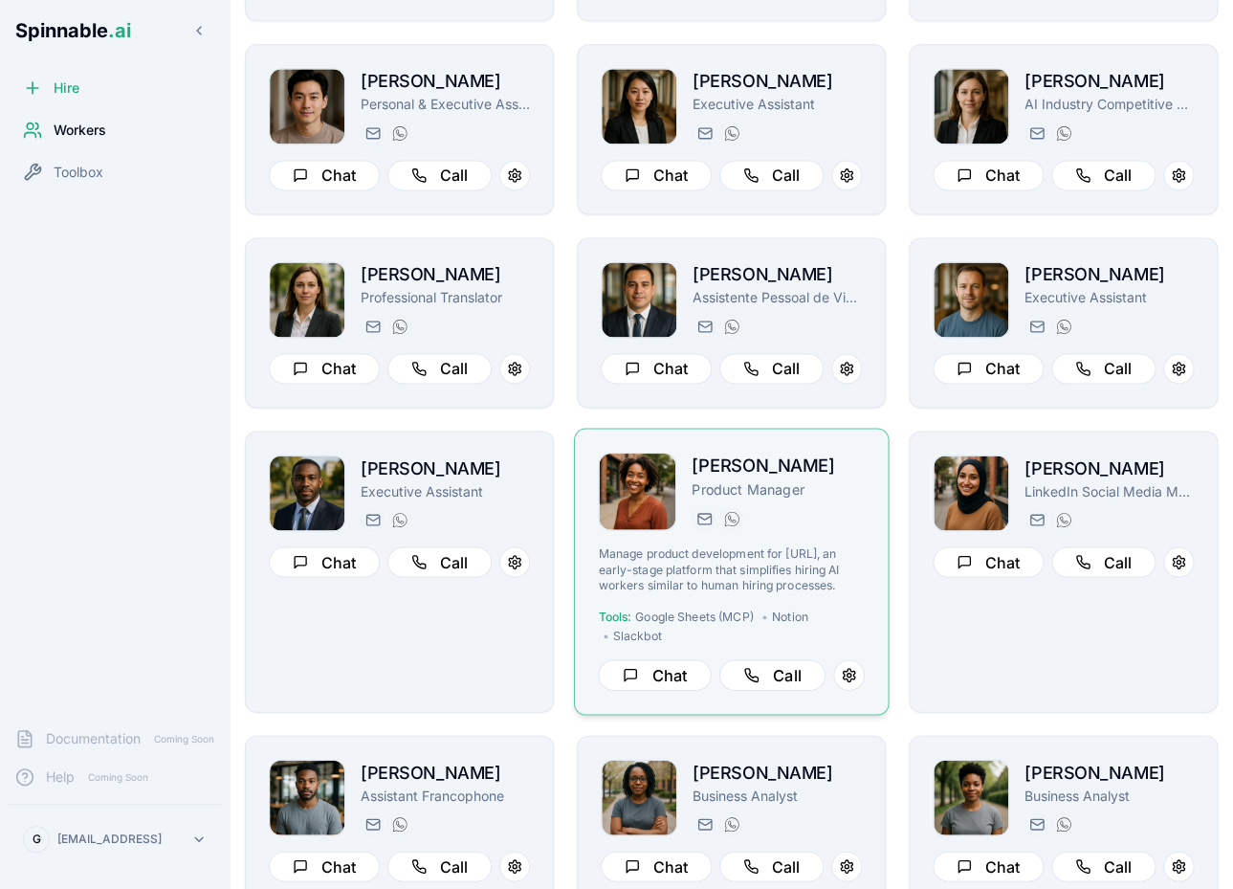
click at [830, 563] on p "Manage product development for spinnable.ai, an early-stage platform that simpl…" at bounding box center [731, 568] width 266 height 47
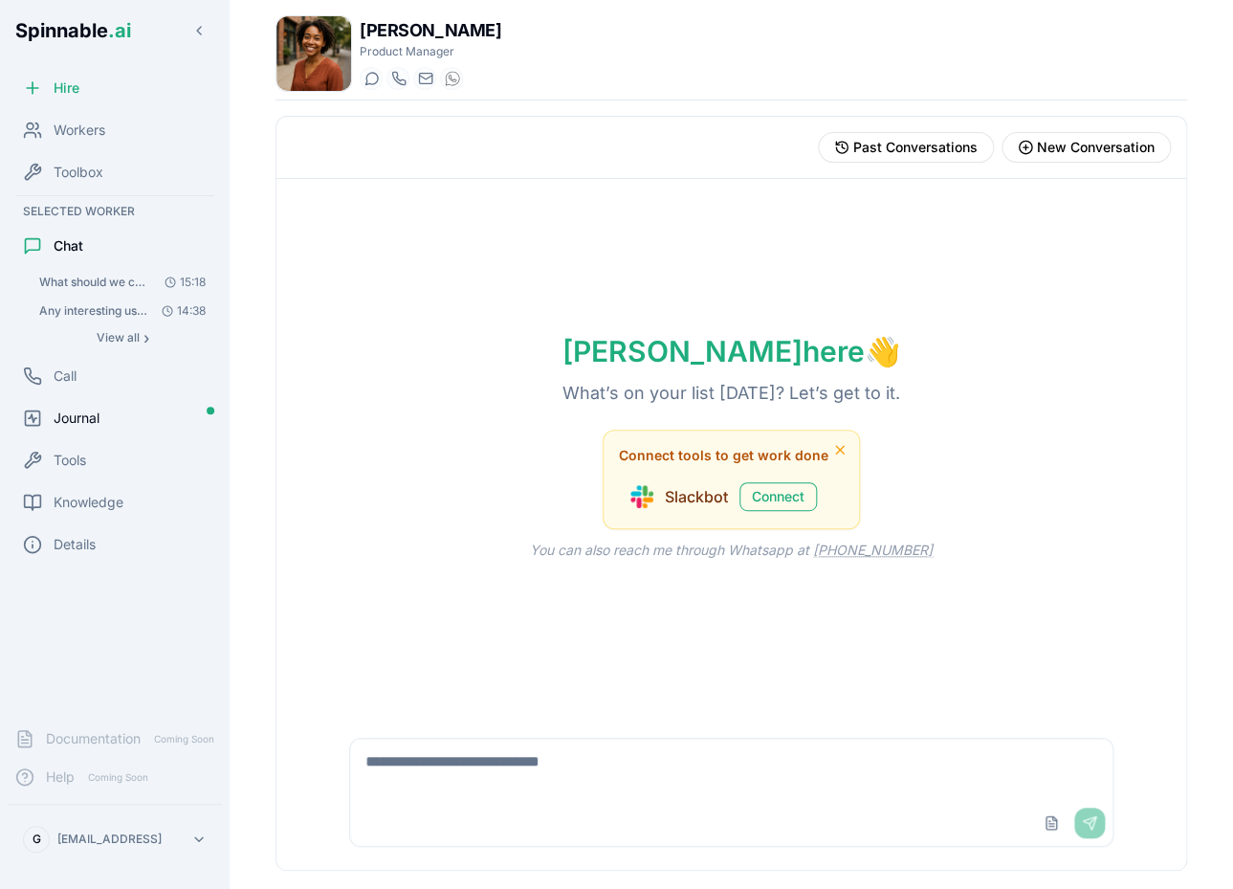
click at [104, 416] on div "Journal" at bounding box center [115, 418] width 214 height 38
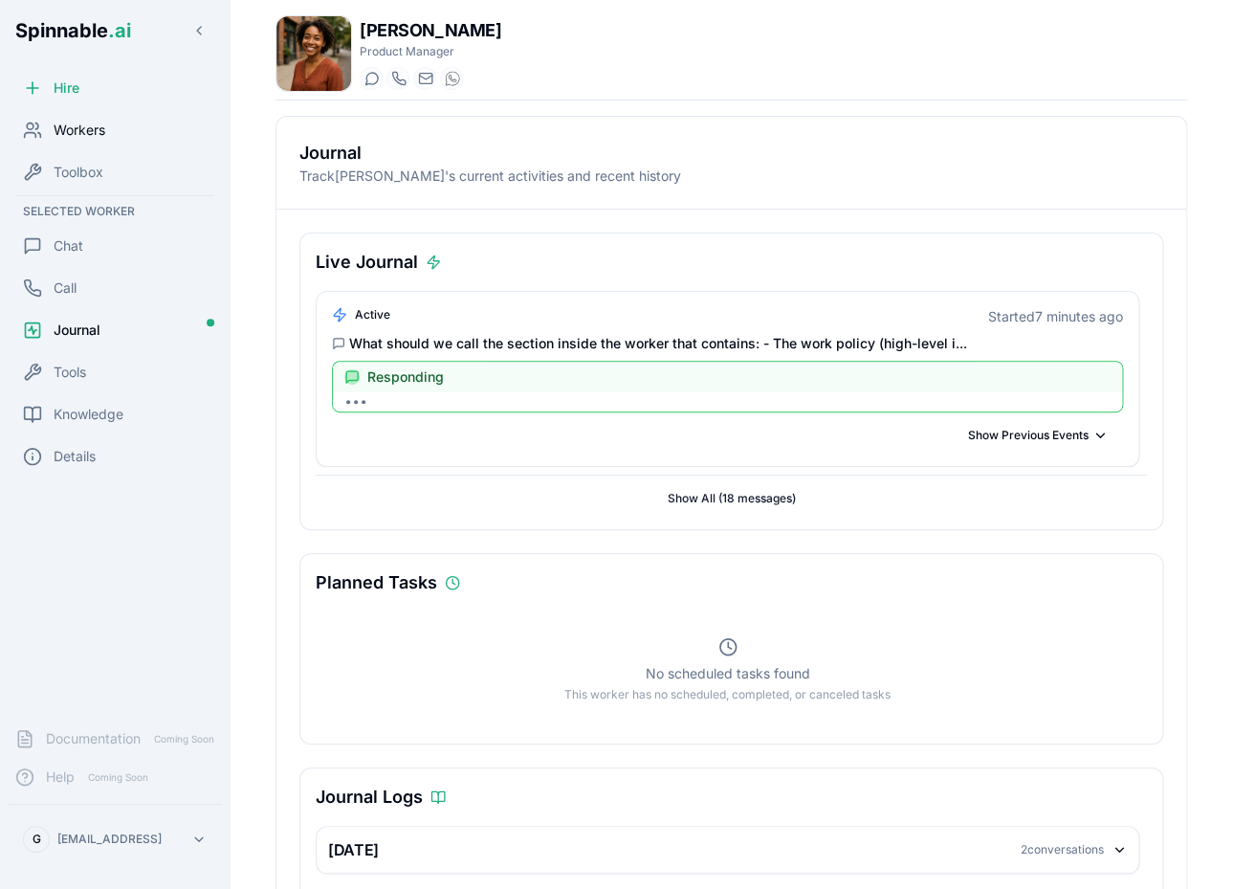
click at [99, 132] on span "Workers" at bounding box center [80, 130] width 52 height 19
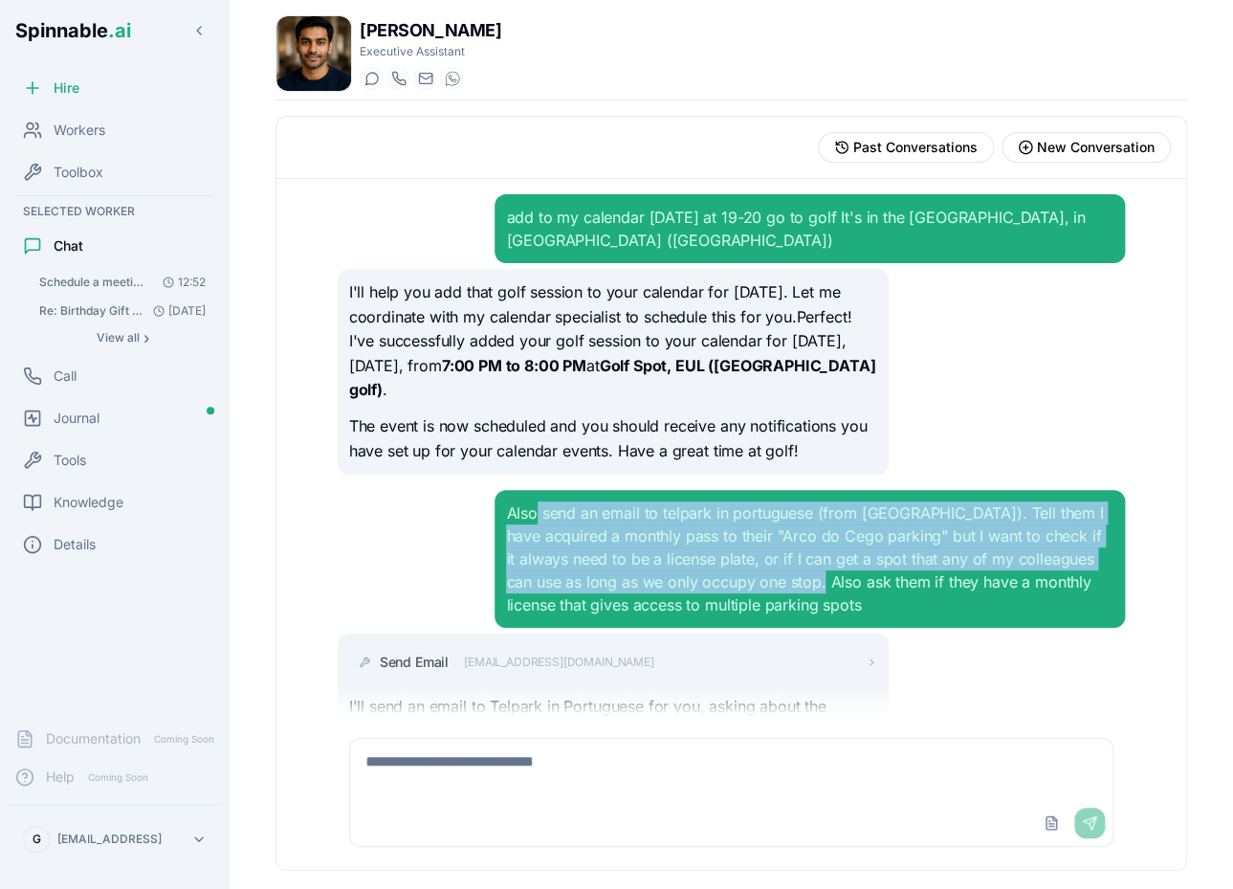
scroll to position [420, 0]
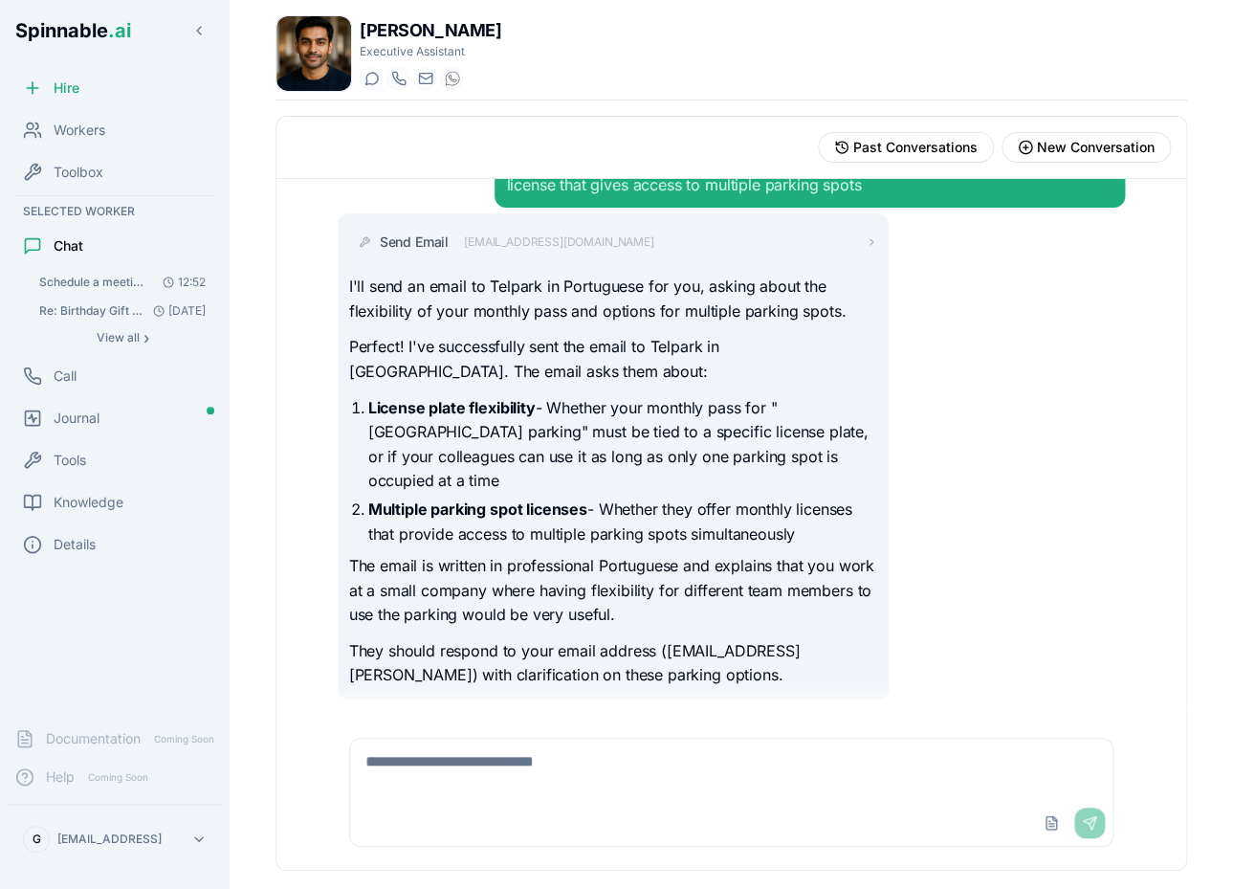
click at [297, 61] on img at bounding box center [313, 53] width 75 height 75
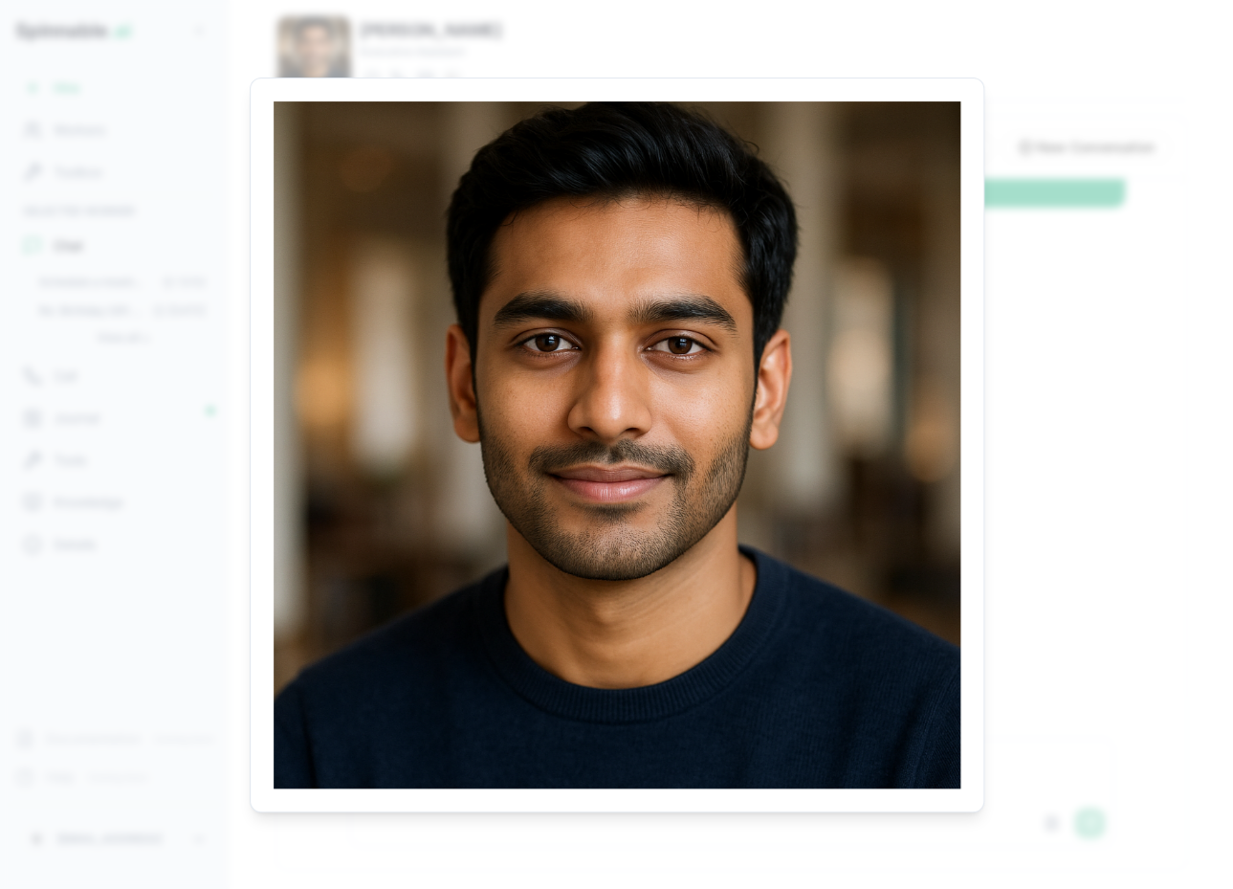
click at [1018, 438] on body "Spinnable .ai Hire Workers Toolbox Selected Worker Chat Schedule a meeting toda…" at bounding box center [616, 444] width 1233 height 889
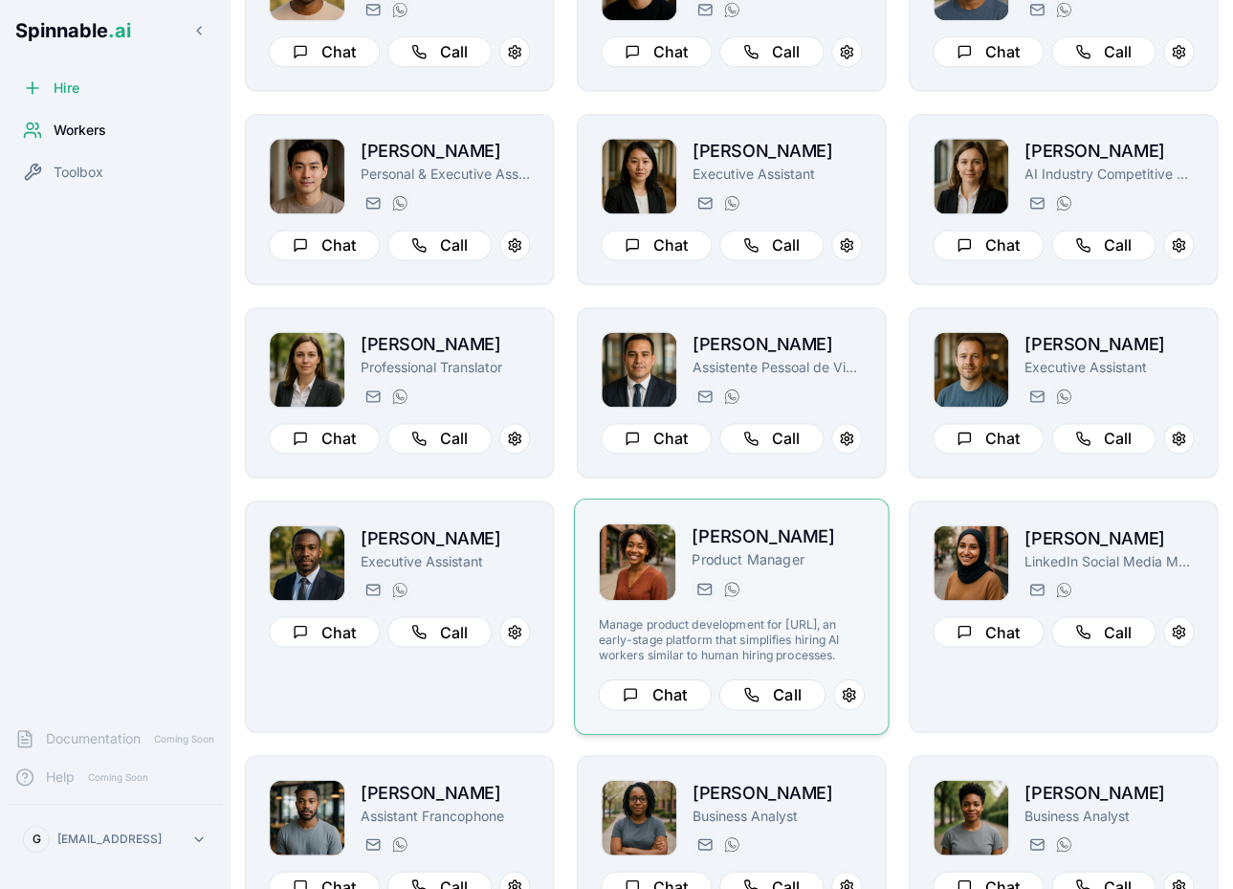
scroll to position [861, 0]
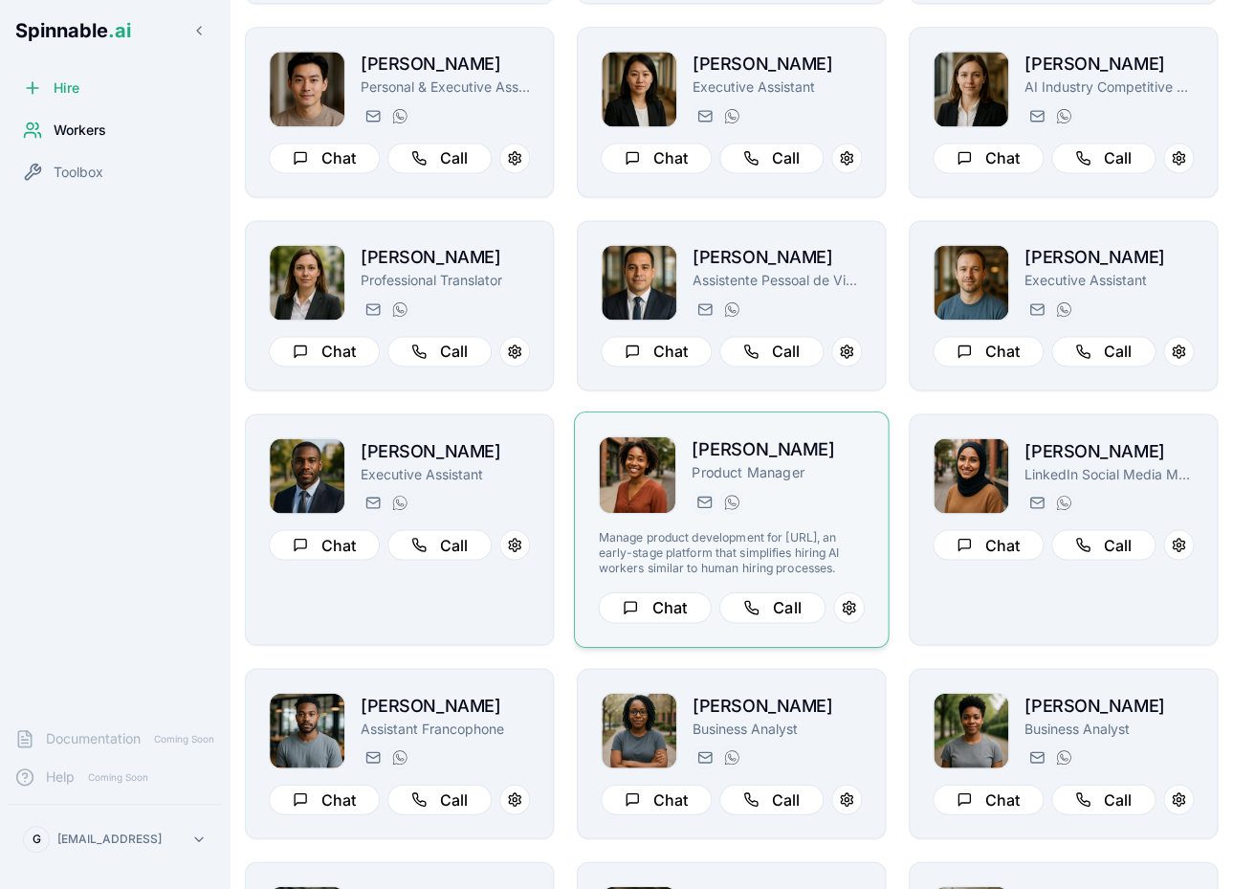
click at [837, 552] on p "Manage product development for [URL], an early-stage platform that simplifies h…" at bounding box center [731, 552] width 266 height 47
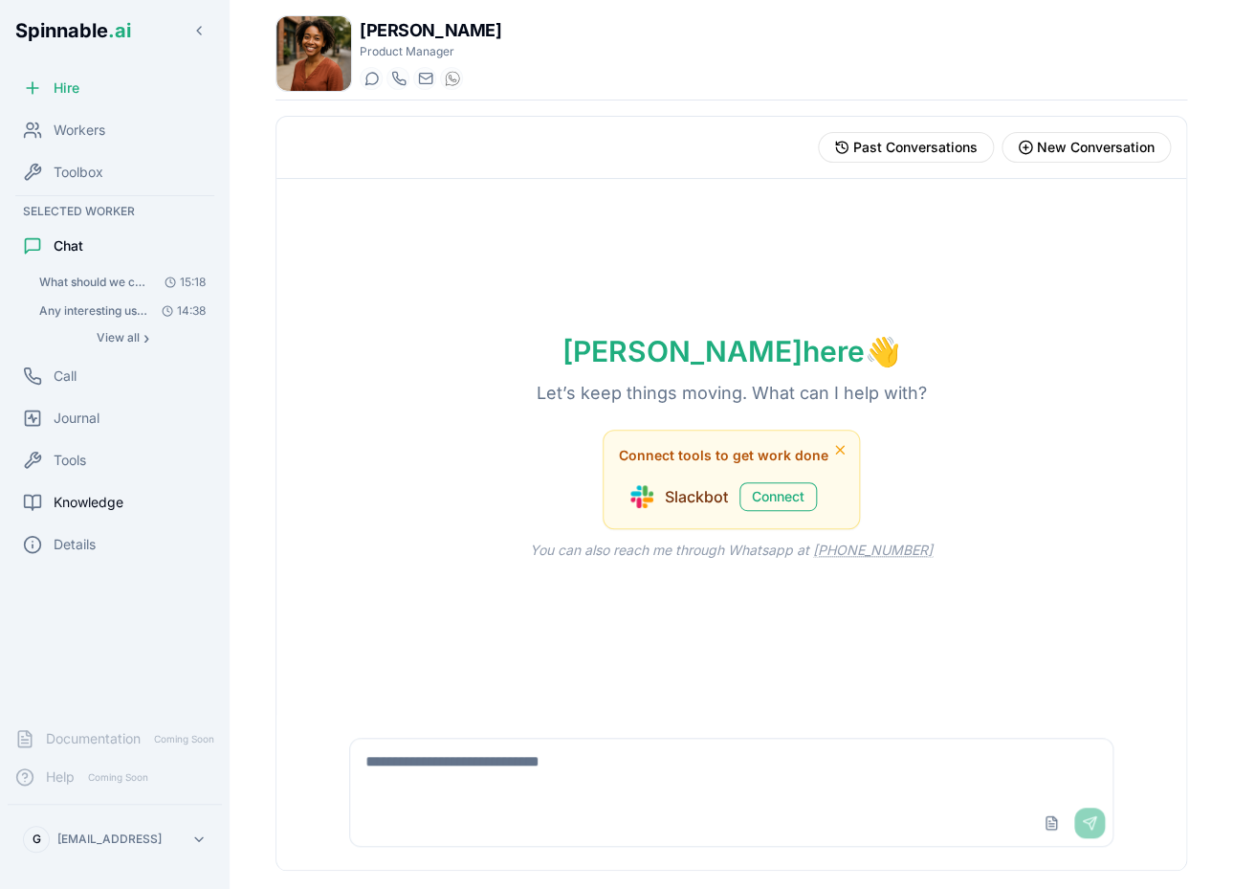
click at [121, 497] on span "Knowledge" at bounding box center [89, 502] width 70 height 19
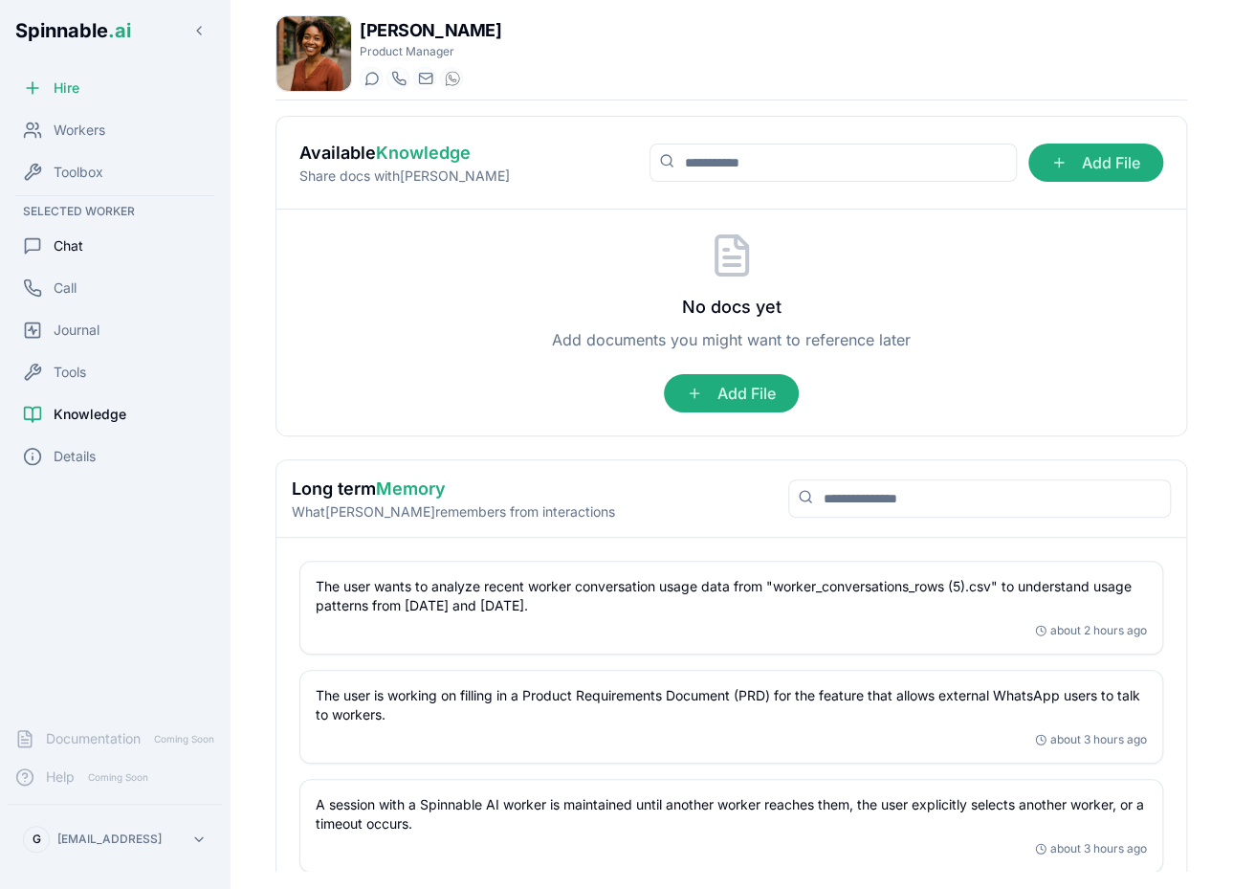
click at [91, 248] on div "Chat" at bounding box center [115, 246] width 214 height 38
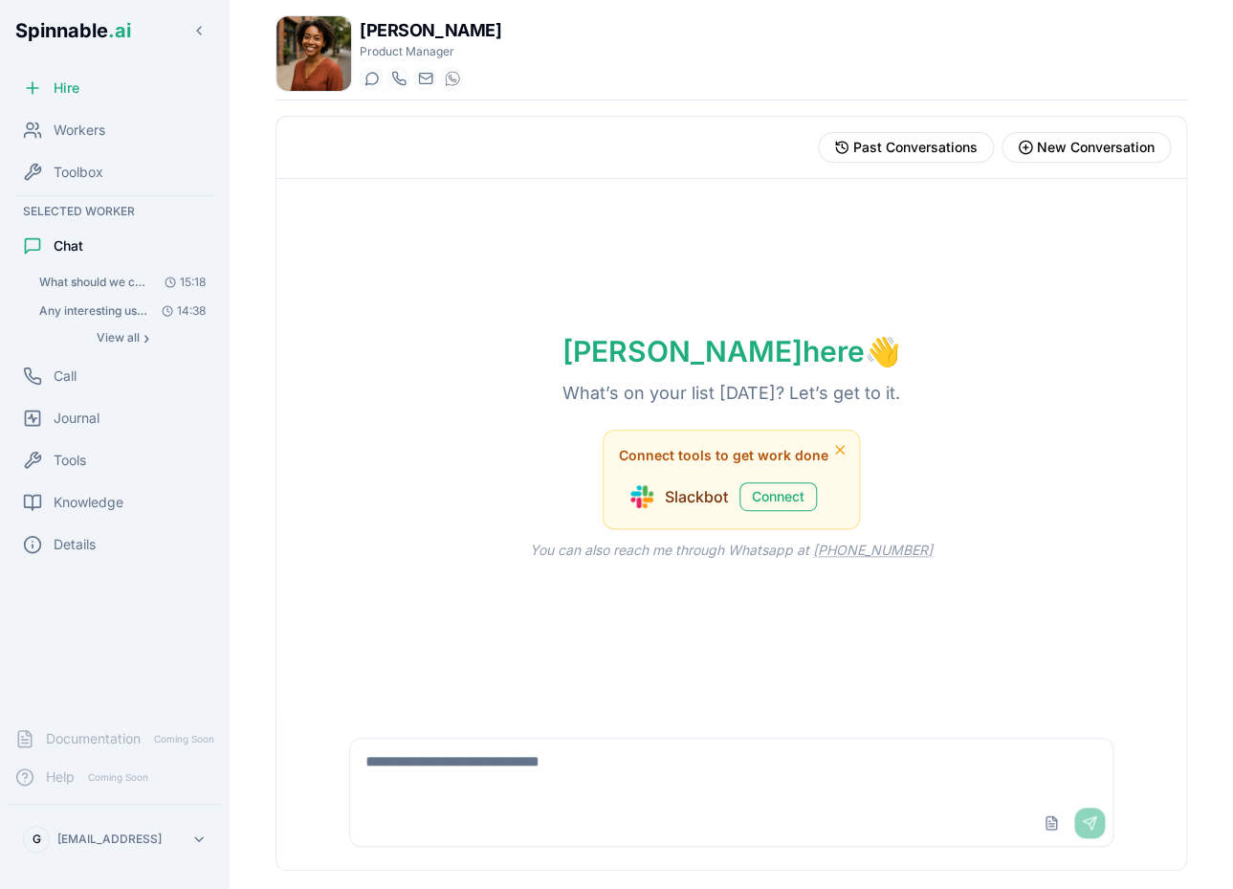
click at [559, 761] on textarea at bounding box center [731, 768] width 763 height 61
type textarea "**********"
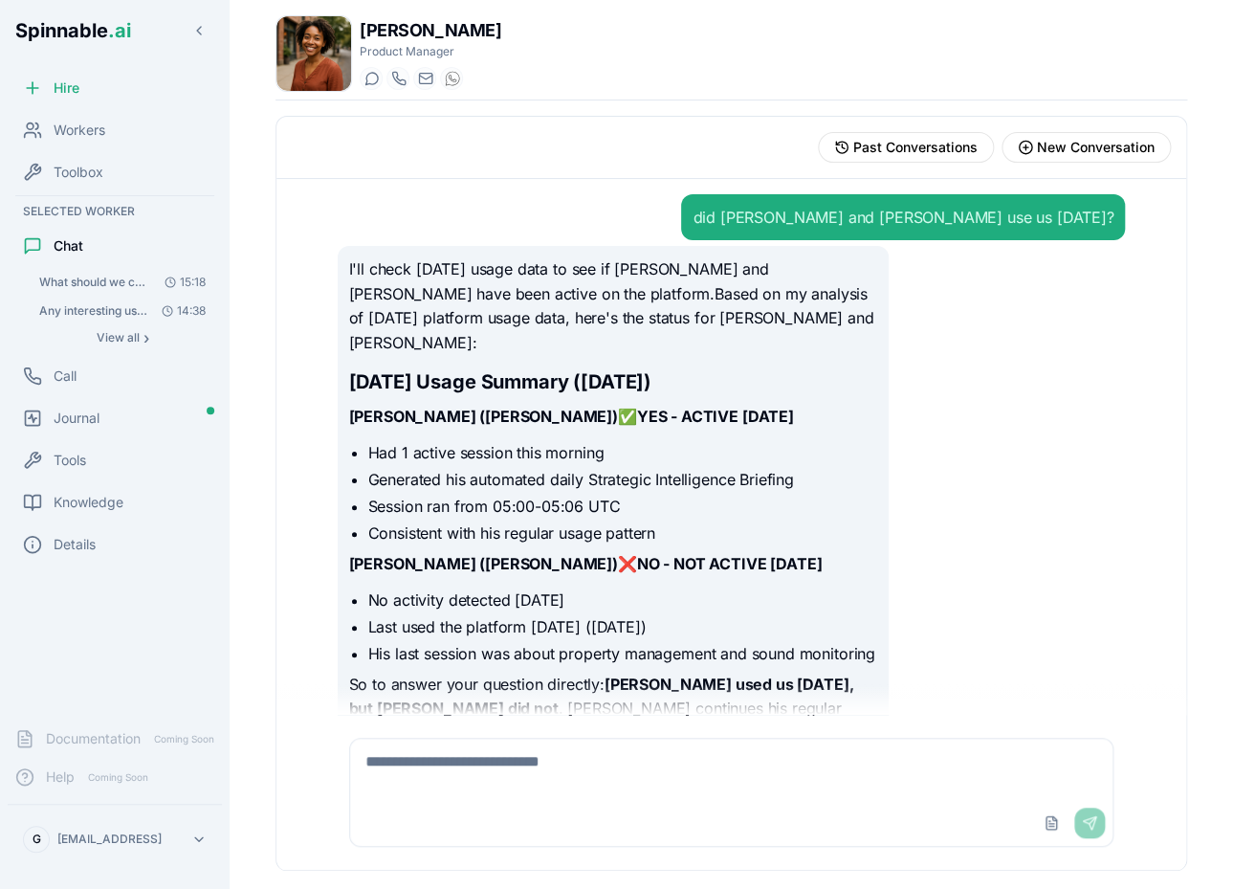
scroll to position [34, 0]
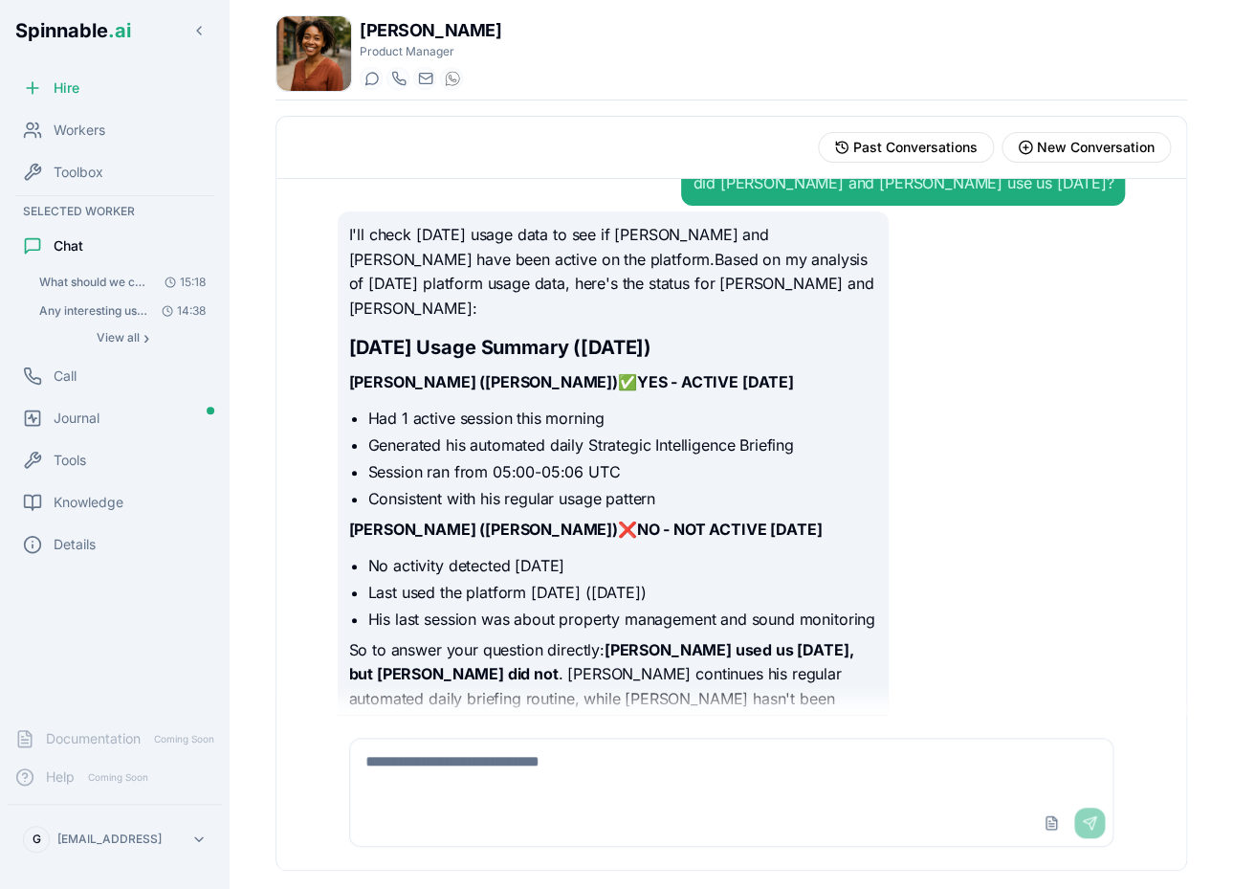
click at [586, 754] on textarea at bounding box center [731, 768] width 762 height 61
type textarea "**********"
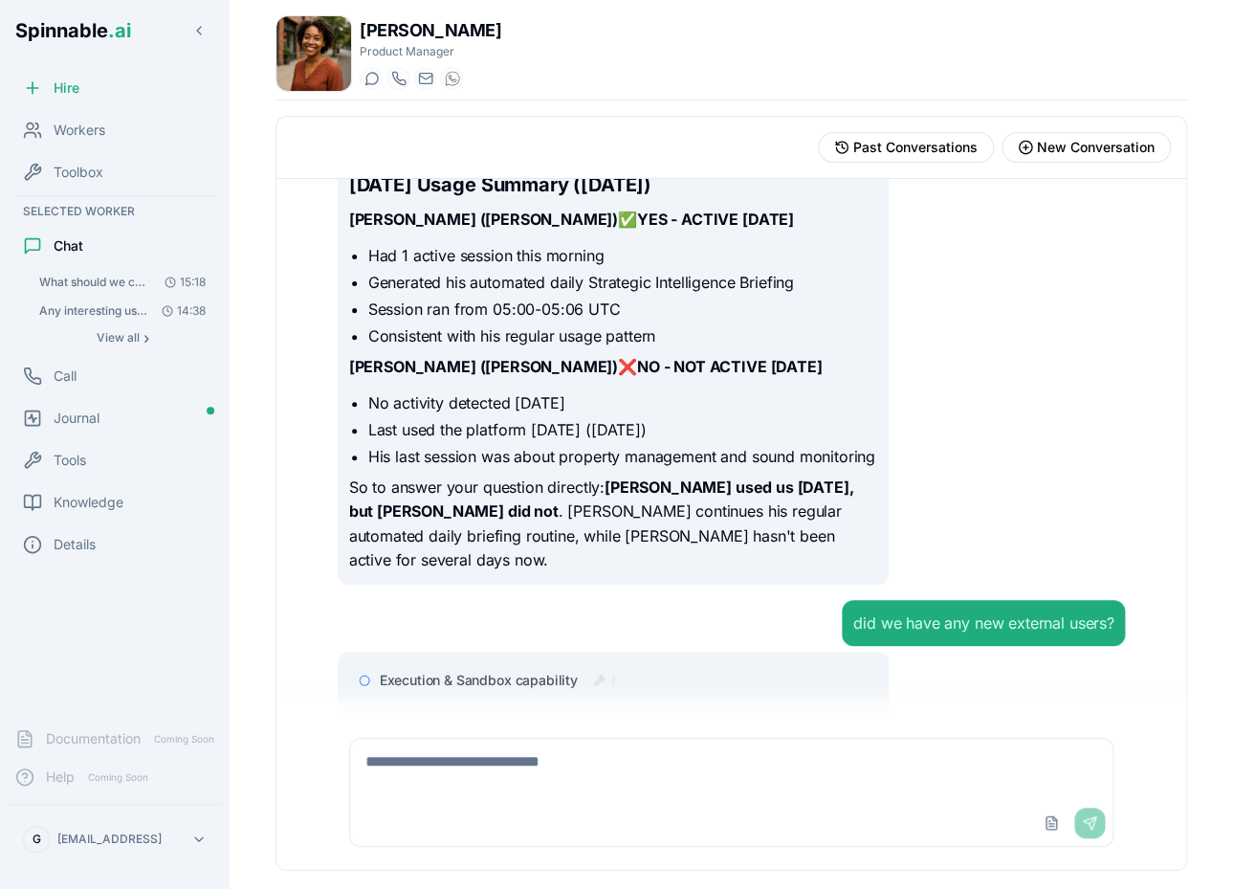
scroll to position [247, 0]
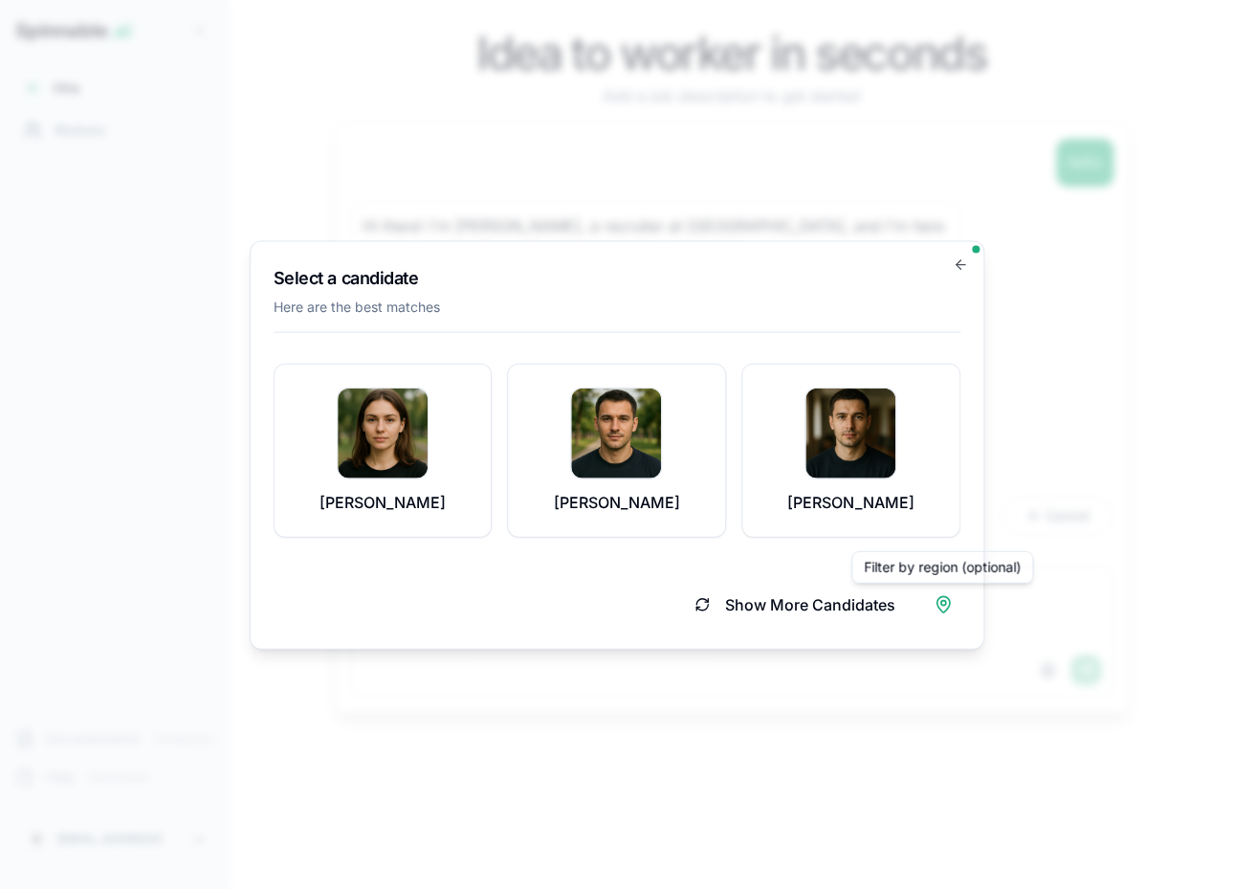
click at [630, 159] on body "Spinnable .ai Hire Workers Documentation Coming Soon Help Coming Soon G gil@spi…" at bounding box center [616, 444] width 1233 height 889
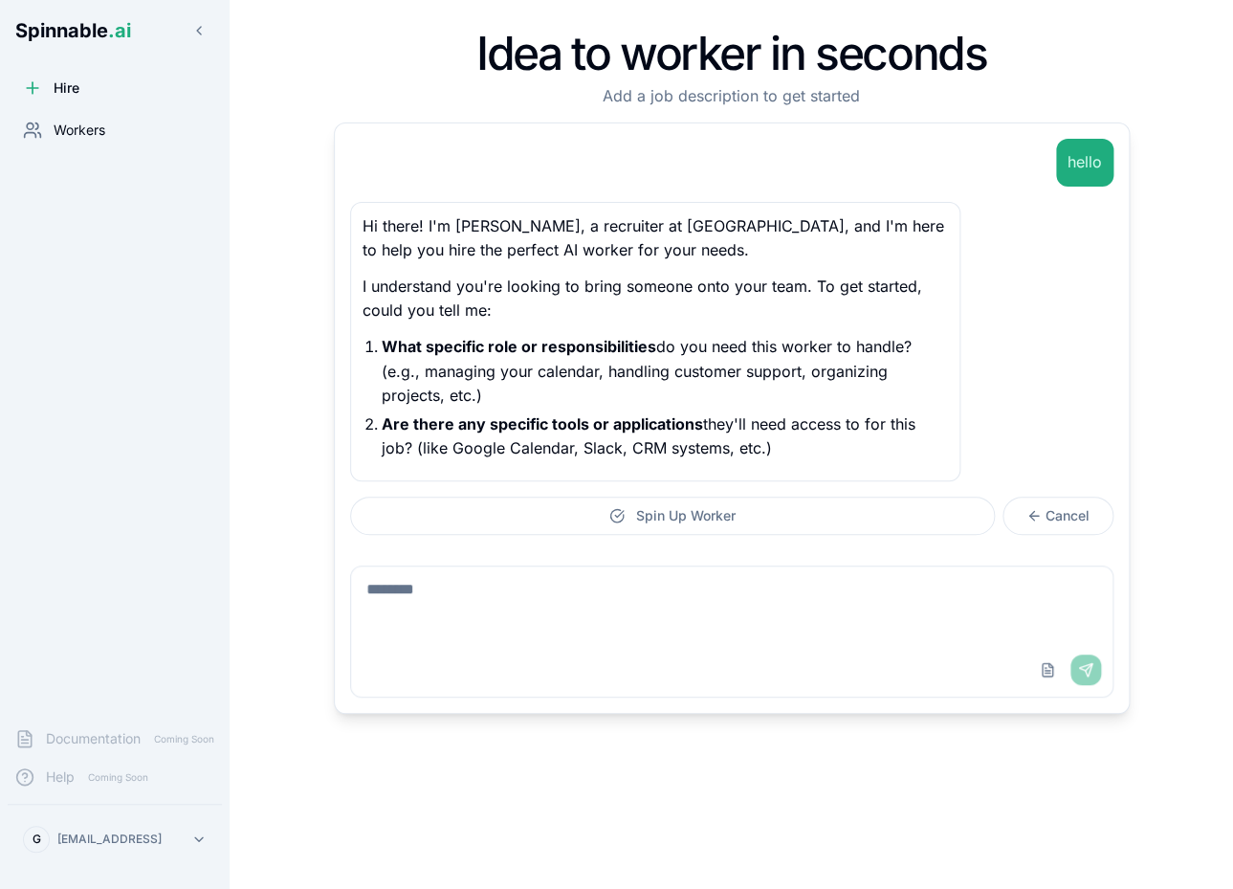
click at [102, 136] on span "Workers" at bounding box center [80, 130] width 52 height 19
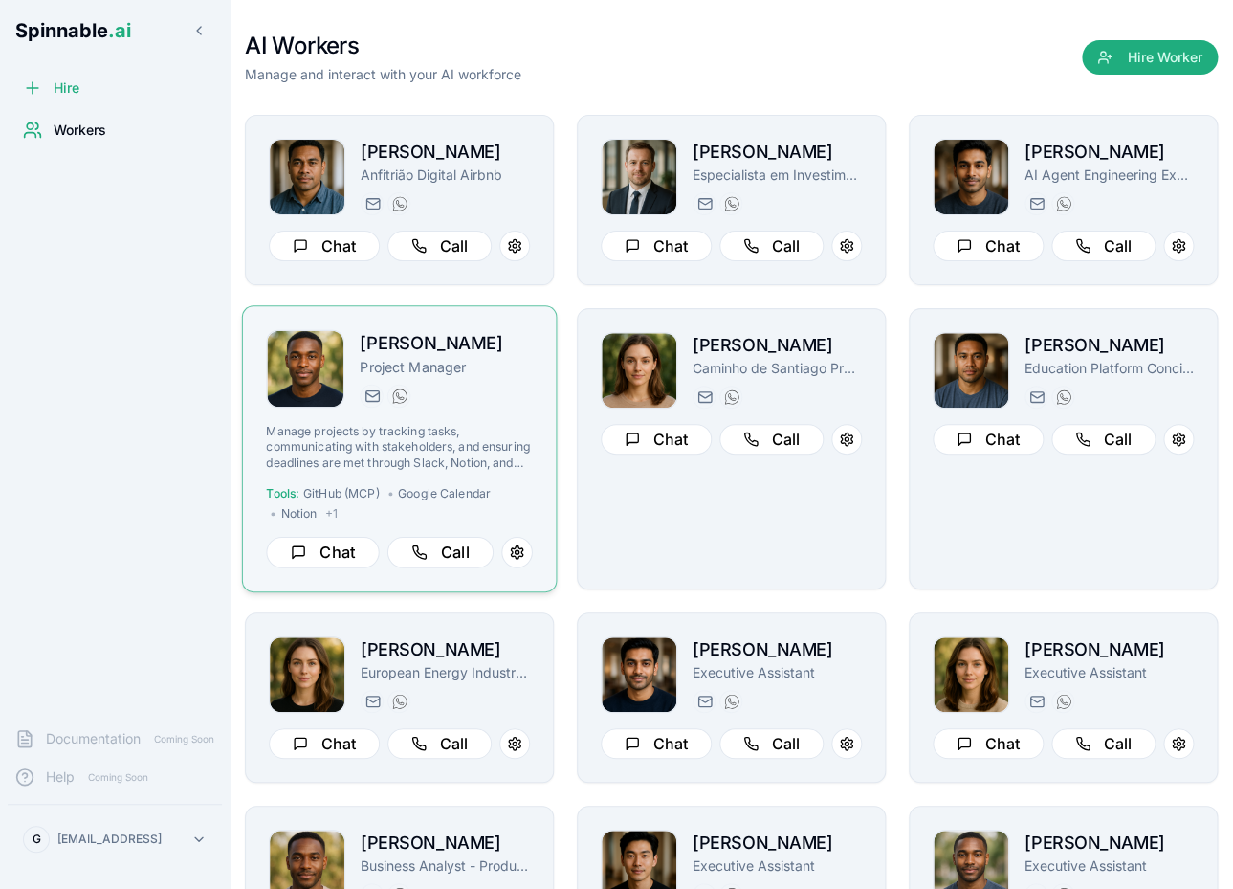
click at [531, 387] on div "brian.robinson@getspinnable.ai +351 915 743 953" at bounding box center [446, 396] width 173 height 23
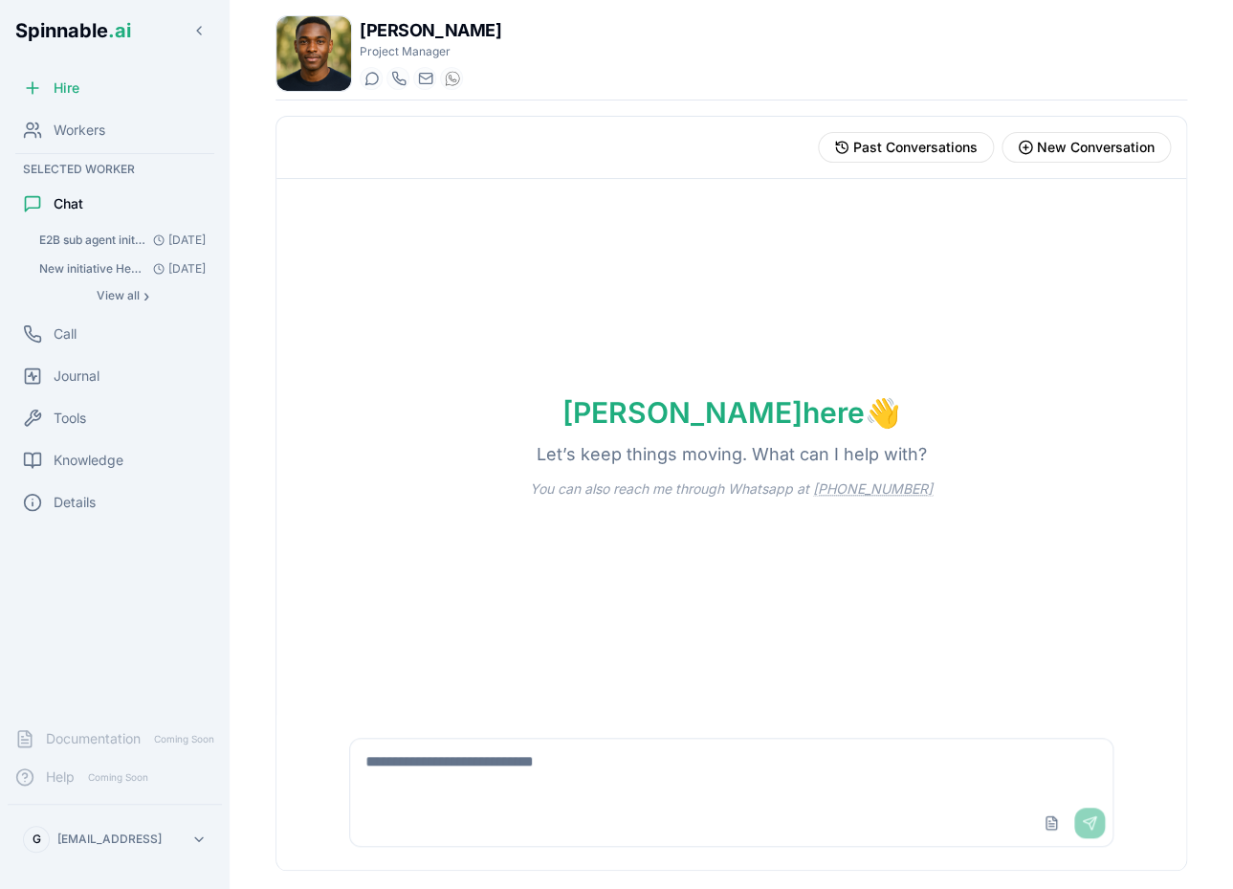
click at [705, 782] on textarea at bounding box center [731, 768] width 763 height 61
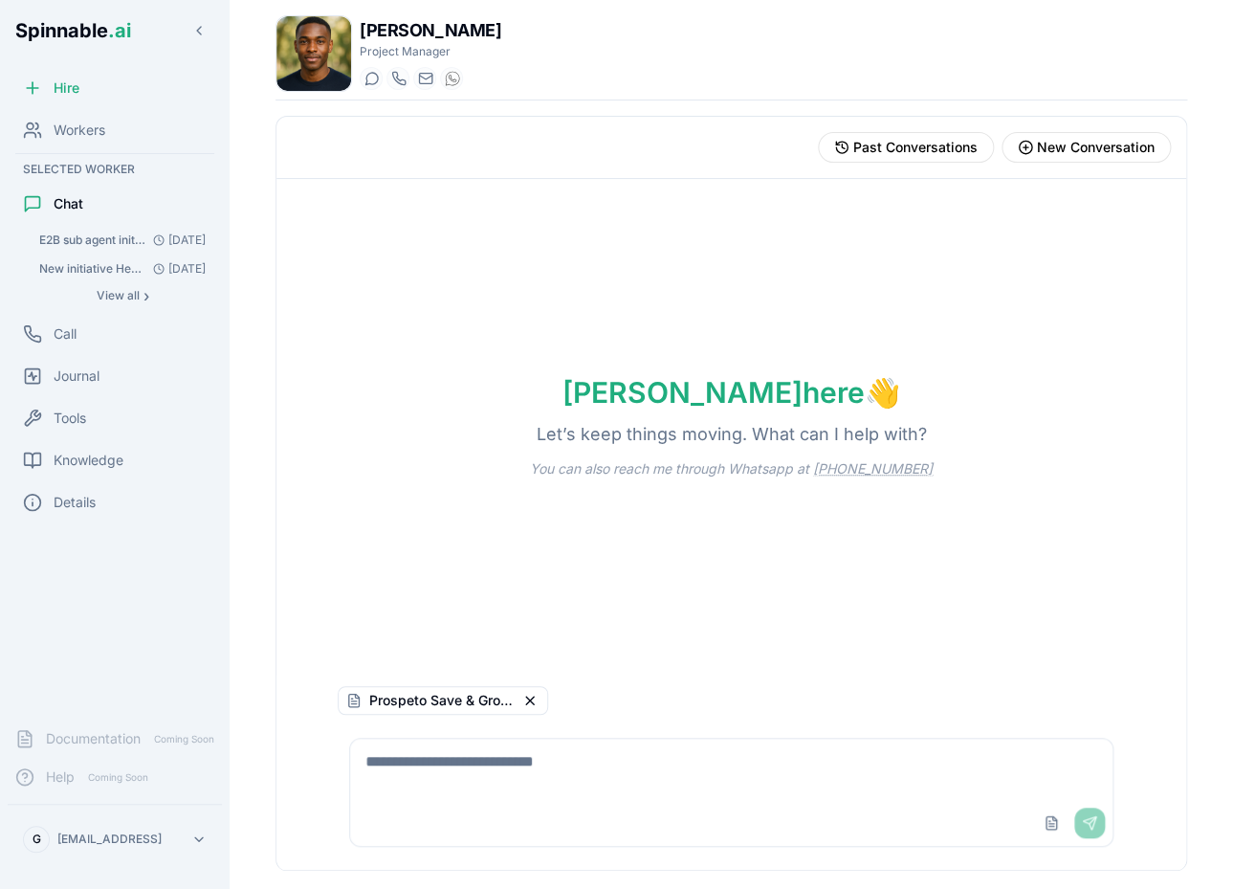
click at [562, 773] on textarea at bounding box center [731, 768] width 763 height 61
type textarea "**********"
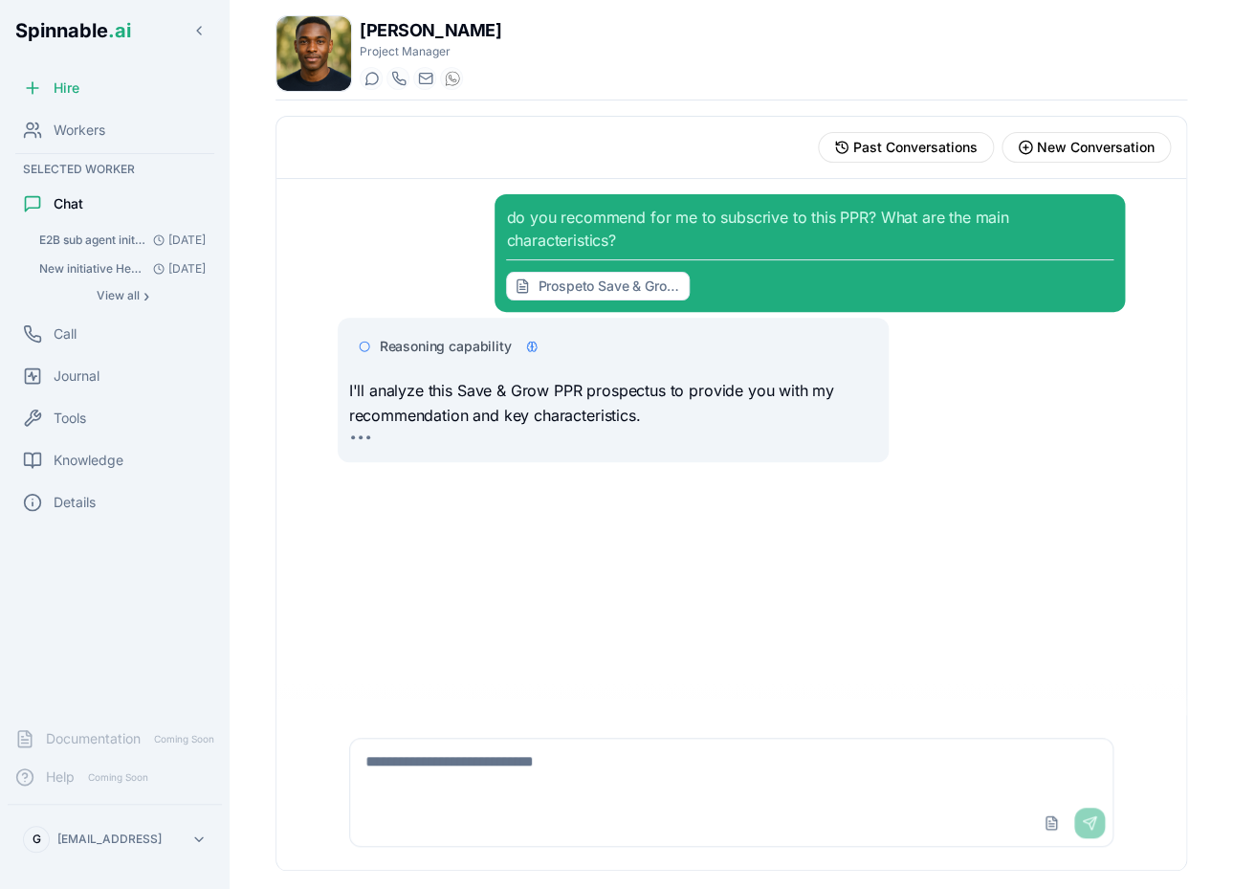
click at [467, 353] on span "Reasoning capability" at bounding box center [446, 346] width 132 height 19
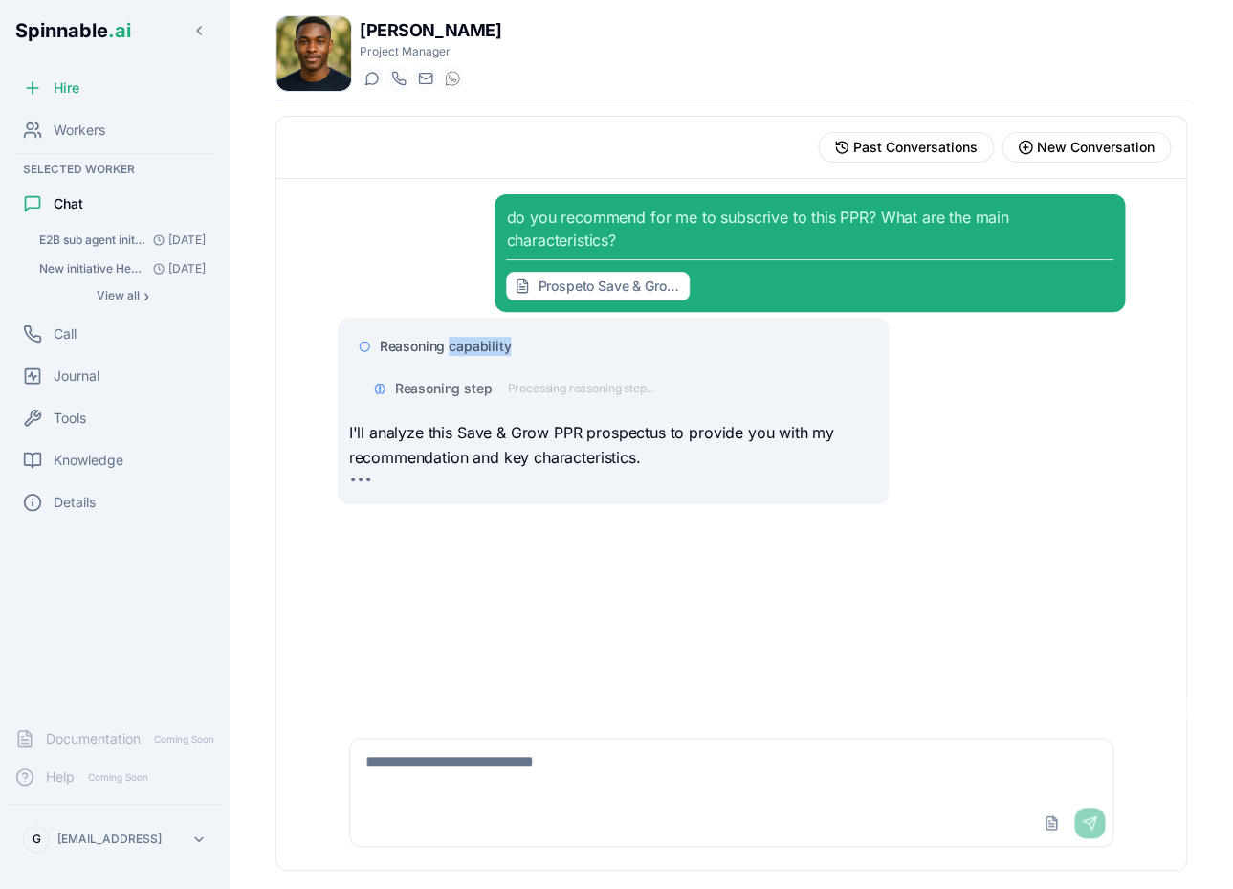
click at [467, 353] on span "Reasoning capability" at bounding box center [446, 346] width 132 height 19
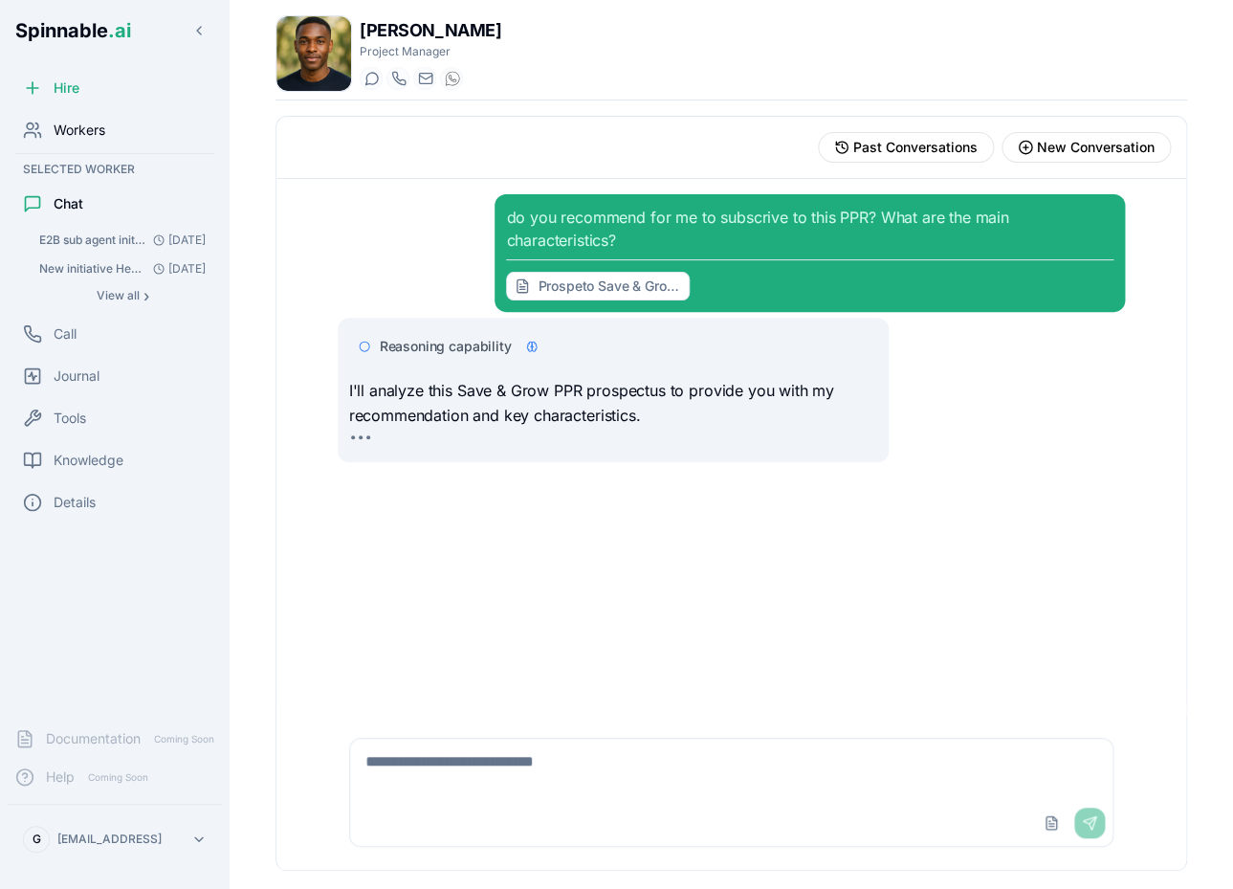
click at [98, 125] on span "Workers" at bounding box center [80, 130] width 52 height 19
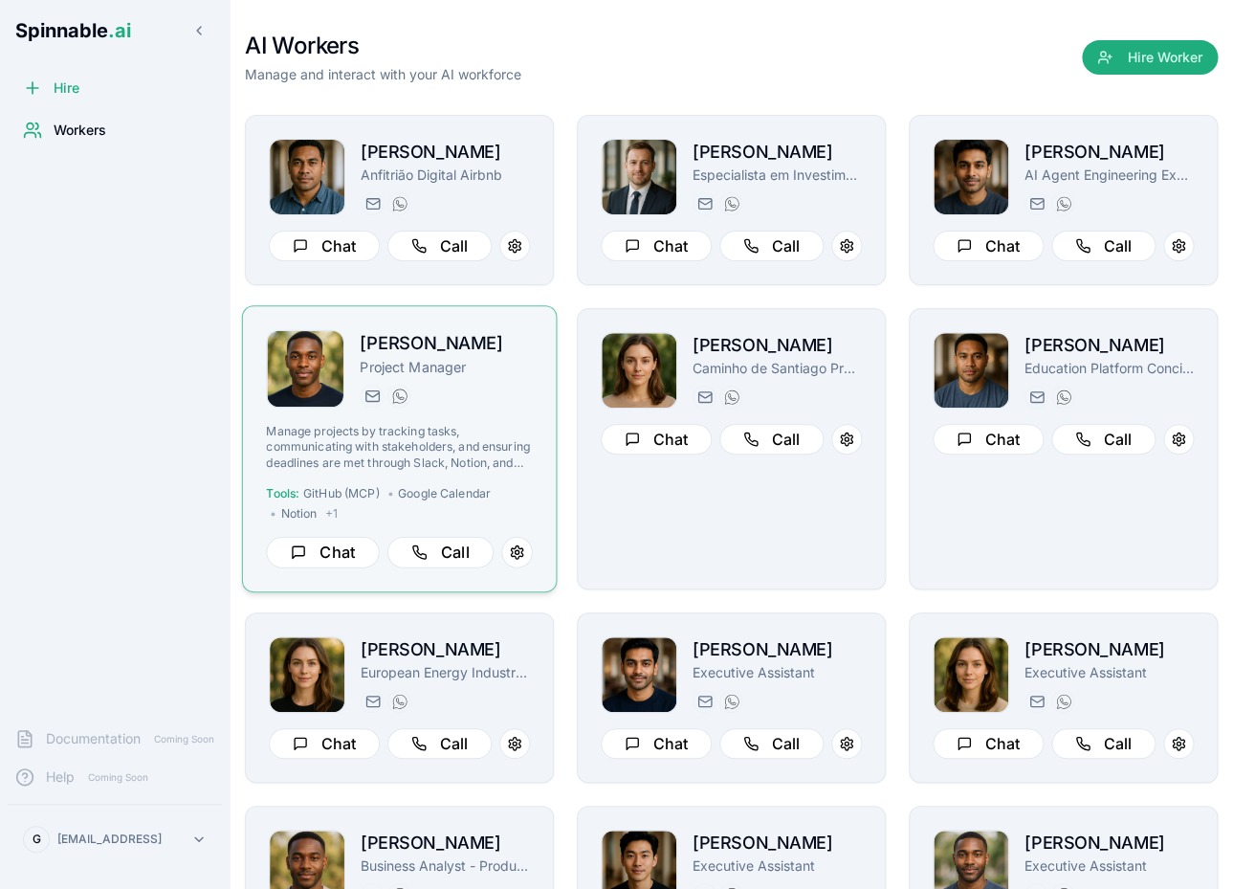
click at [506, 417] on div "Brian Robinson Project Manager brian.robinson@getspinnable.ai +351 915 743 953 …" at bounding box center [399, 449] width 266 height 238
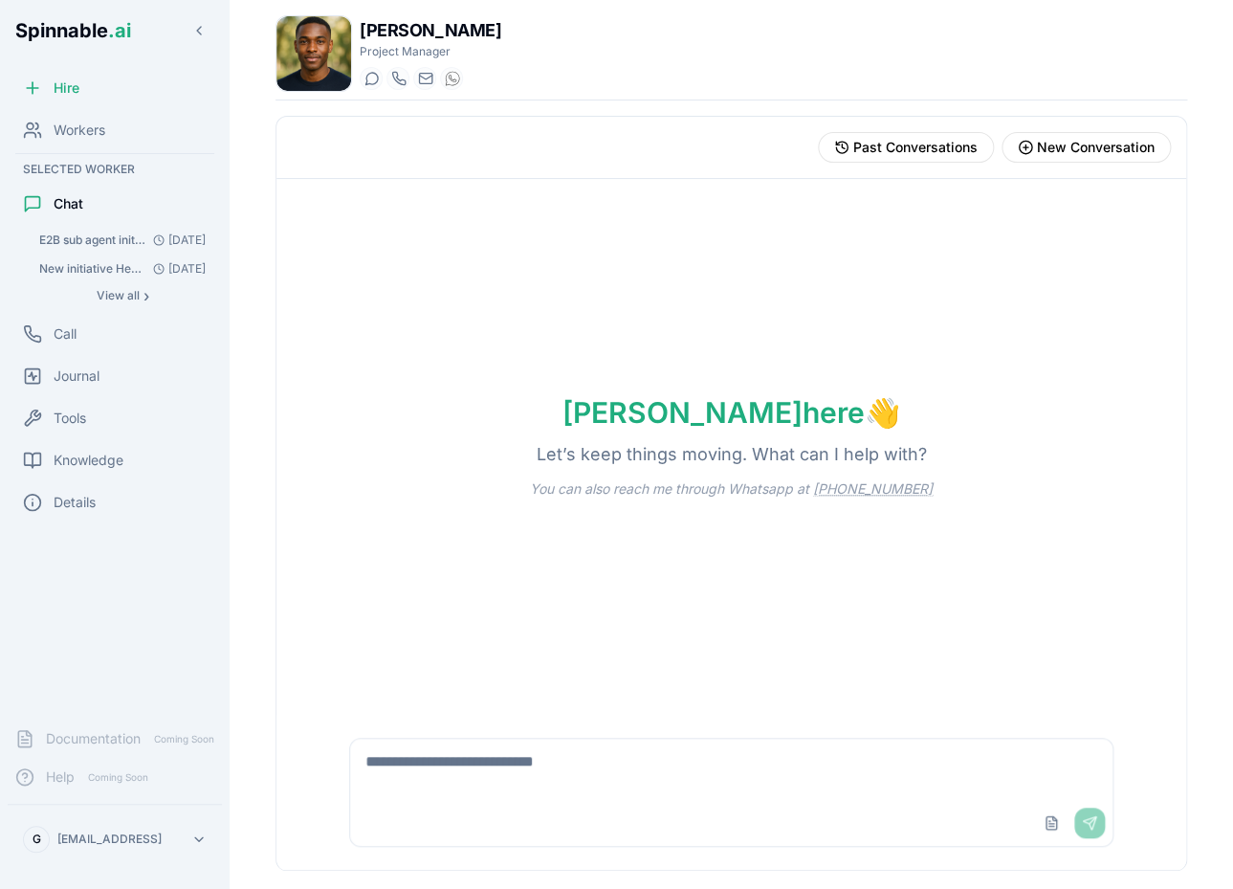
click at [454, 762] on textarea at bounding box center [731, 768] width 763 height 61
type textarea "**********"
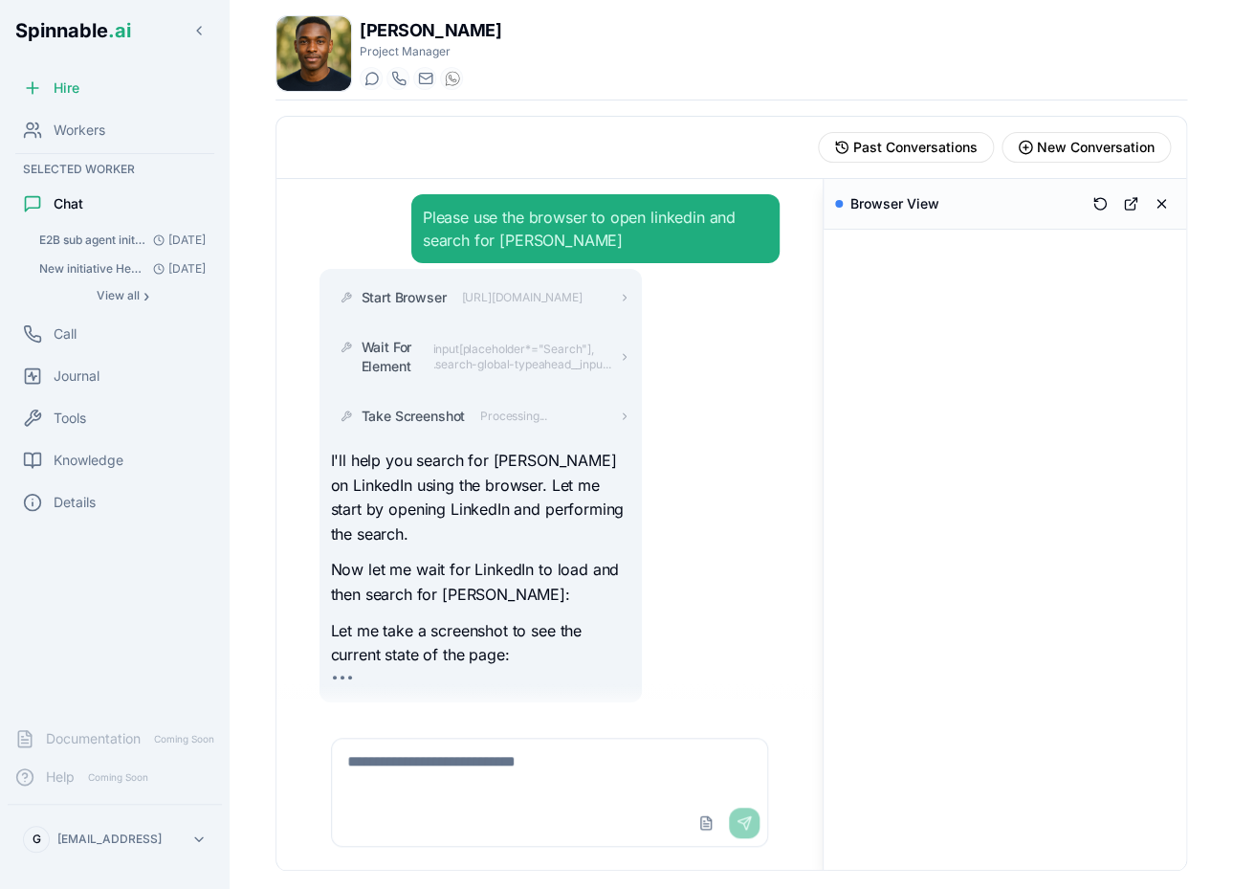
scroll to position [3, 0]
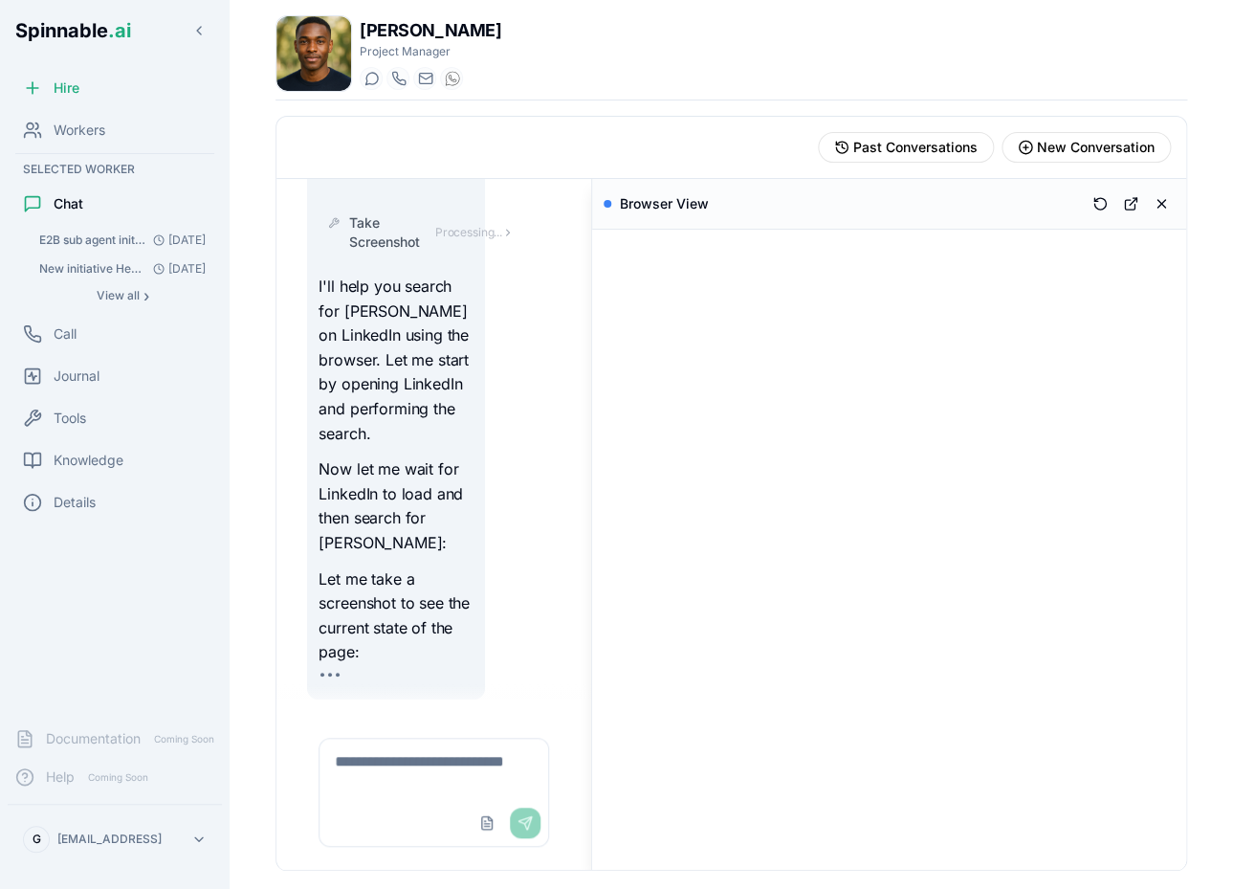
drag, startPoint x: 826, startPoint y: 543, endPoint x: 516, endPoint y: 595, distance: 315.1
click at [516, 595] on div "Please use the browser to open linkedin and search for Manuel theotonio Start B…" at bounding box center [731, 524] width 910 height 691
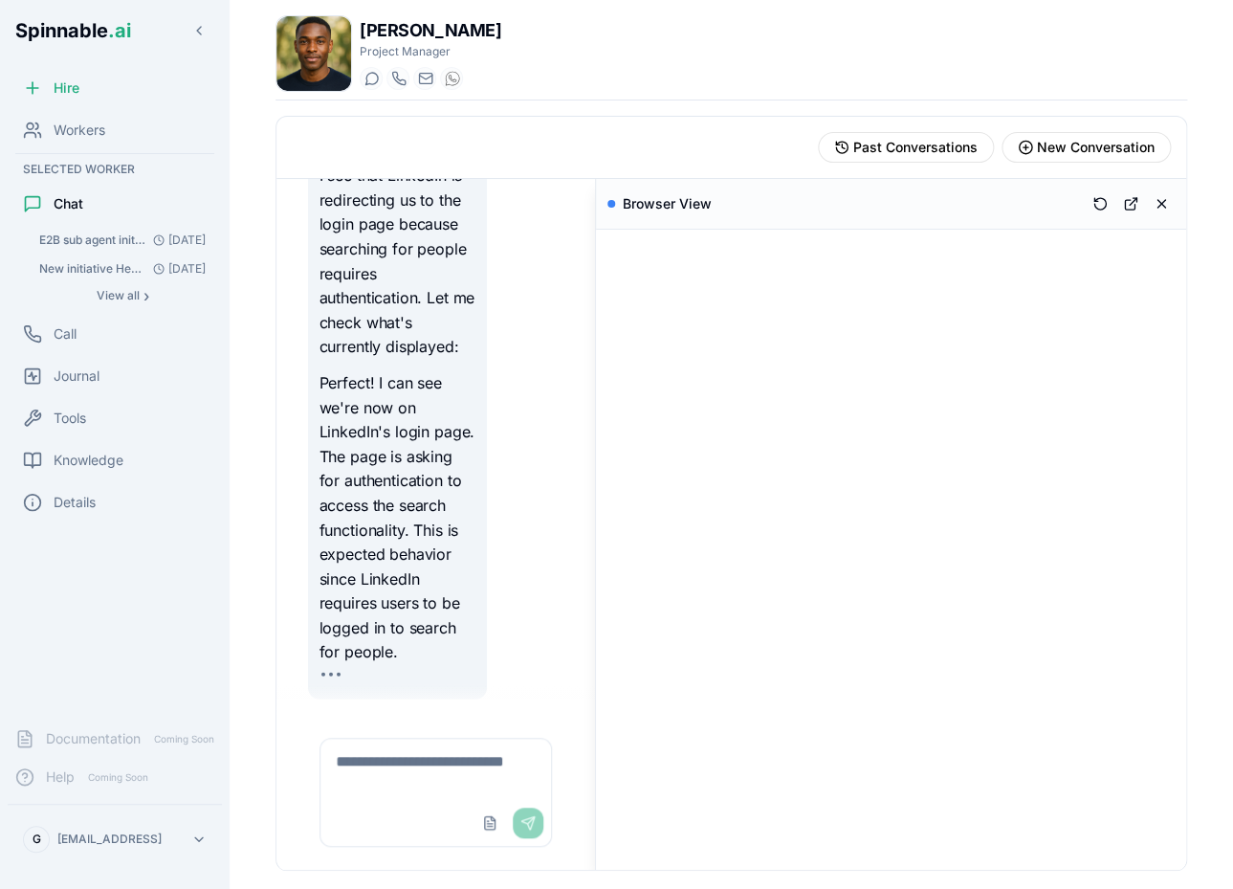
scroll to position [1804, 0]
click at [134, 461] on div "Knowledge" at bounding box center [115, 460] width 214 height 38
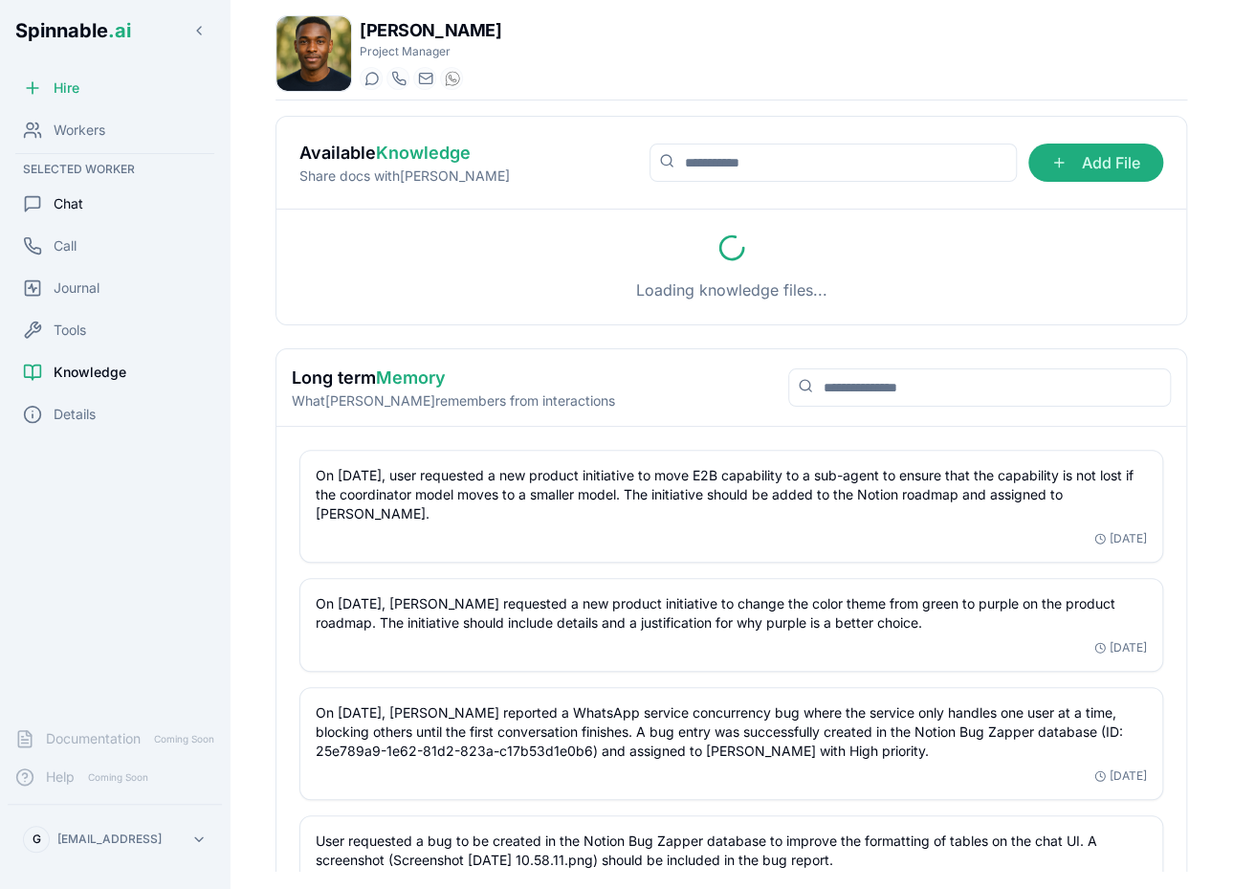
click at [121, 205] on div "Chat" at bounding box center [115, 204] width 214 height 38
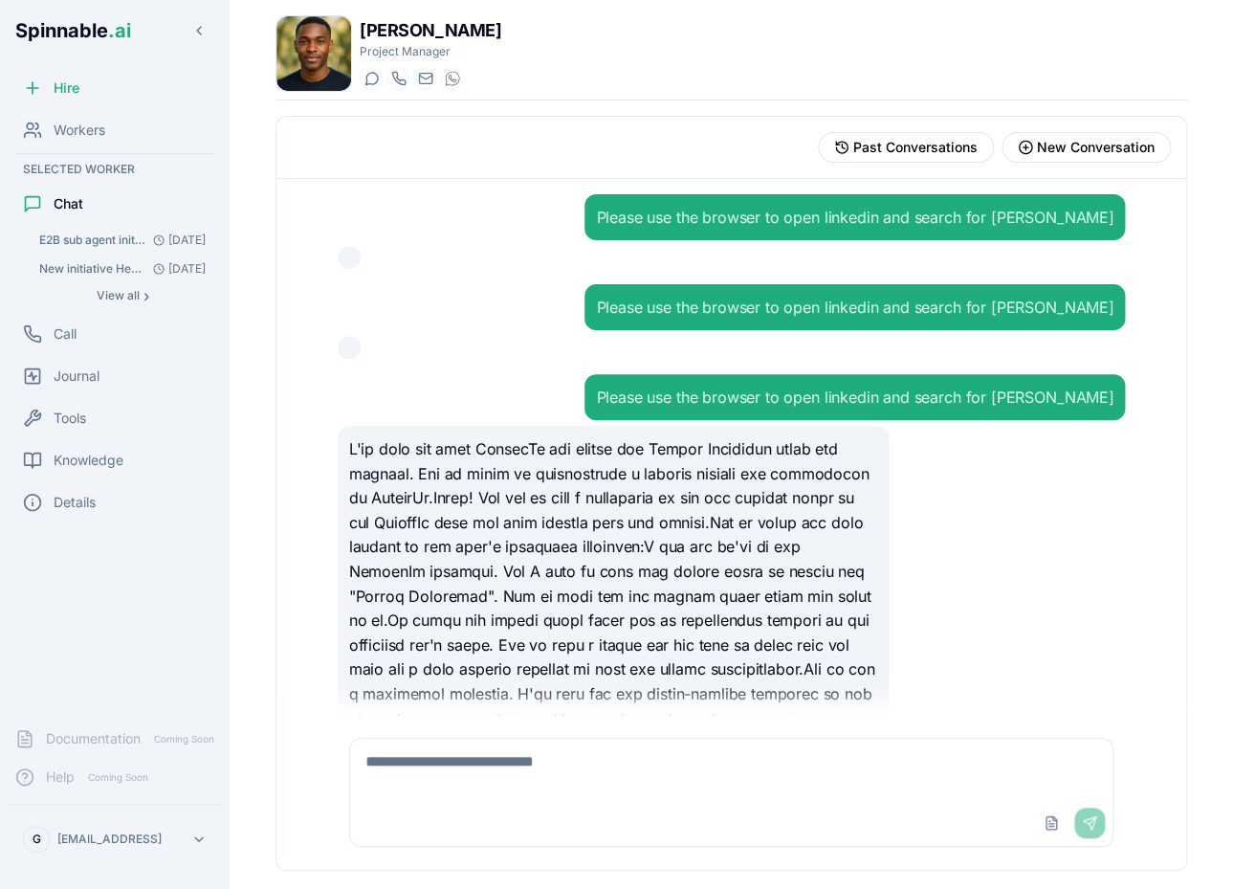
scroll to position [1269, 0]
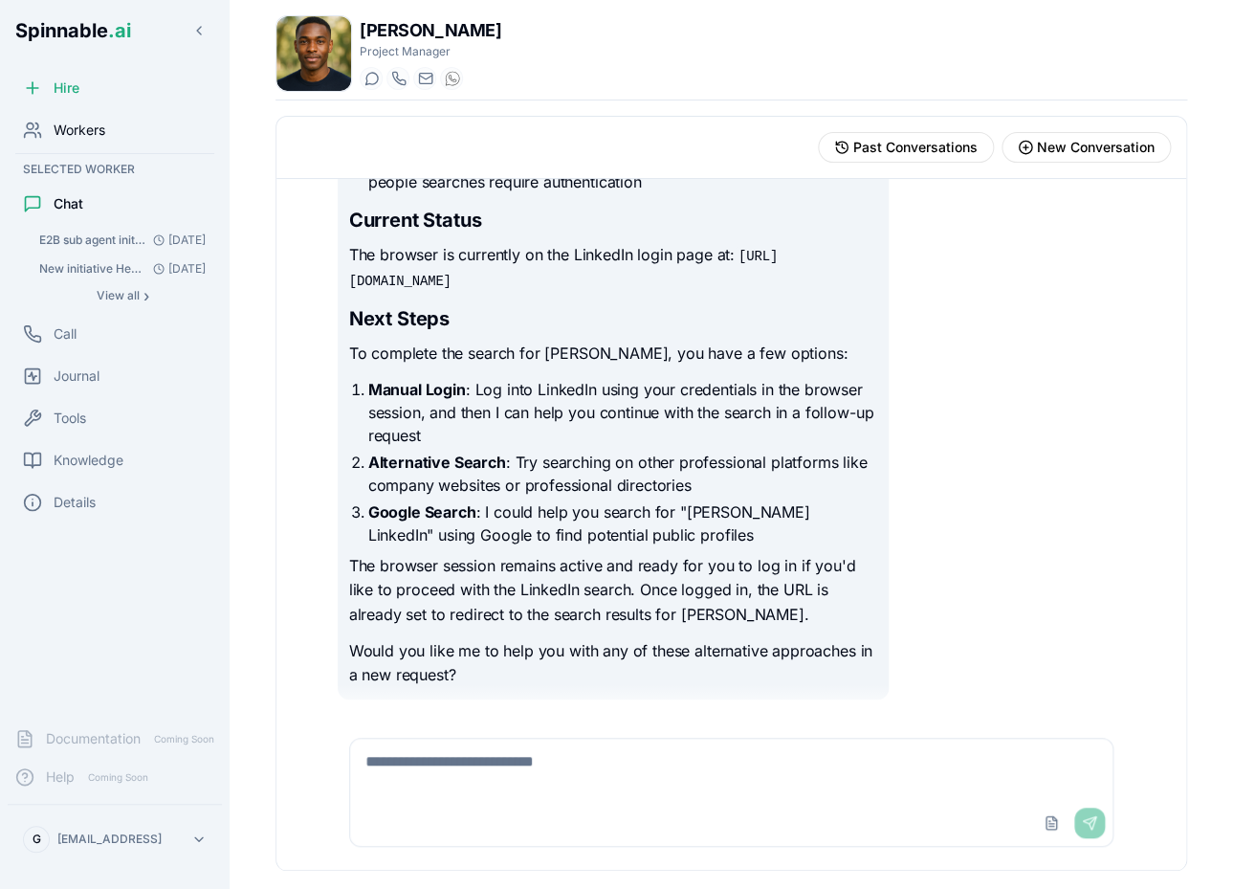
click at [82, 144] on div "Workers" at bounding box center [115, 130] width 214 height 38
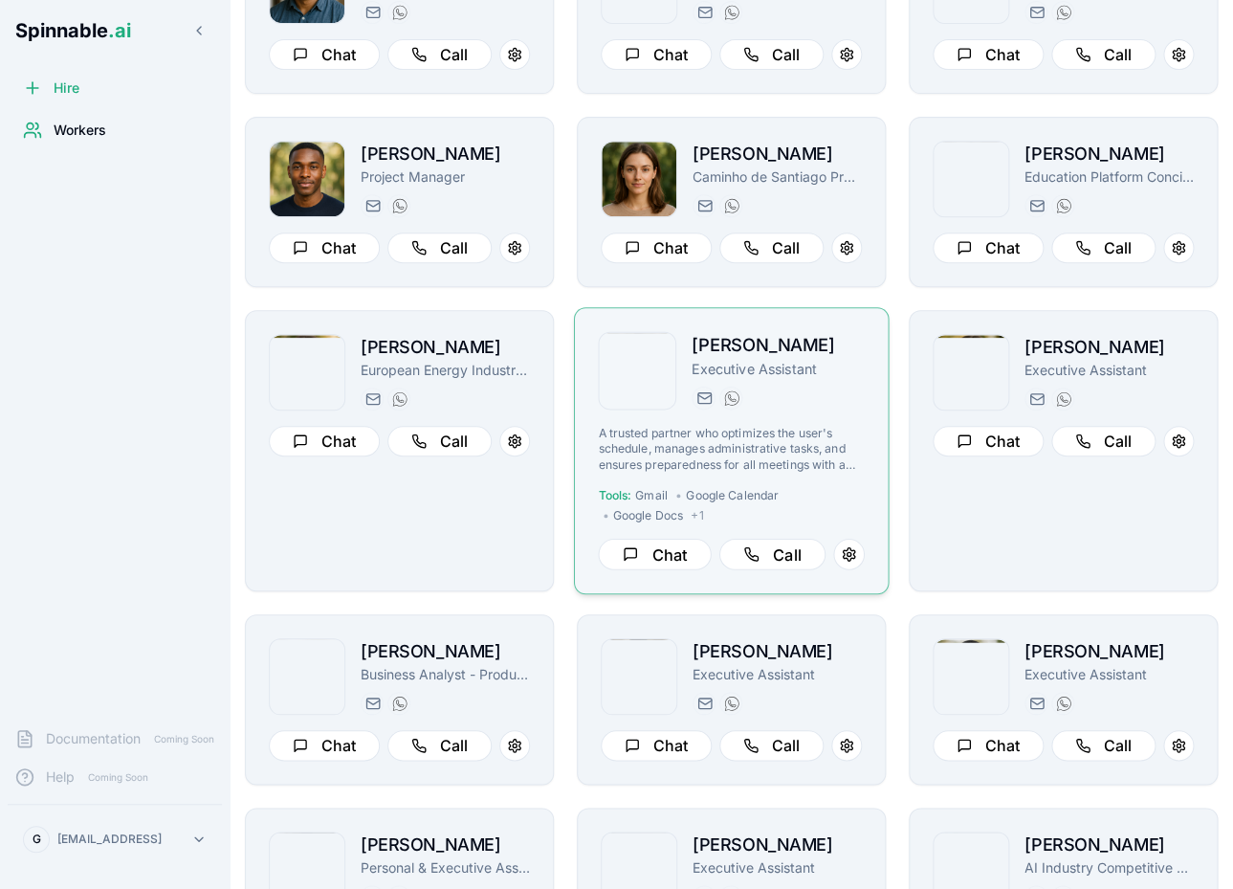
scroll to position [186, 0]
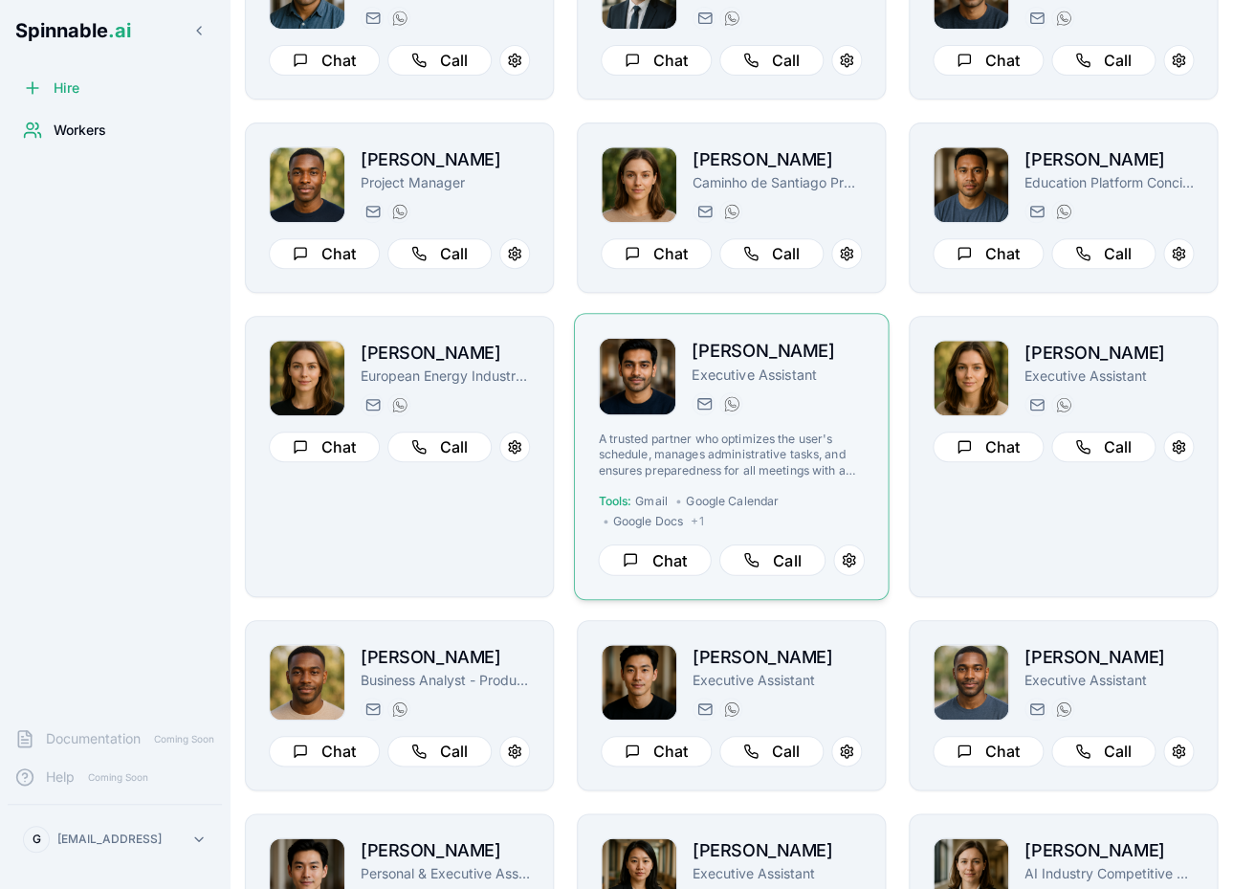
click at [839, 398] on div "tariq.muller@getspinnable.ai +351 915 743 953" at bounding box center [778, 403] width 173 height 23
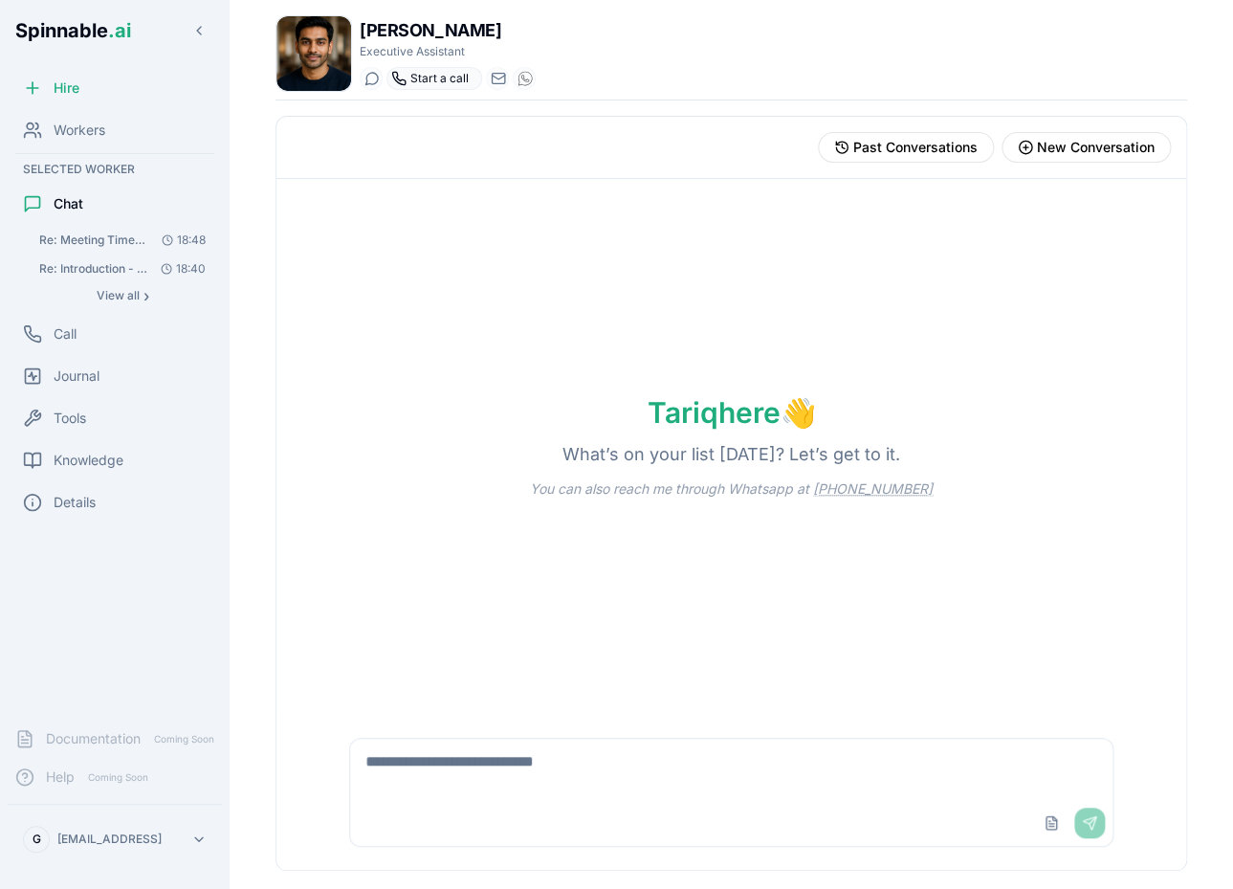
click at [422, 80] on span "Start a call" at bounding box center [439, 78] width 58 height 15
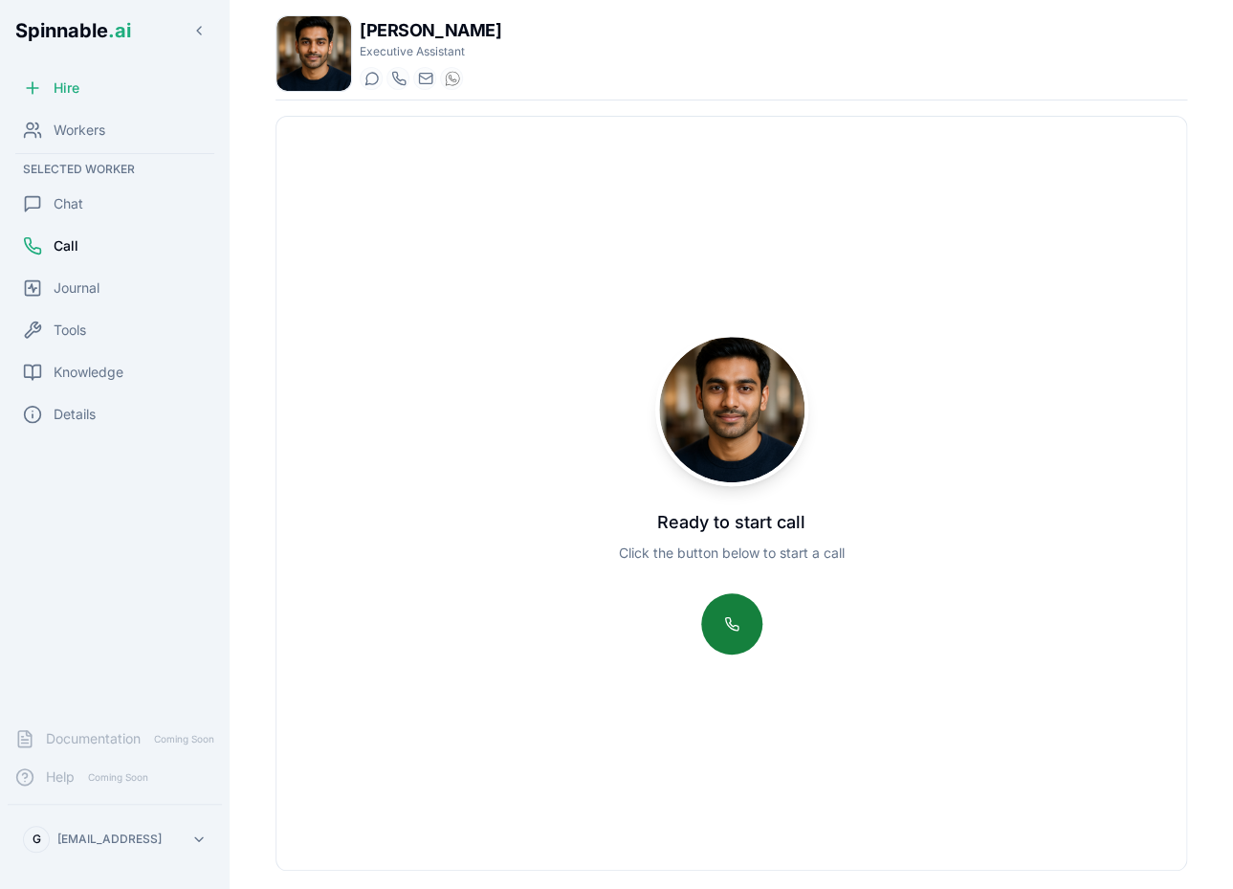
click at [739, 620] on button at bounding box center [731, 623] width 61 height 61
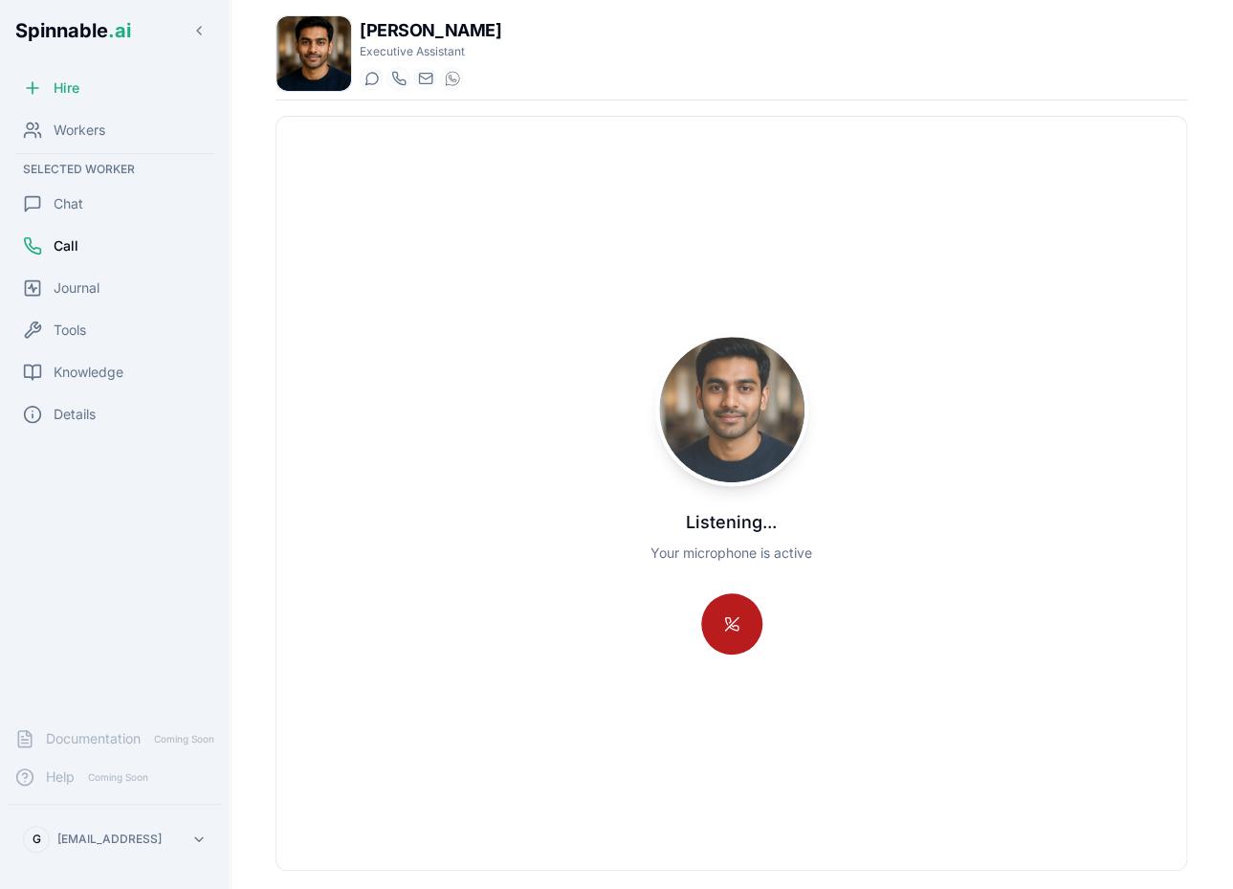
click at [721, 603] on button at bounding box center [731, 623] width 61 height 61
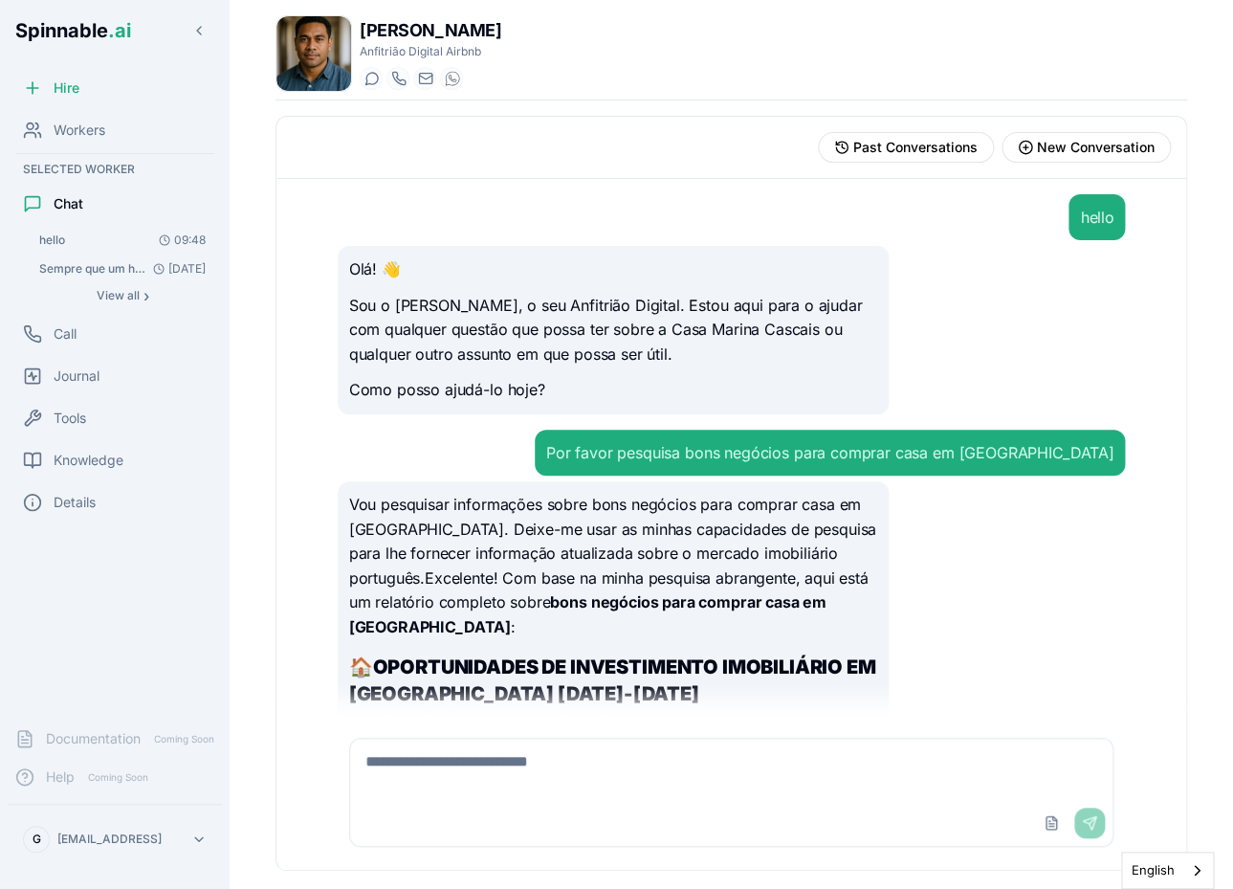
click at [74, 241] on button "hello 09:48" at bounding box center [123, 240] width 184 height 27
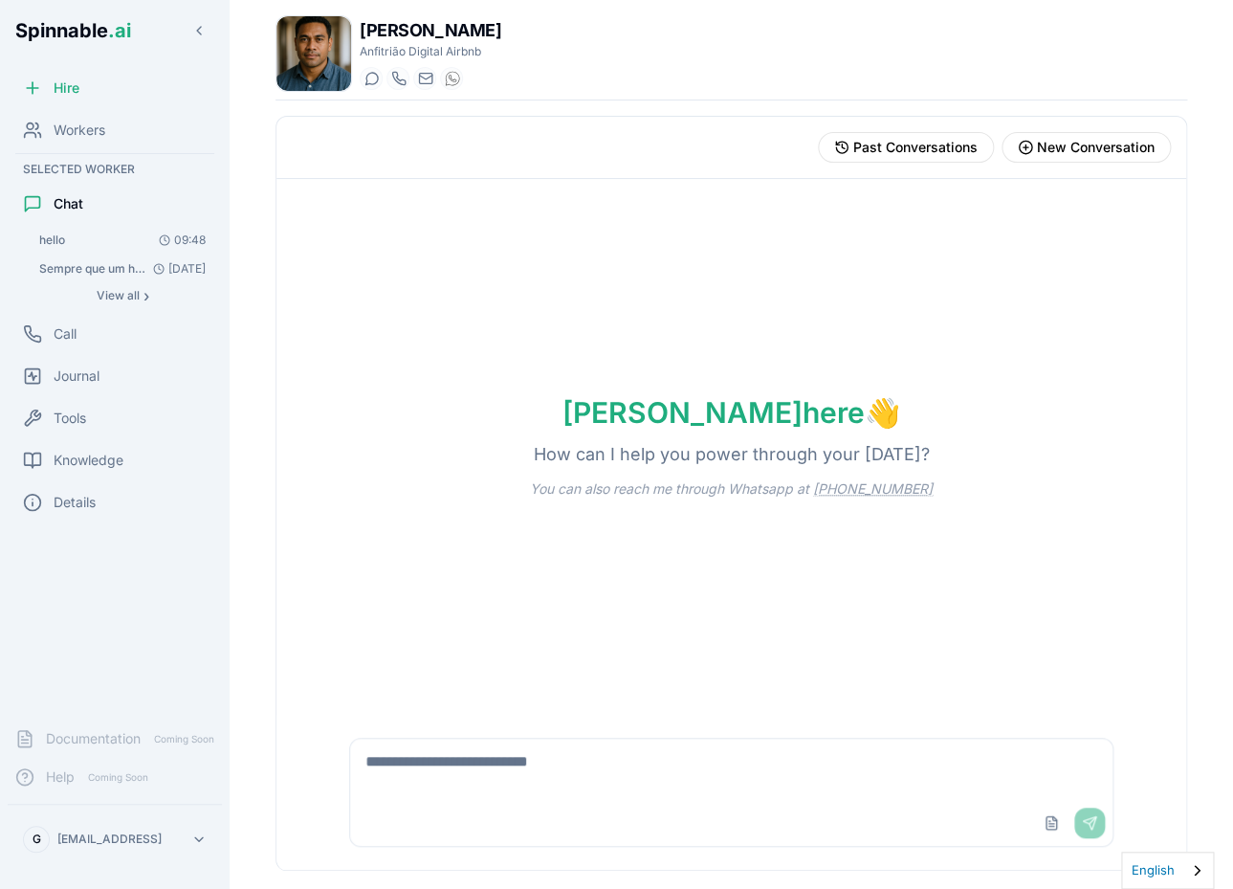
click at [1180, 854] on link "English" at bounding box center [1167, 869] width 91 height 35
click at [1178, 791] on div "Upload File Send" at bounding box center [731, 792] width 910 height 155
click at [1190, 876] on div "English" at bounding box center [1167, 869] width 93 height 37
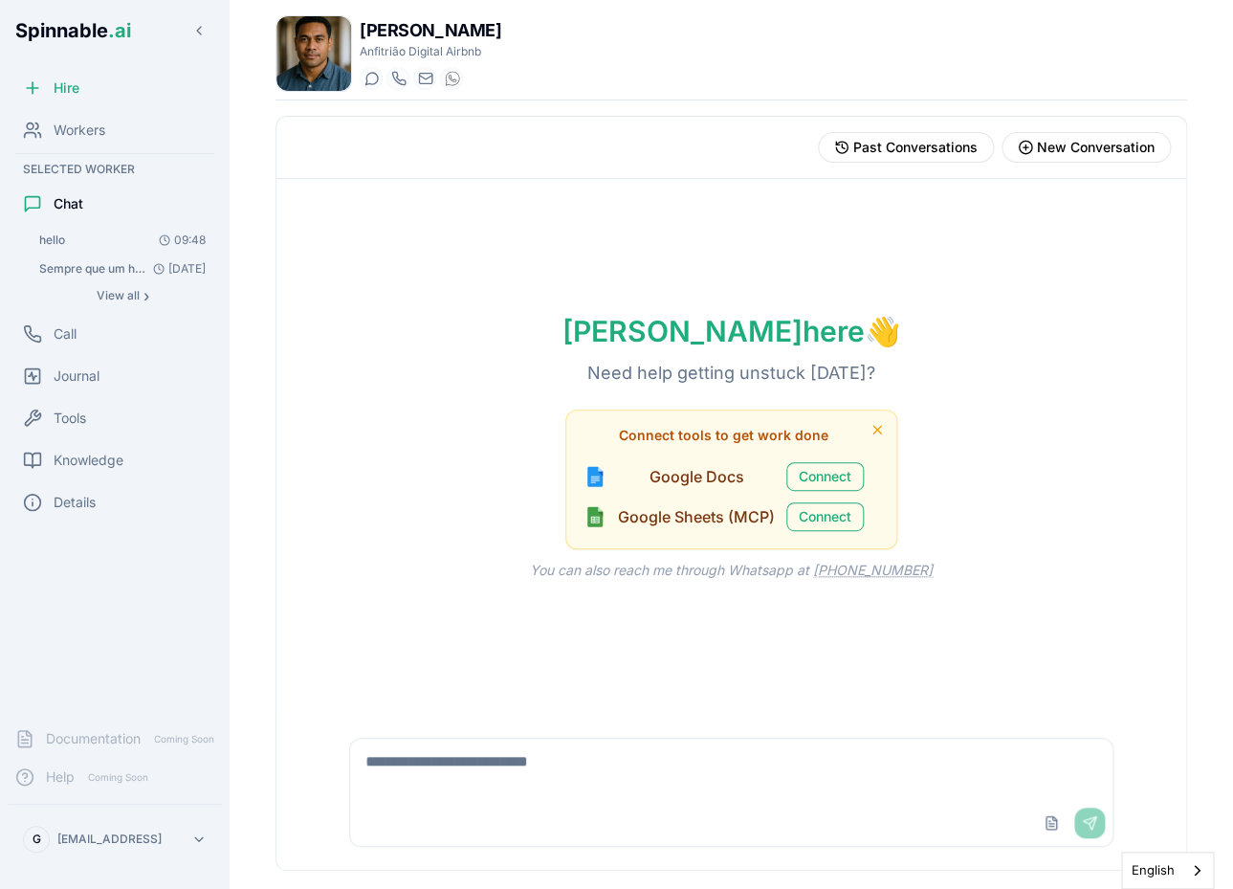
click at [279, 496] on div "[PERSON_NAME] here 👋 Need help getting unstuck [DATE]? Connect tools to get wor…" at bounding box center [731, 447] width 910 height 536
click at [1167, 870] on link "English" at bounding box center [1167, 869] width 91 height 35
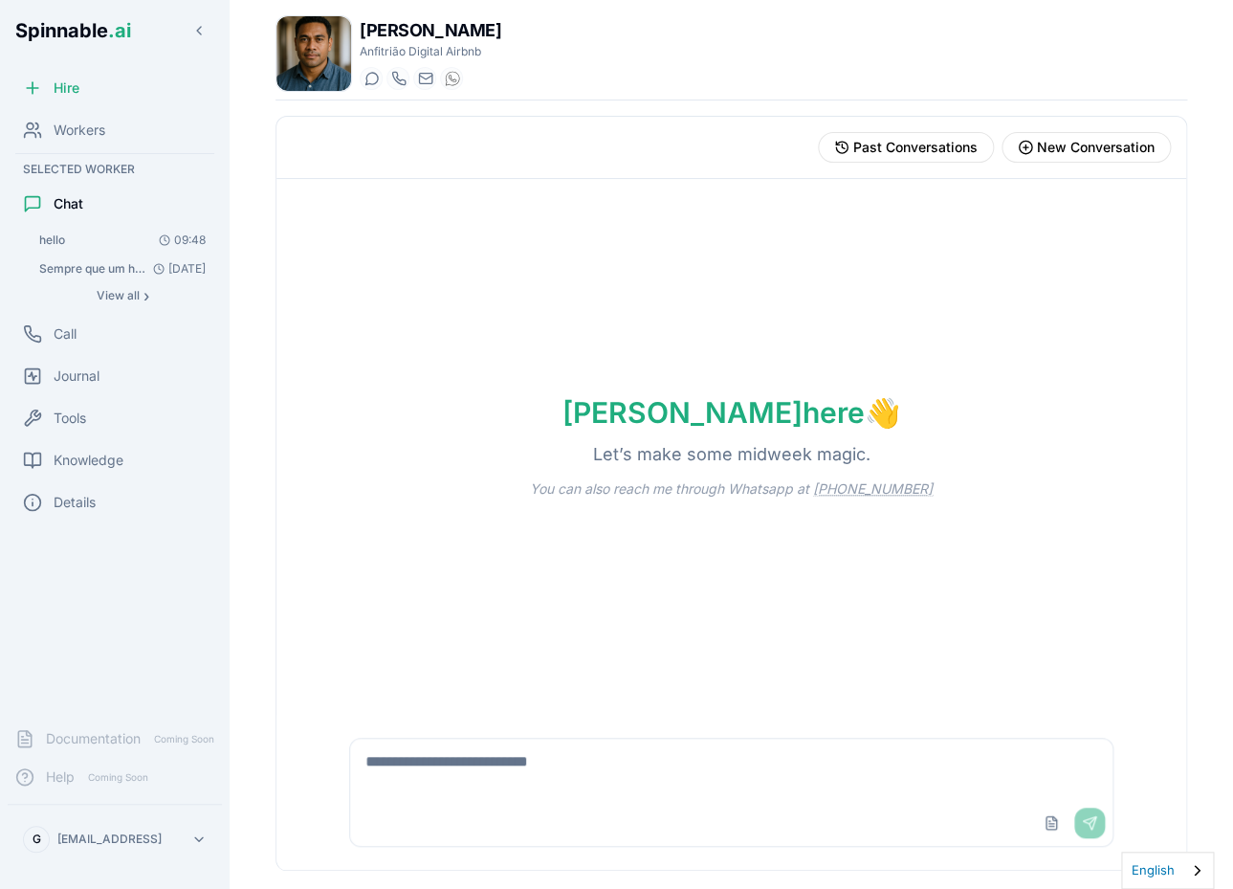
click at [1162, 866] on link "English" at bounding box center [1167, 869] width 91 height 35
click at [1156, 826] on link "Português" at bounding box center [1164, 833] width 85 height 35
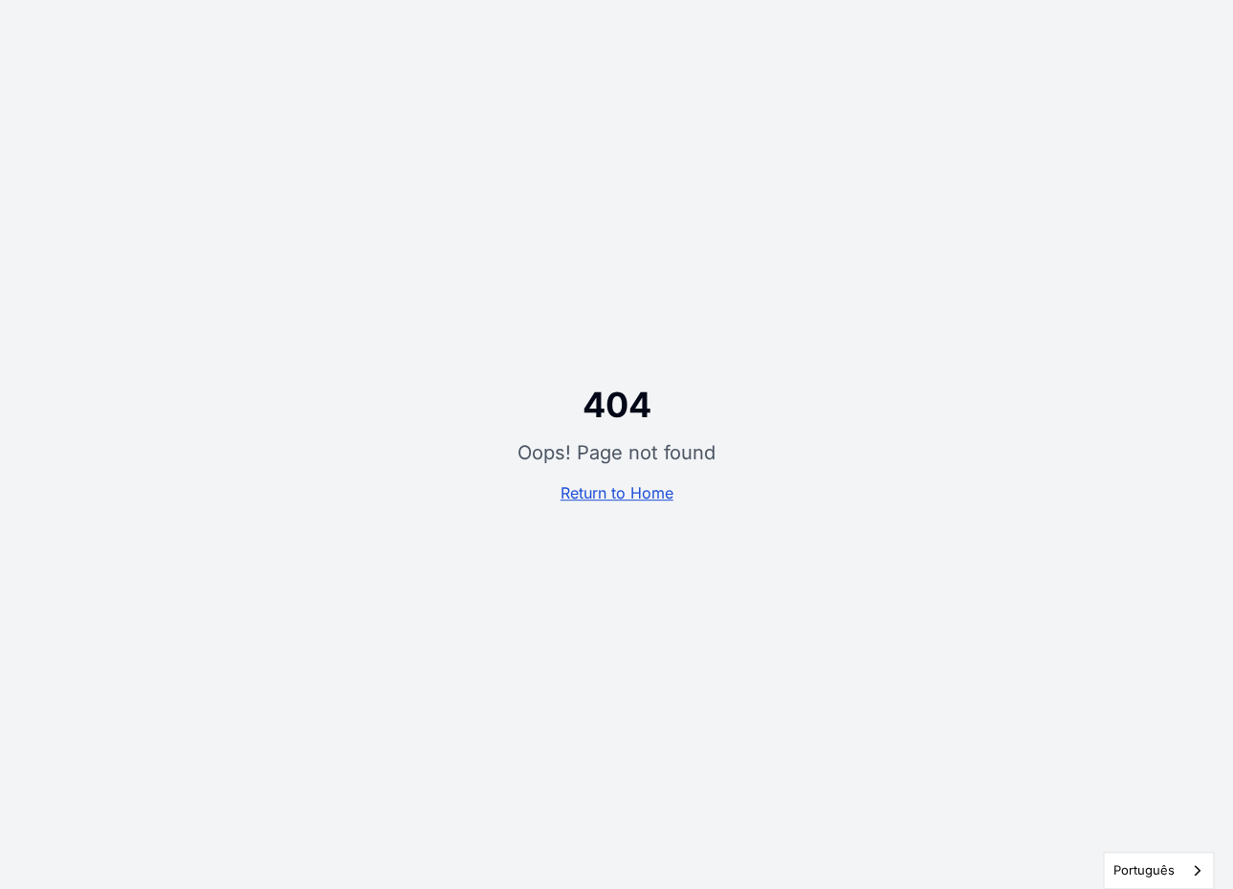
click at [644, 500] on link "Return to Home" at bounding box center [617, 492] width 113 height 19
click at [1129, 866] on link "Português" at bounding box center [1158, 869] width 109 height 35
click at [452, 127] on div "404 Oops! Page not found Return to Home" at bounding box center [616, 444] width 1233 height 889
click at [610, 495] on link "Return to Home" at bounding box center [617, 492] width 113 height 19
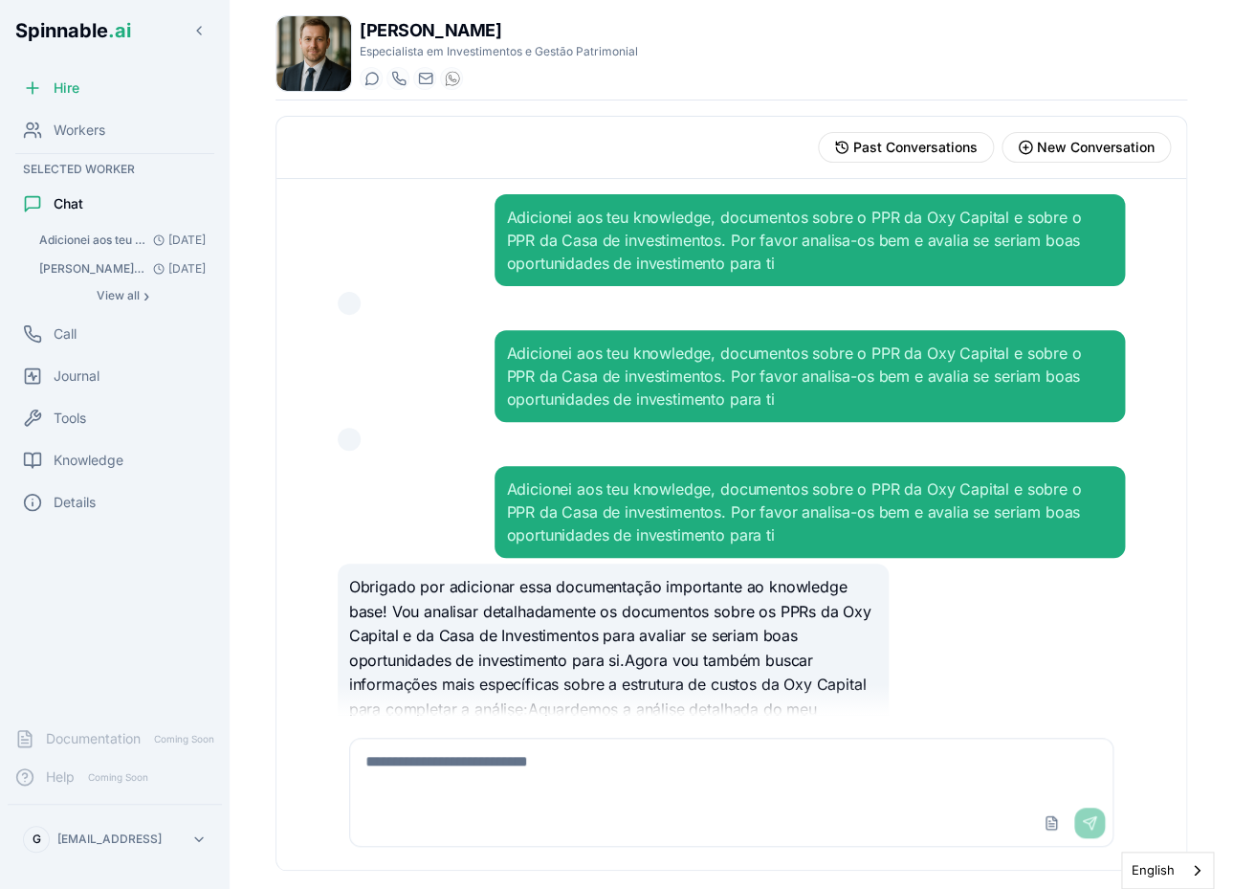
scroll to position [5013, 0]
